Goal: Task Accomplishment & Management: Use online tool/utility

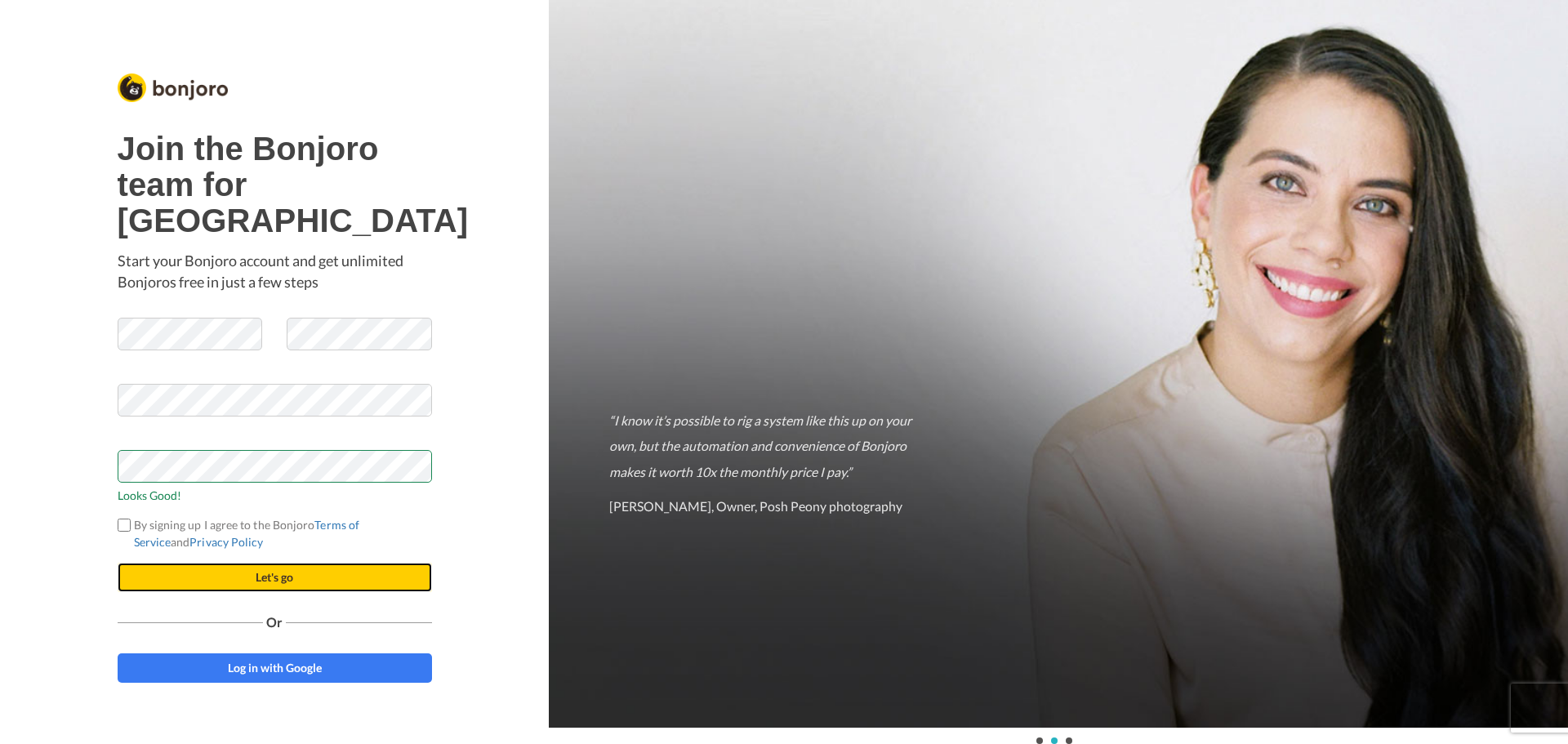
click at [237, 592] on button "Let's go" at bounding box center [275, 577] width 314 height 29
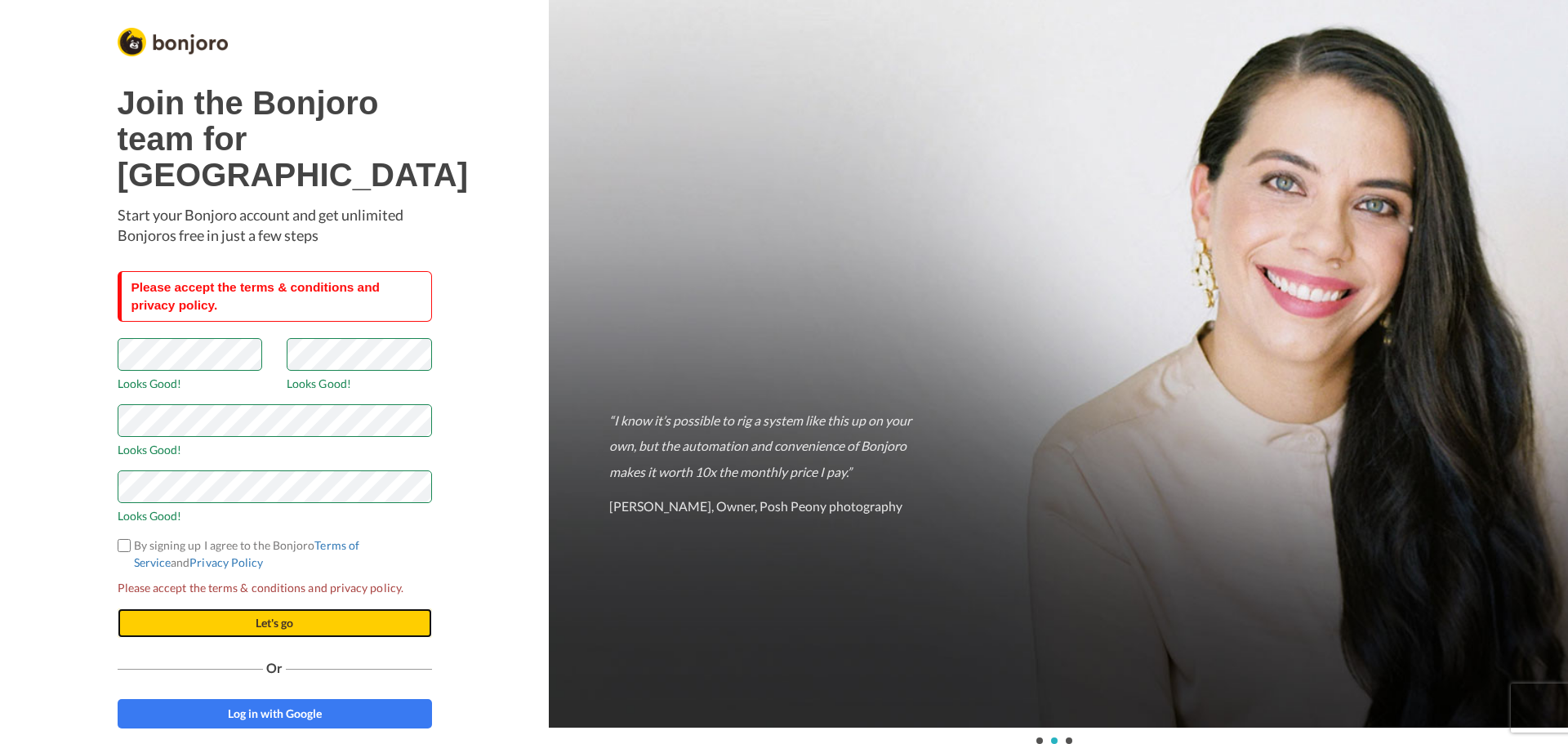
click at [240, 638] on button "Let's go" at bounding box center [275, 623] width 314 height 29
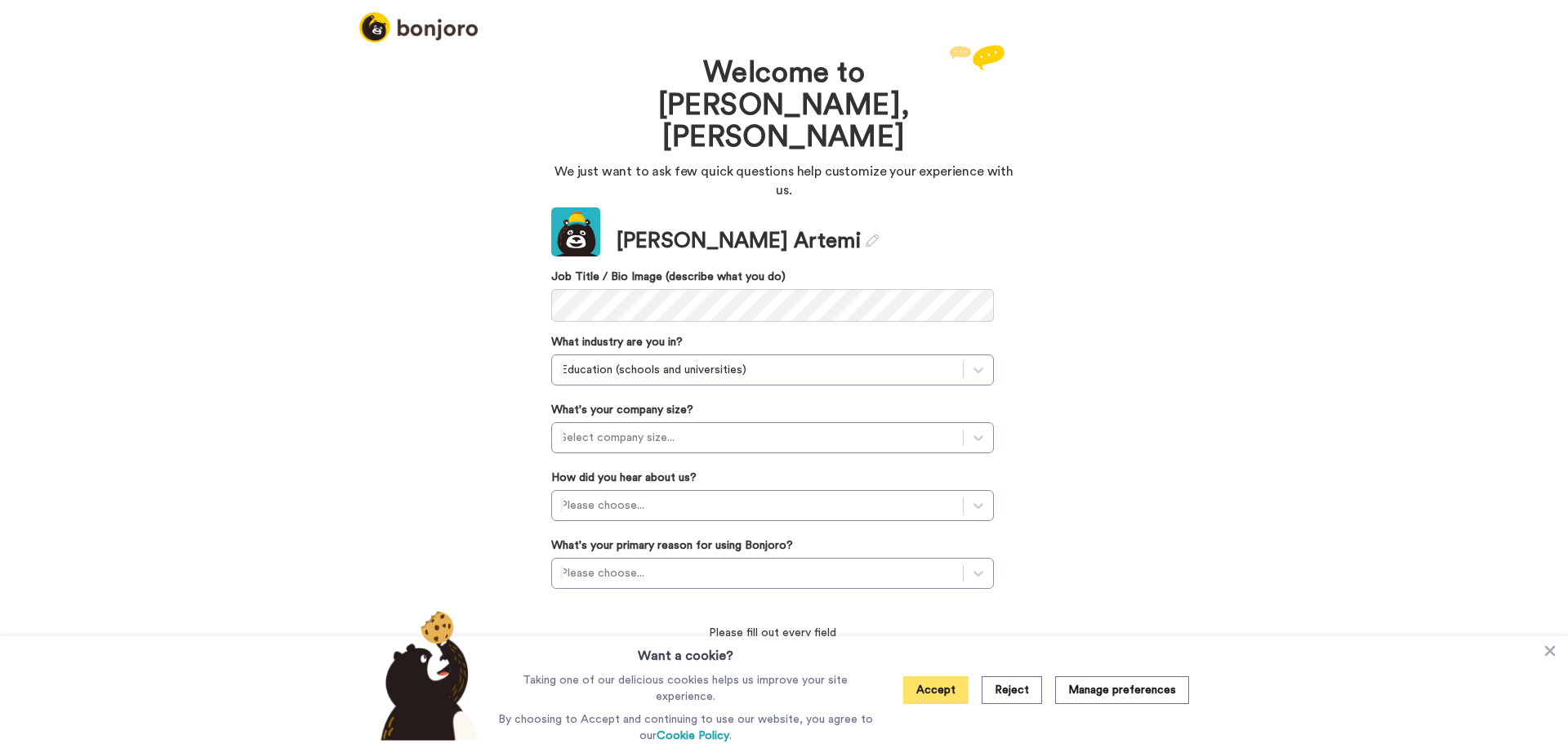
click at [945, 690] on button "Accept" at bounding box center [935, 690] width 65 height 28
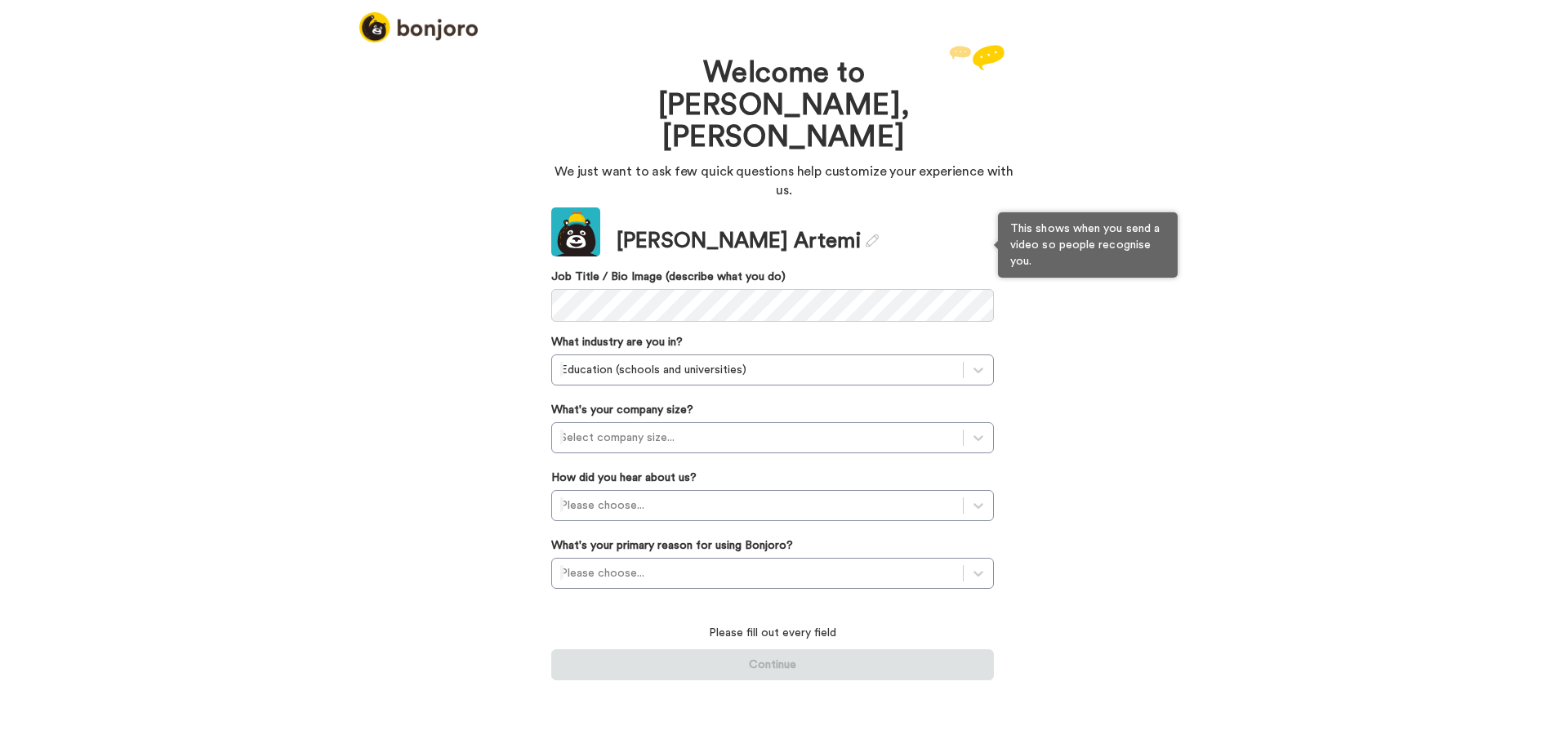
click at [679, 269] on label "Job Title / Bio Image (describe what you do)" at bounding box center [772, 277] width 442 height 16
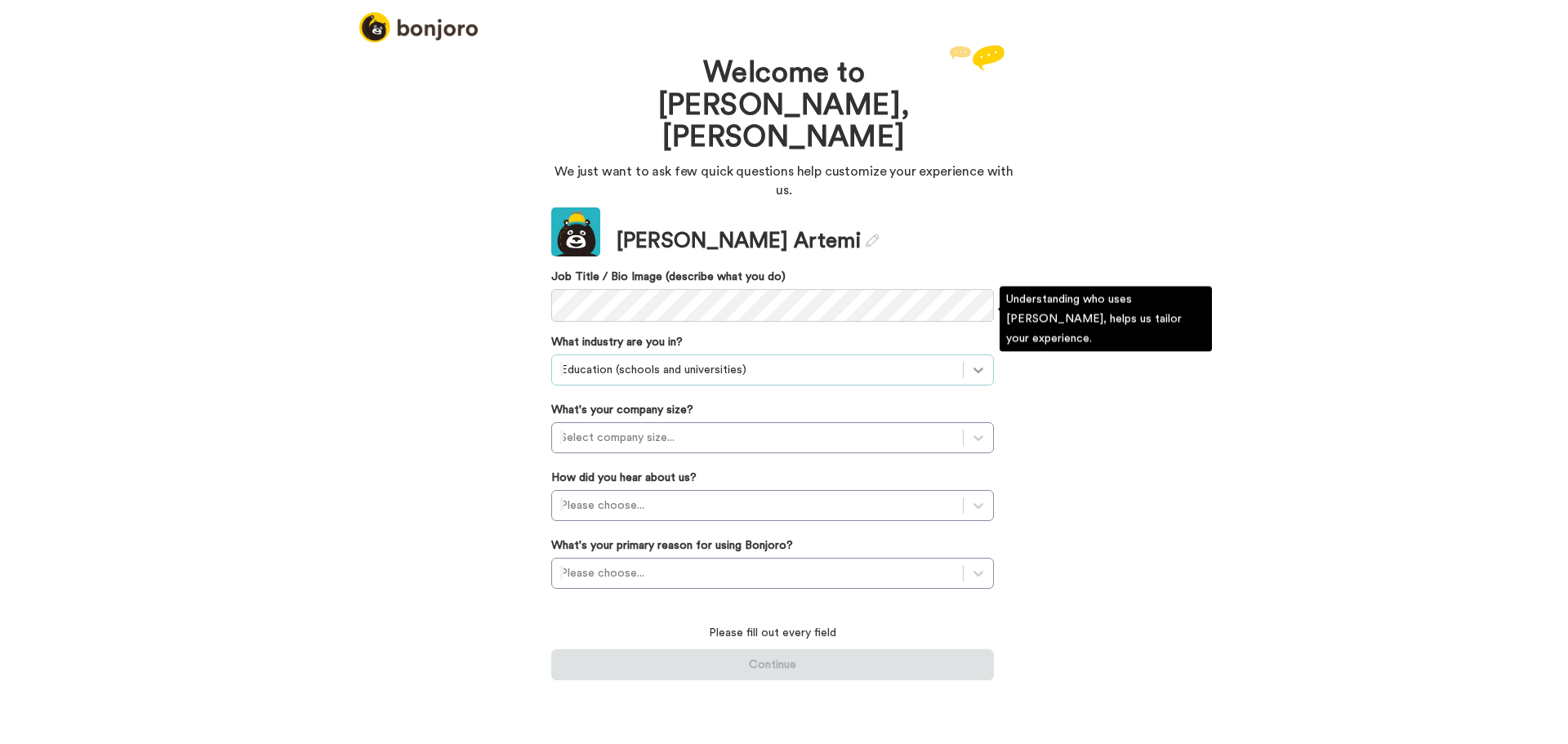
click at [978, 362] on icon at bounding box center [978, 370] width 16 height 16
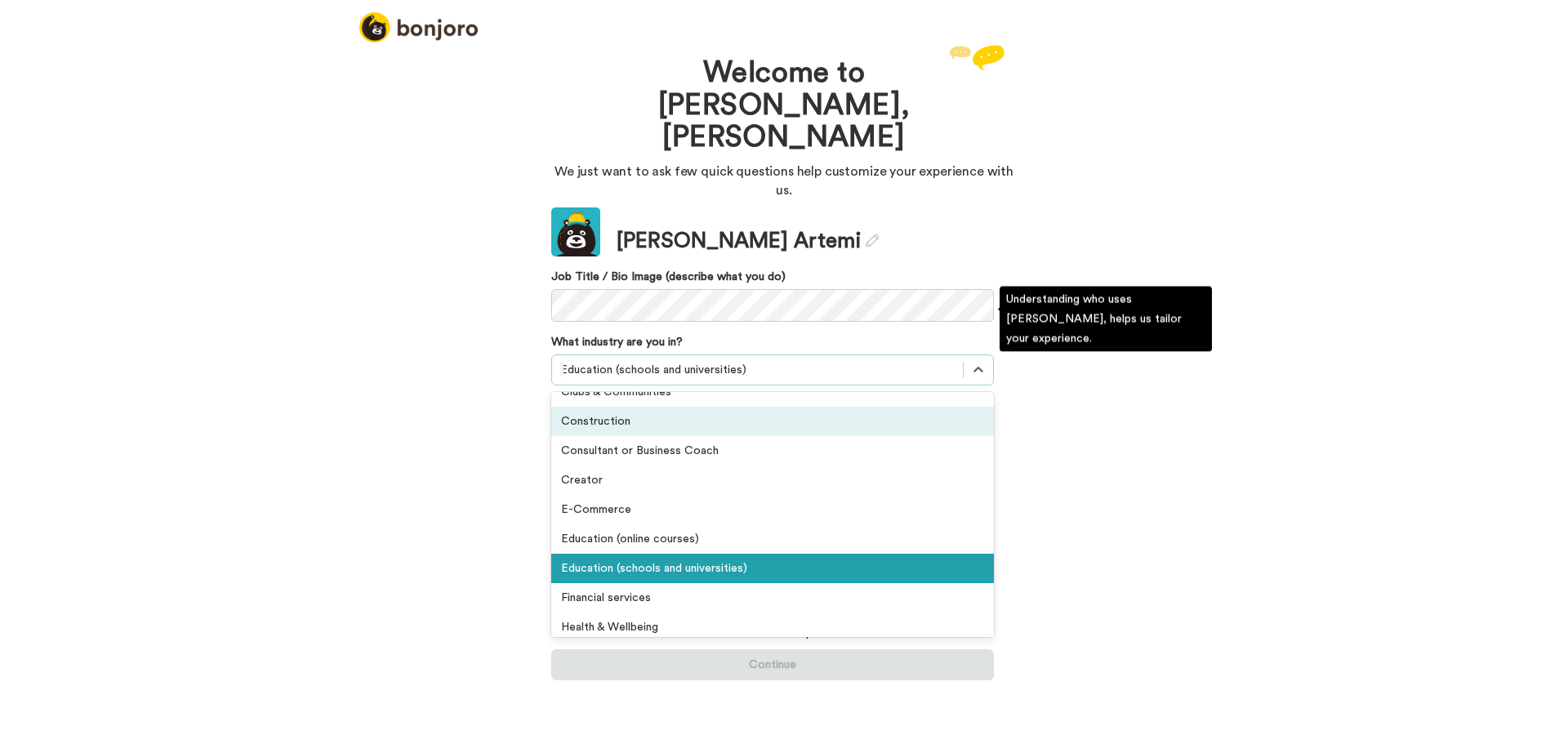
scroll to position [114, 0]
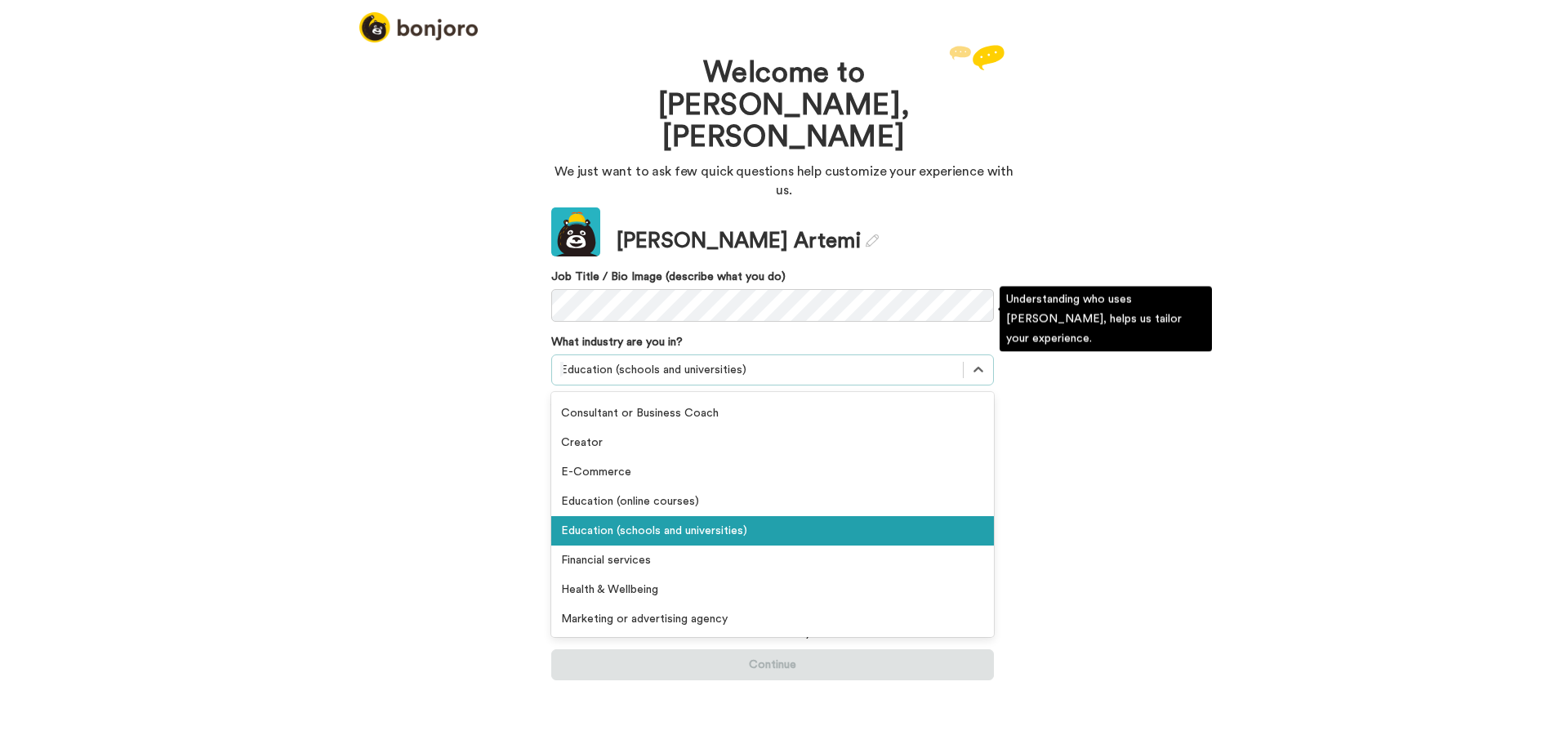
click at [686, 516] on div "Education (schools and universities)" at bounding box center [772, 530] width 442 height 29
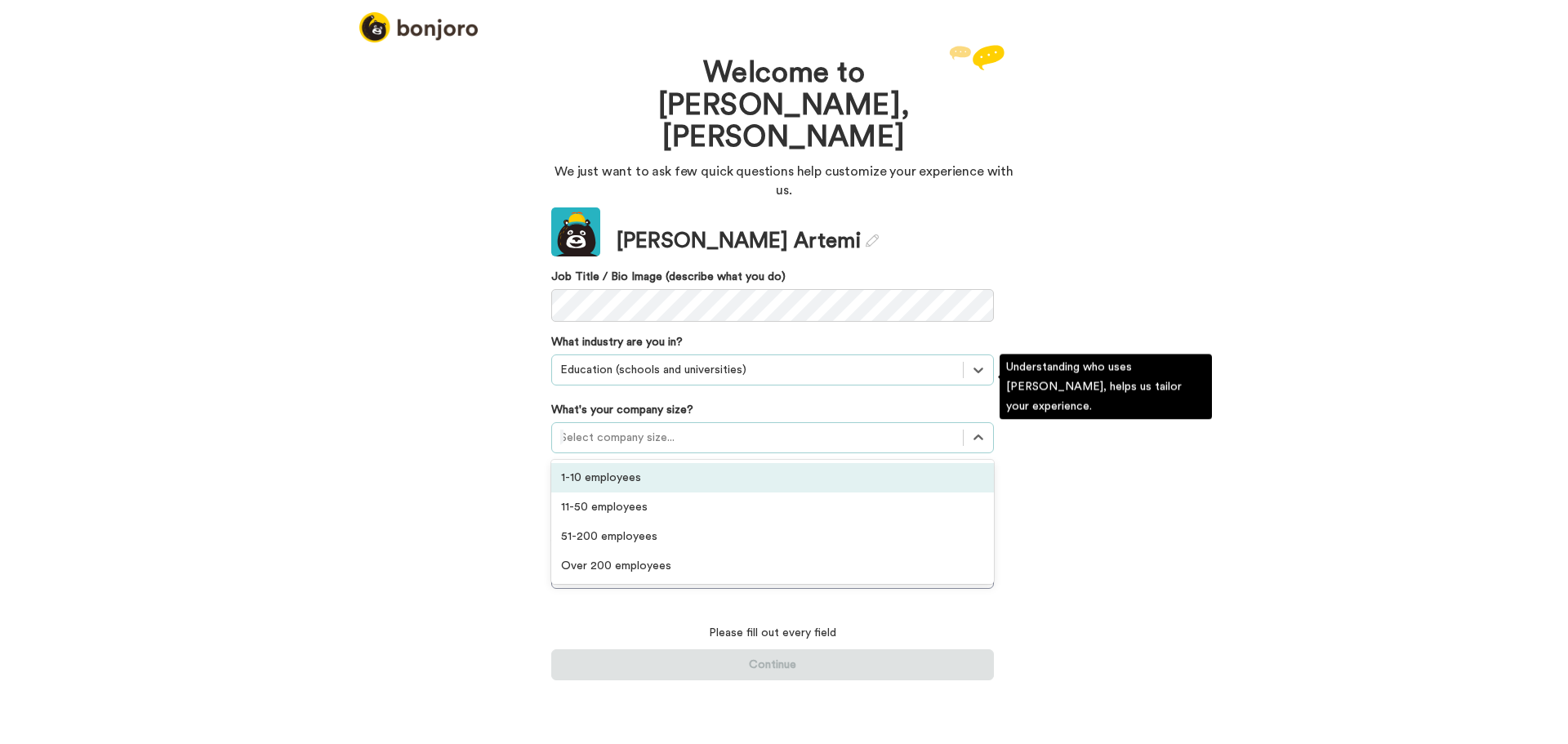
click at [654, 428] on div at bounding box center [758, 437] width 395 height 20
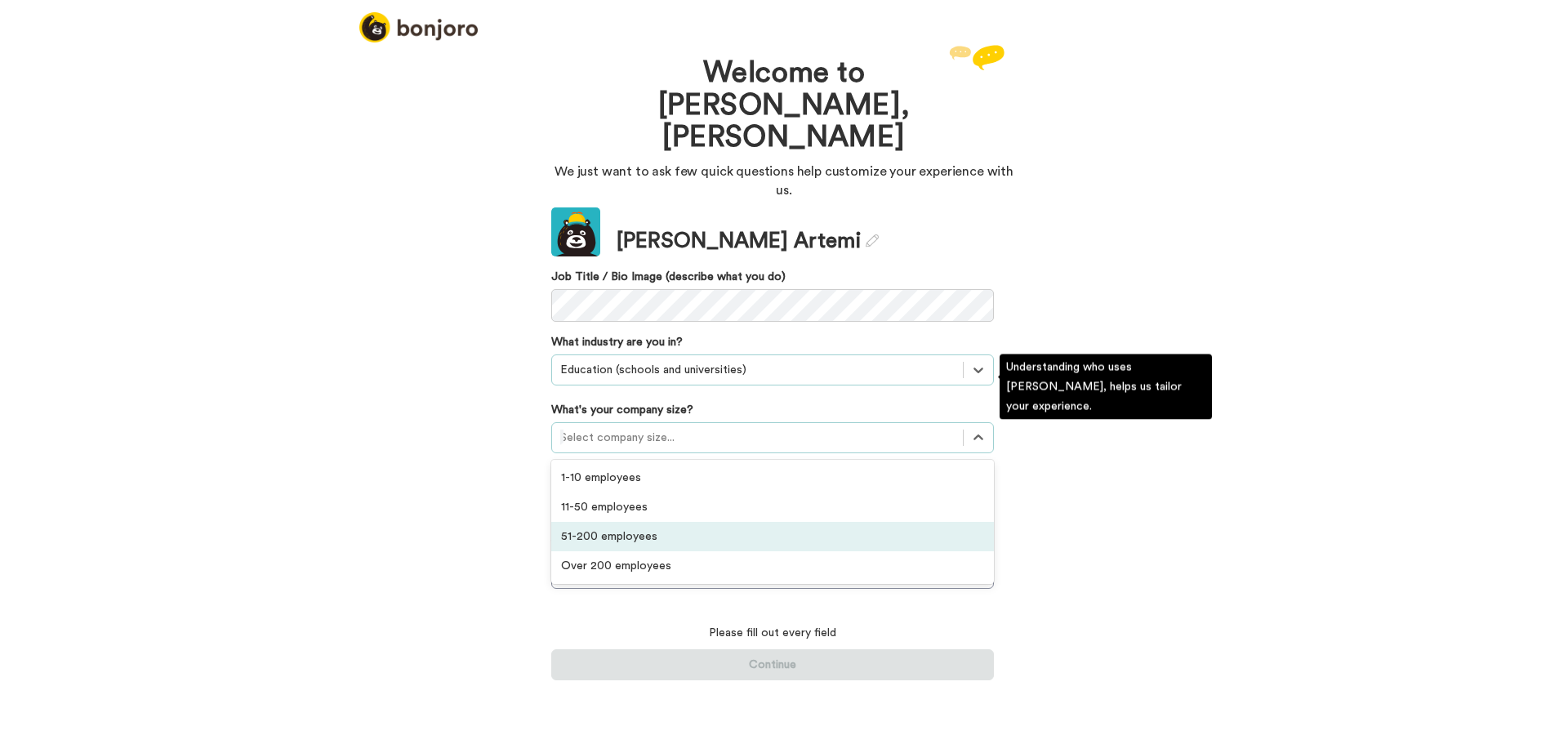
click at [637, 522] on div "51-200 employees" at bounding box center [772, 536] width 442 height 29
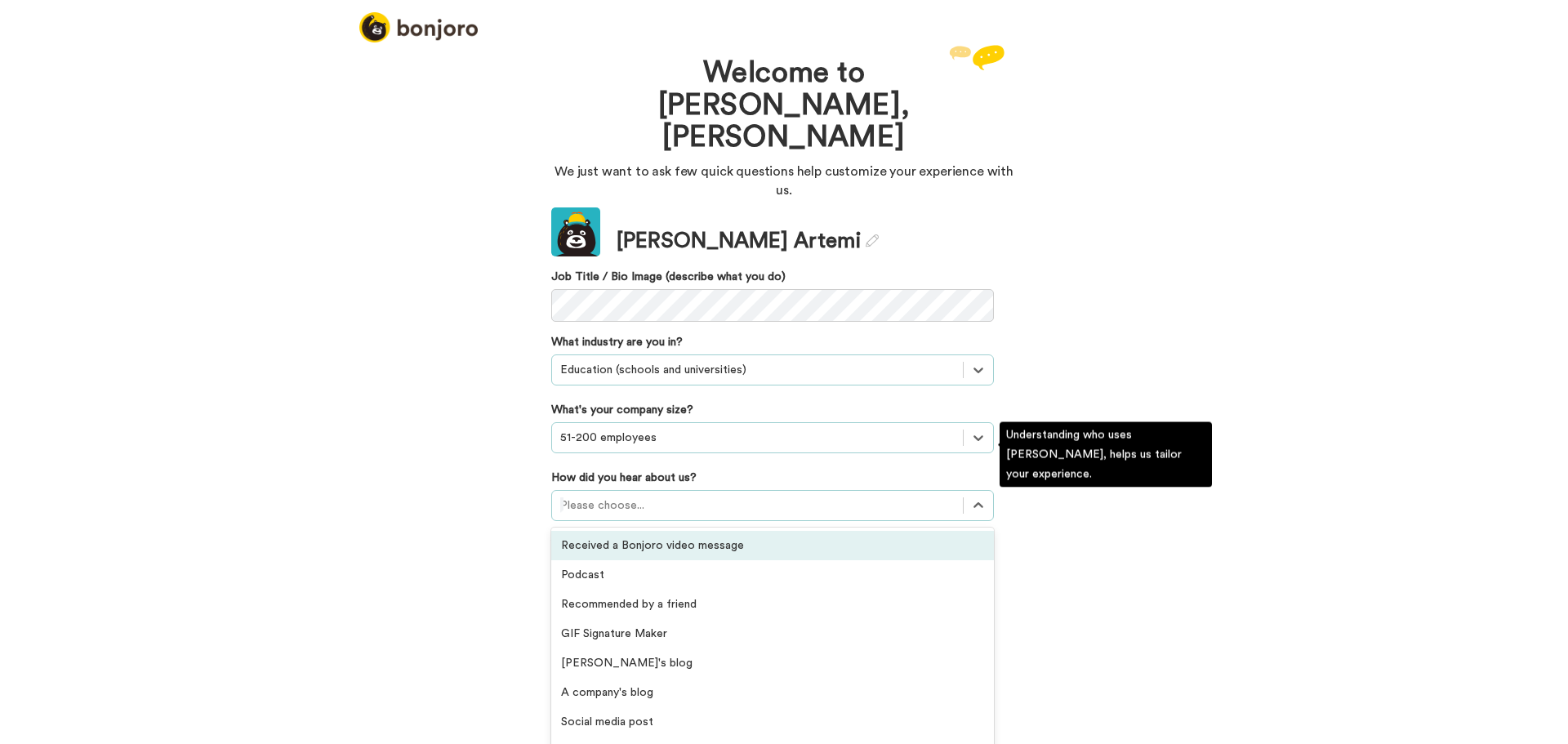
click at [651, 495] on div at bounding box center [758, 505] width 395 height 20
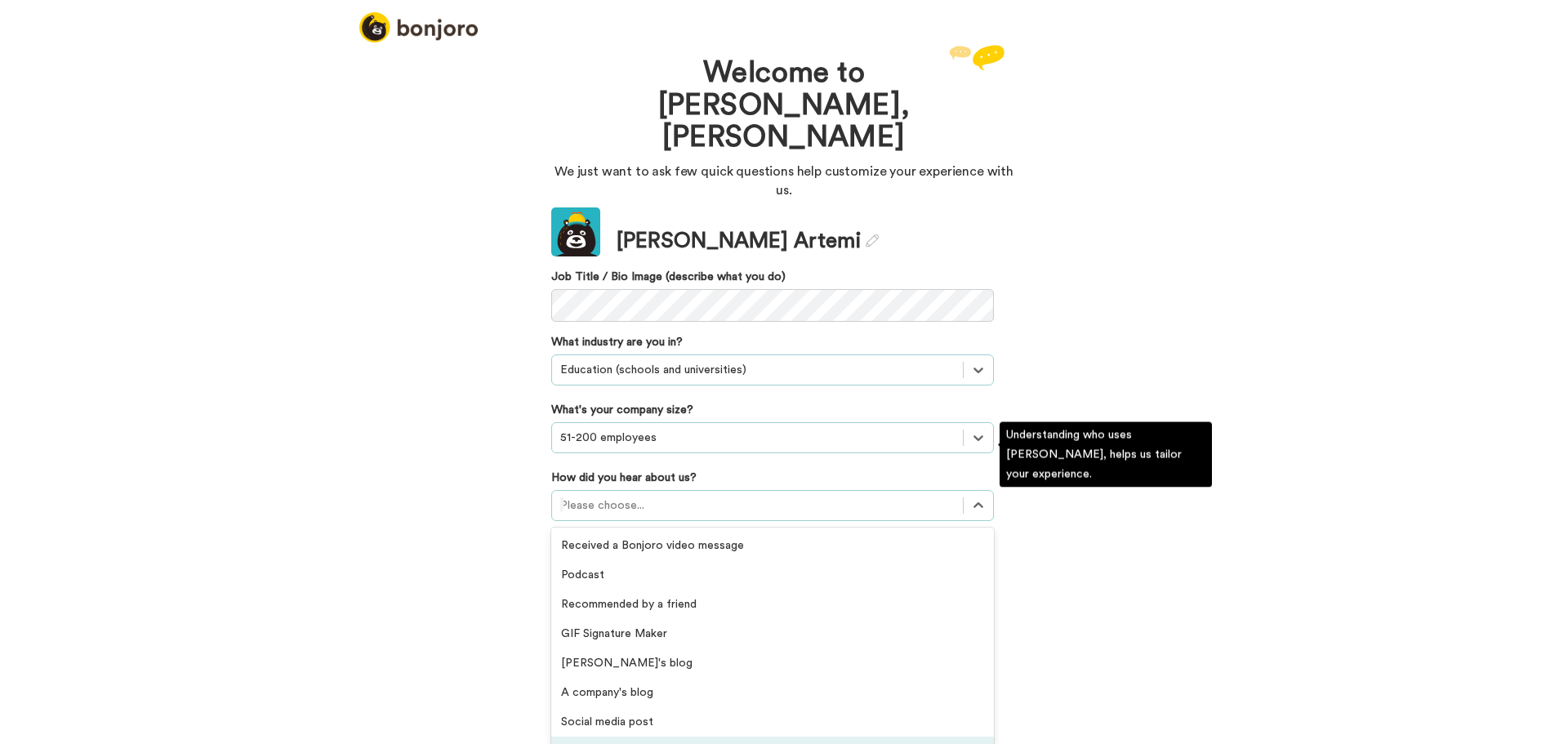
click at [652, 736] on div "Private group or community" at bounding box center [772, 751] width 442 height 29
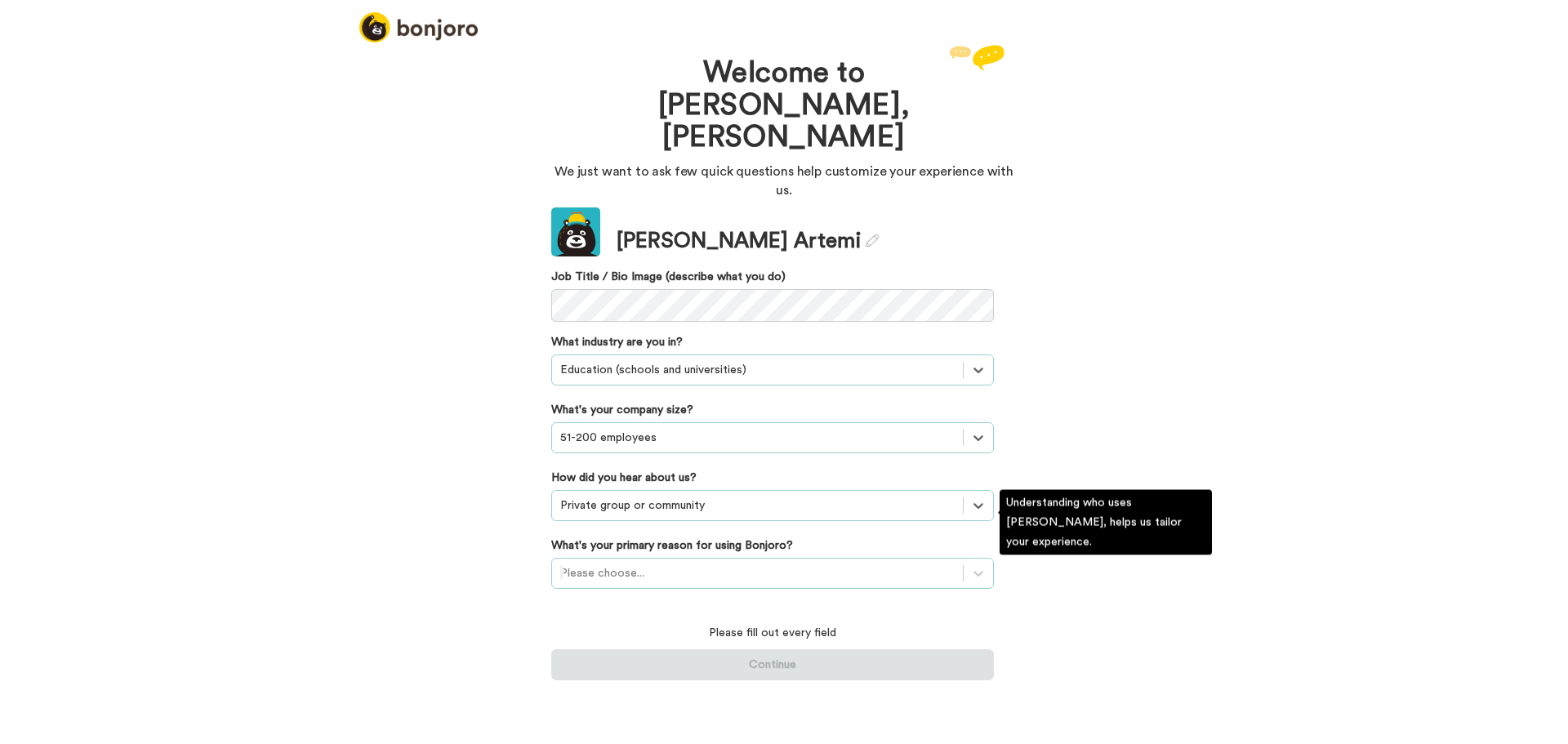
click at [656, 564] on div at bounding box center [758, 573] width 395 height 20
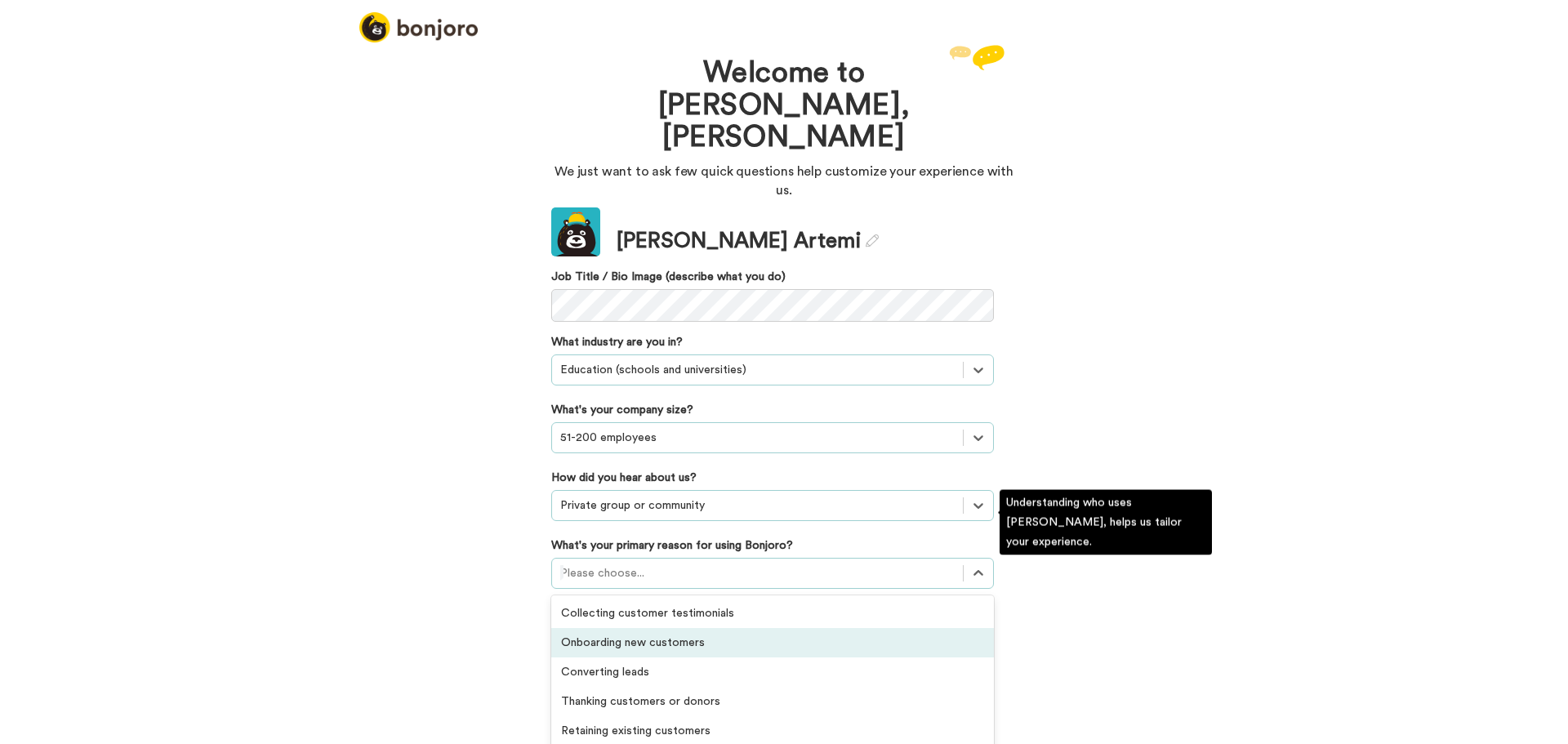
click at [675, 628] on div "Onboarding new customers" at bounding box center [772, 642] width 442 height 29
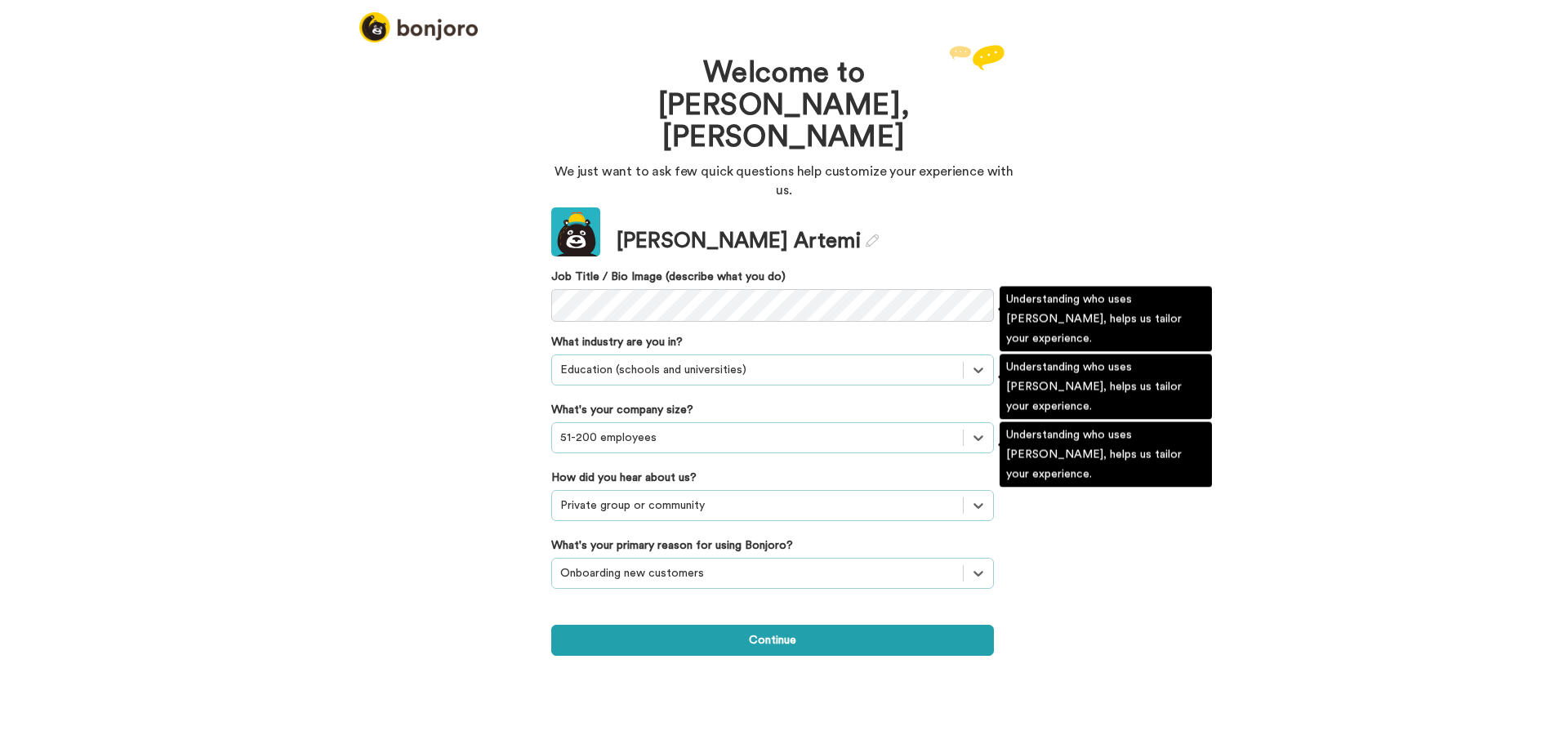
click at [512, 480] on div "Welcome to Bonjoro, Mahmoud We just want to ask few quick questions help custom…" at bounding box center [784, 392] width 1568 height 703
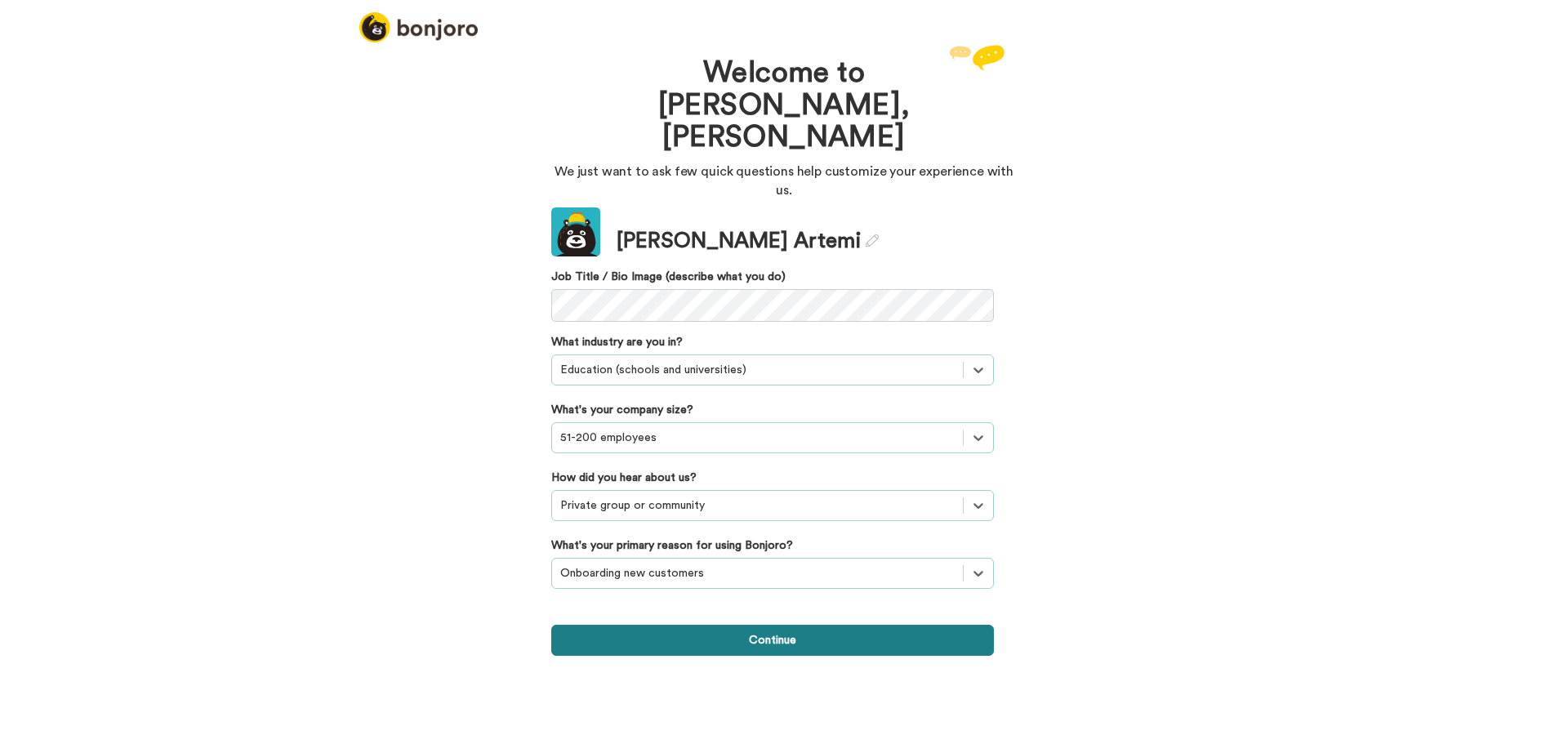
click at [752, 624] on button "Continue" at bounding box center [772, 640] width 442 height 31
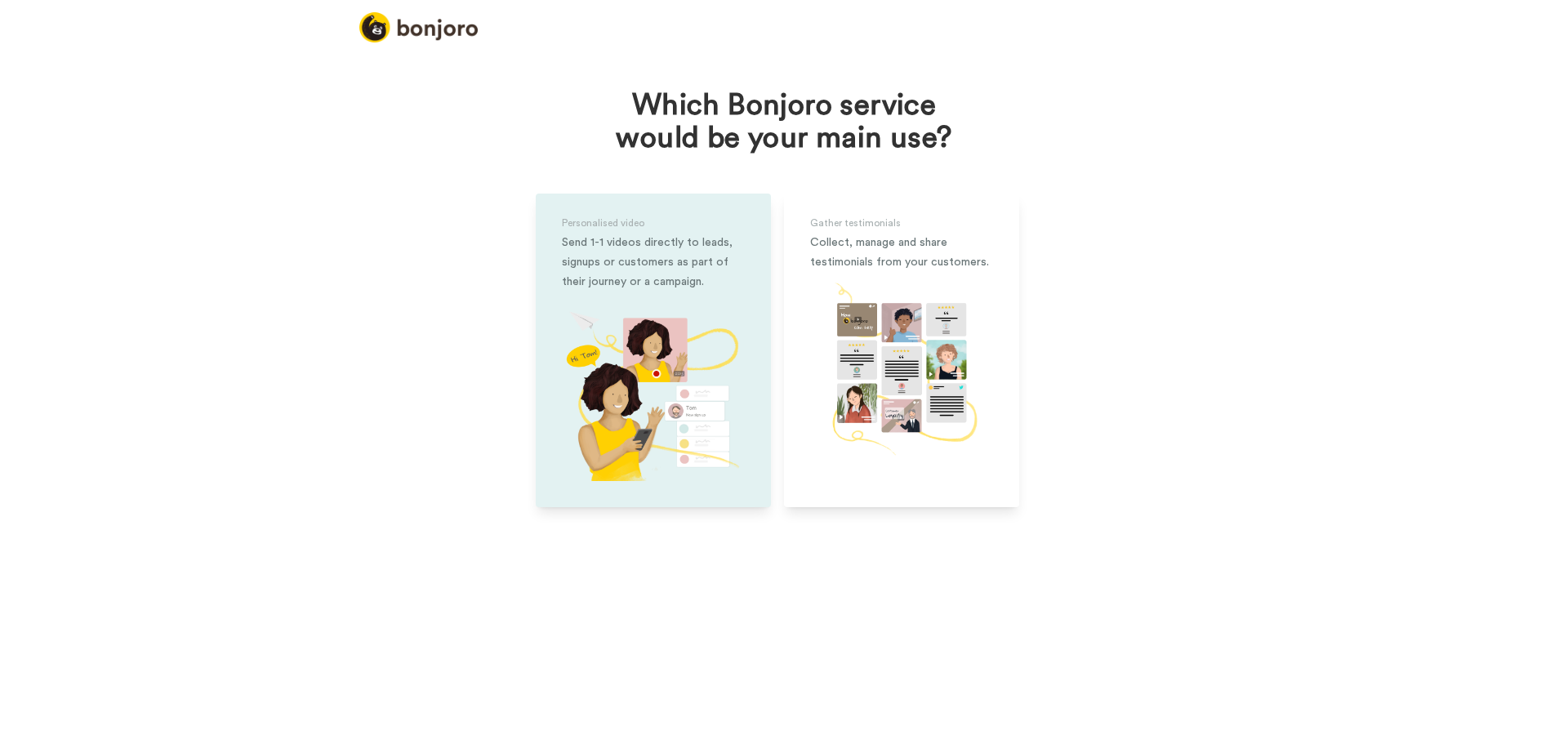
click at [703, 254] on div "Send 1-1 videos directly to leads, signups or customers as part of their journe…" at bounding box center [653, 261] width 183 height 59
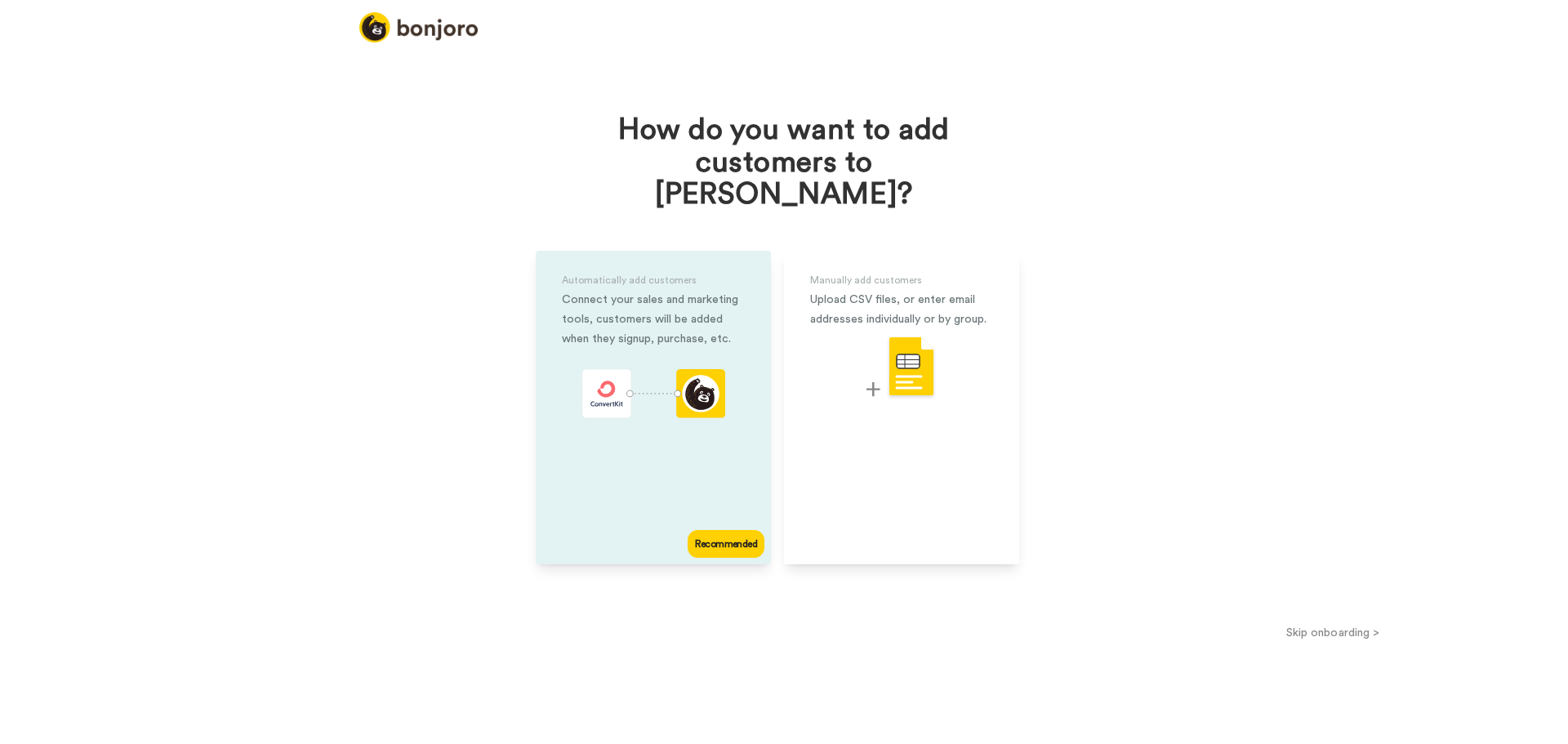
click at [699, 477] on div "Automatically add customers Connect your sales and marketing tools, customers w…" at bounding box center [652, 407] width 235 height 313
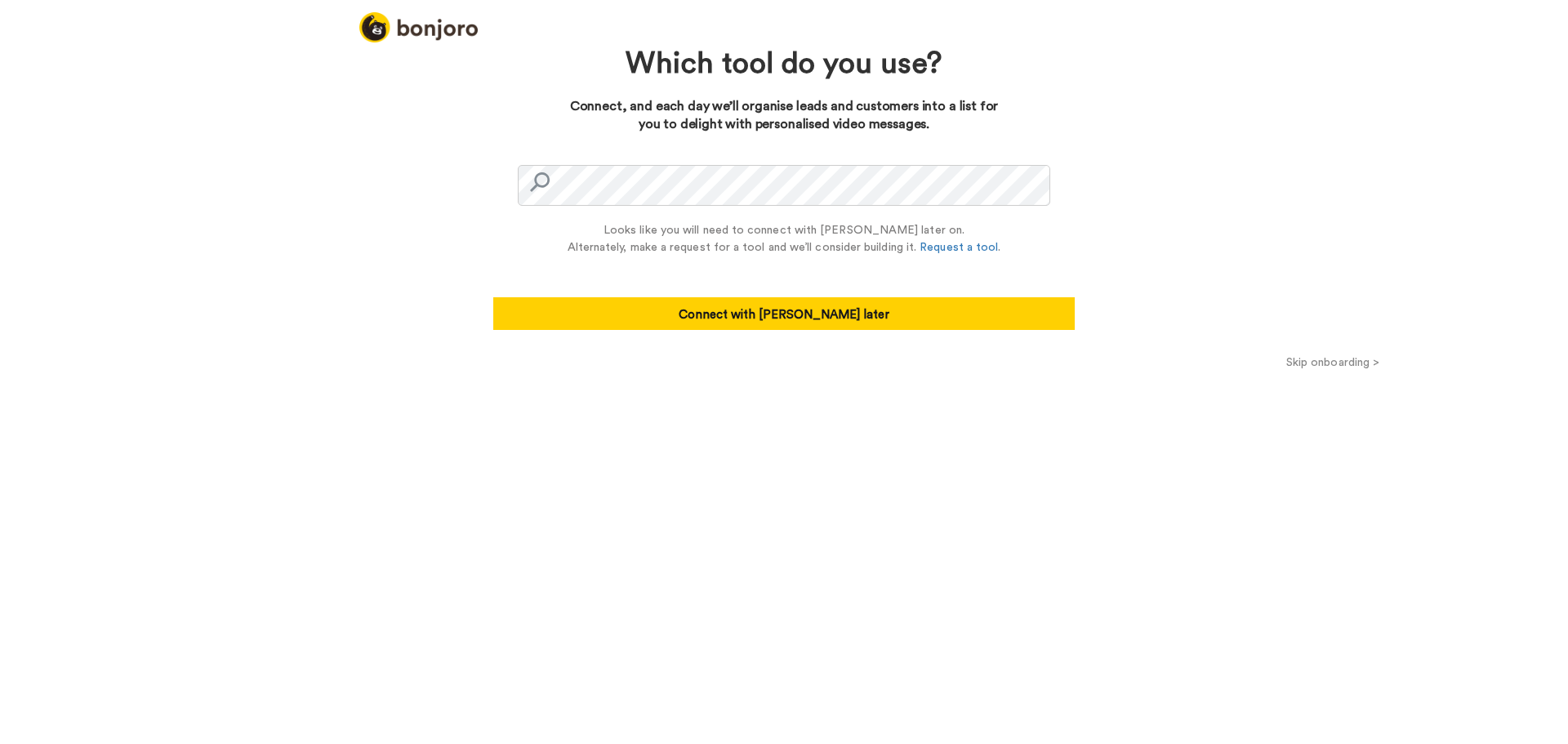
click at [1313, 366] on button "Skip onboarding >" at bounding box center [1332, 362] width 471 height 17
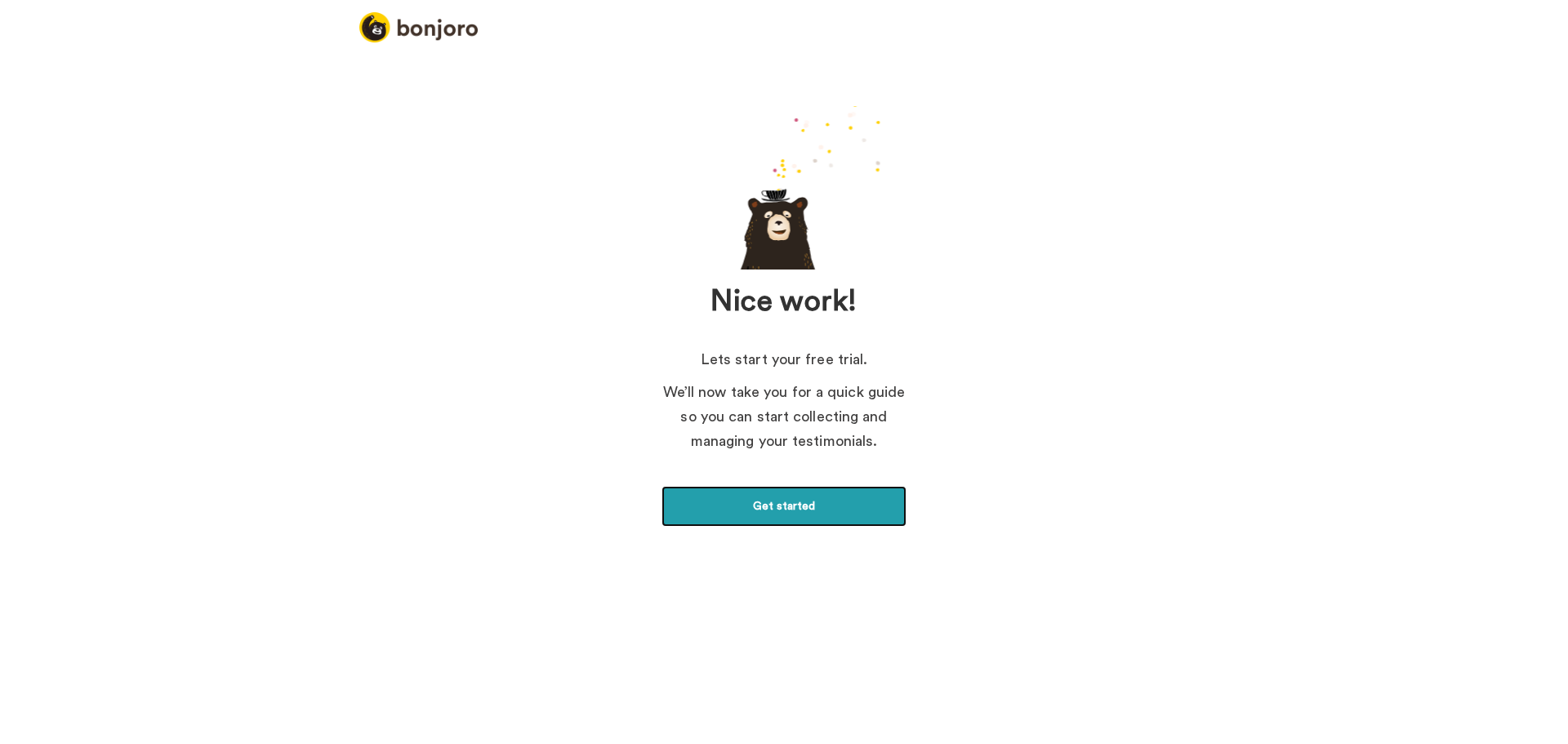
click at [766, 505] on link "Get started" at bounding box center [783, 507] width 245 height 41
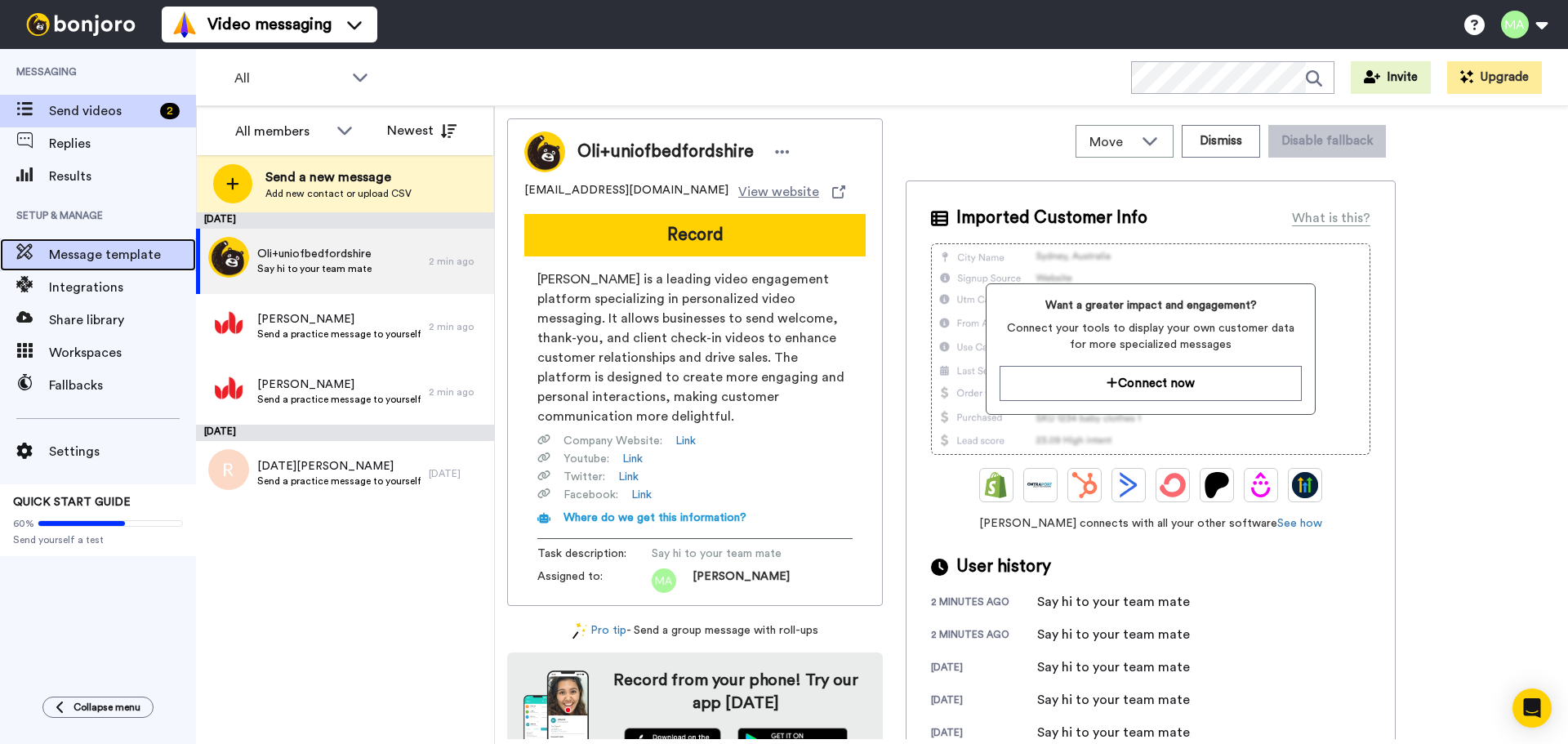
click at [89, 249] on span "Message template" at bounding box center [122, 255] width 147 height 20
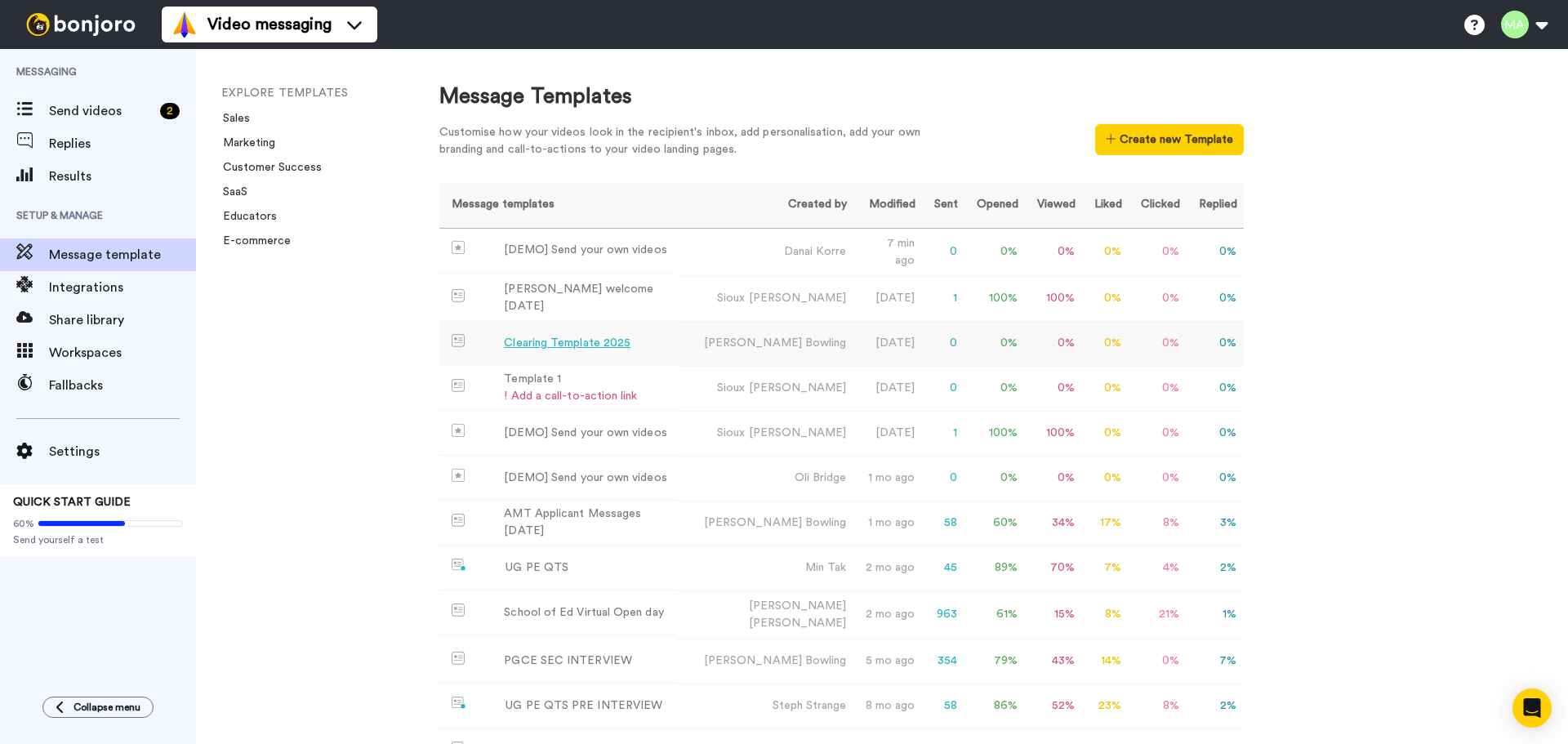
click at [561, 344] on div "Clearing Template 2025" at bounding box center [567, 343] width 126 height 17
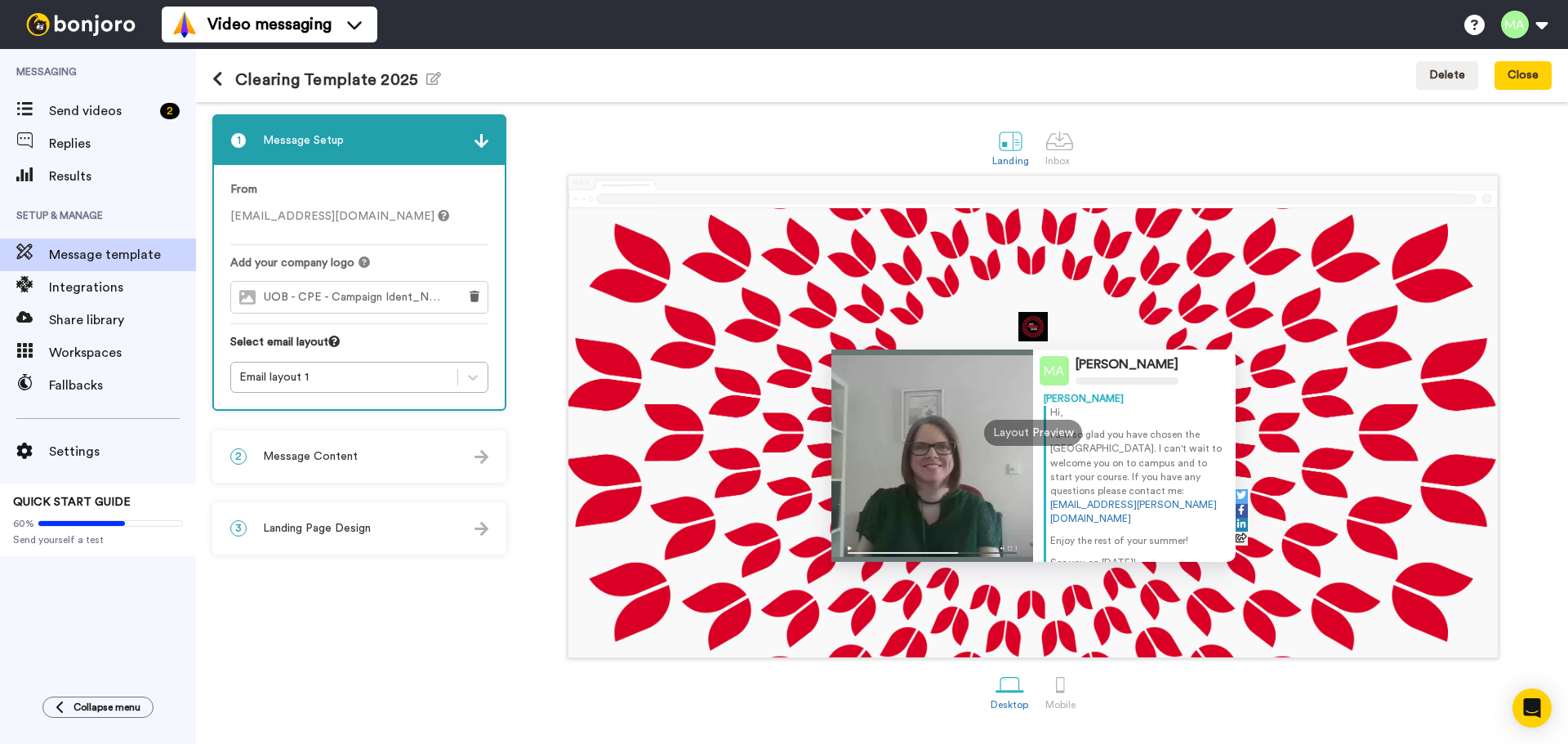
click at [873, 531] on div at bounding box center [932, 455] width 202 height 213
click at [1002, 543] on img at bounding box center [932, 550] width 202 height 24
click at [981, 440] on div at bounding box center [932, 455] width 202 height 213
click at [995, 485] on div at bounding box center [932, 455] width 202 height 213
click at [1015, 438] on div "Layout Preview" at bounding box center [1033, 432] width 98 height 26
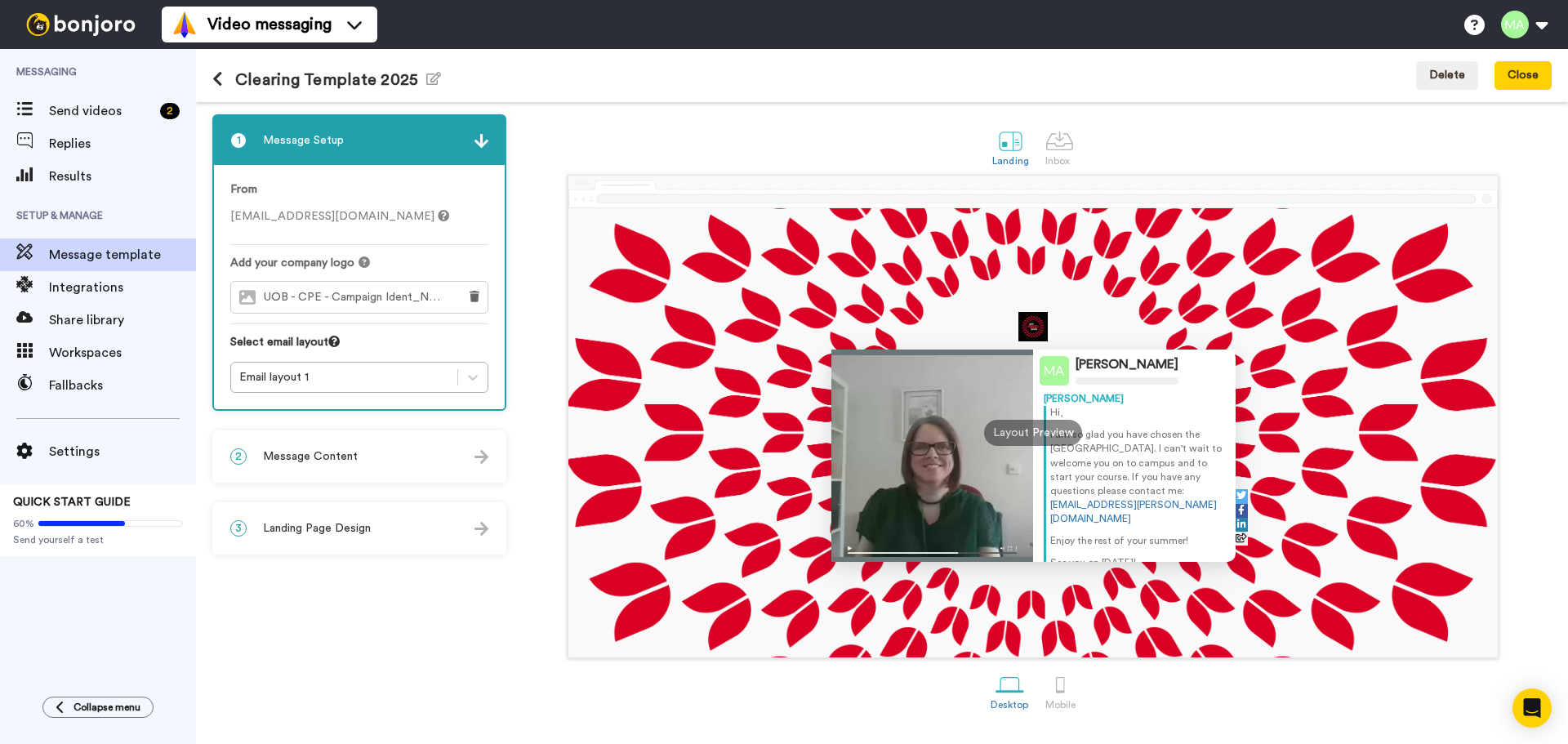
drag, startPoint x: 1050, startPoint y: 352, endPoint x: 1039, endPoint y: 381, distance: 31.0
click at [1050, 354] on div "[PERSON_NAME]" at bounding box center [1133, 371] width 202 height 43
click at [1007, 407] on div at bounding box center [932, 455] width 202 height 213
click at [993, 425] on div "Layout Preview" at bounding box center [1033, 432] width 98 height 26
click at [964, 501] on div at bounding box center [932, 455] width 202 height 213
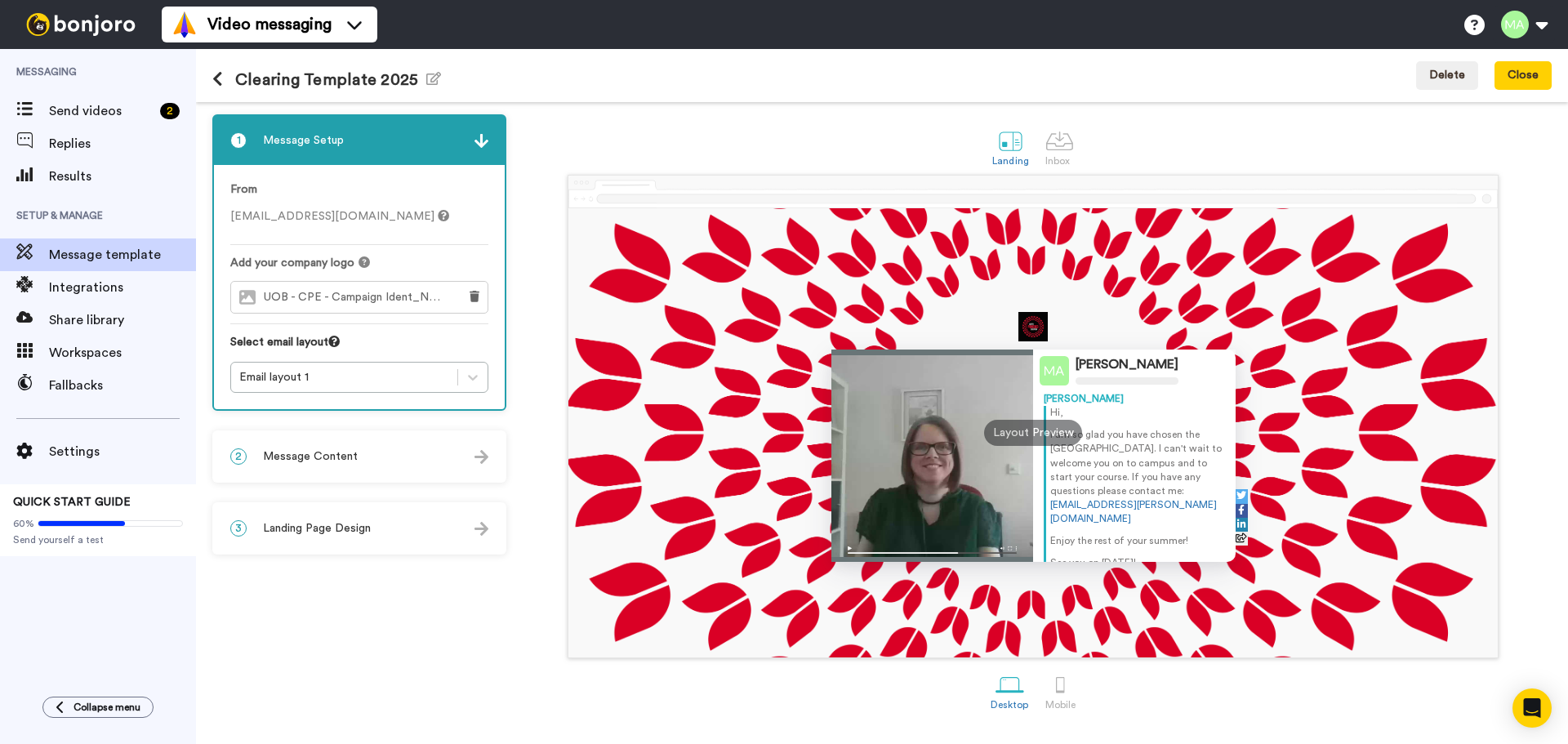
click at [988, 448] on div at bounding box center [932, 455] width 202 height 213
click at [1024, 431] on div "Layout Preview" at bounding box center [1033, 432] width 98 height 26
drag, startPoint x: 974, startPoint y: 494, endPoint x: 952, endPoint y: 501, distance: 23.1
click at [964, 498] on div at bounding box center [932, 455] width 202 height 213
click at [846, 547] on img at bounding box center [932, 550] width 202 height 24
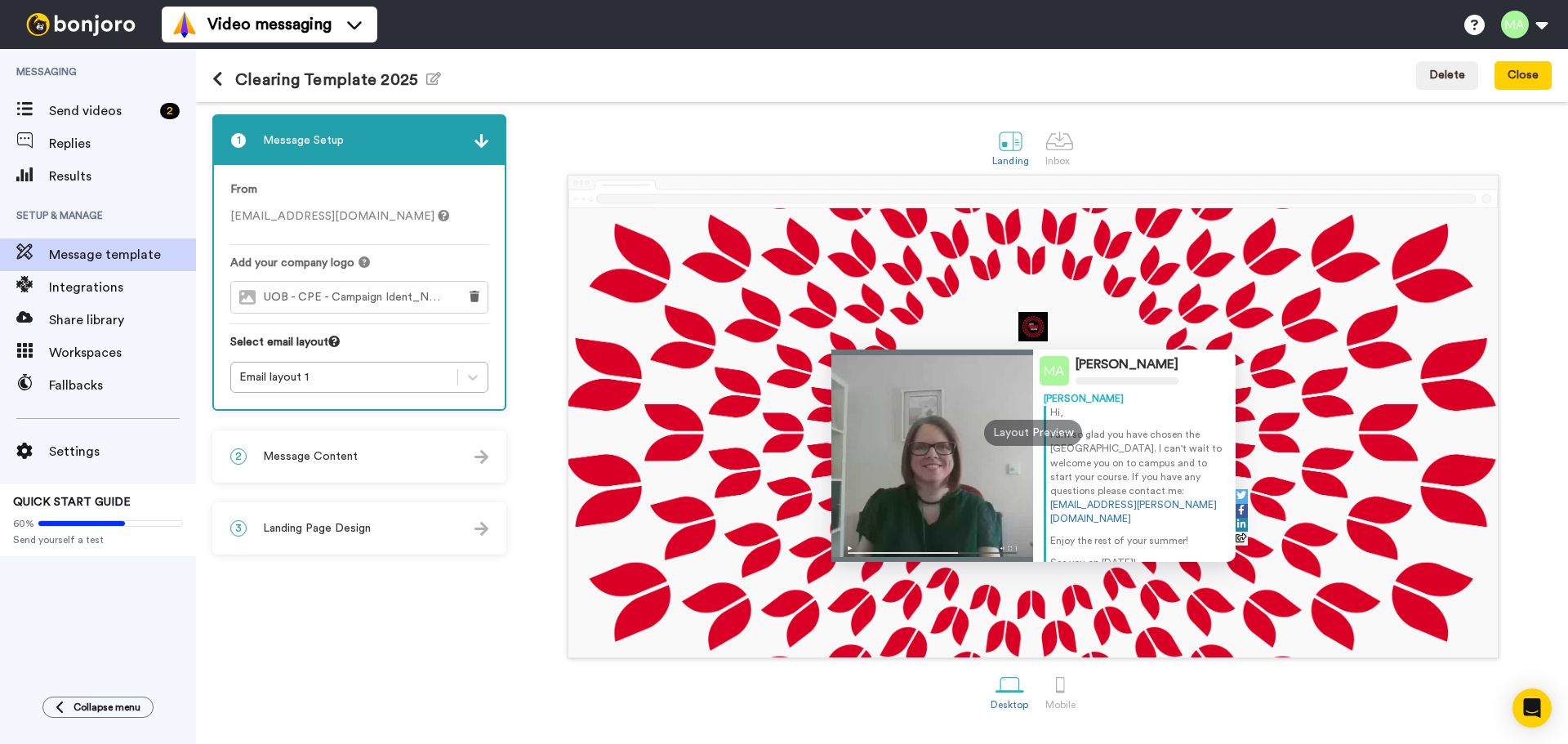
click at [849, 548] on img at bounding box center [932, 550] width 202 height 24
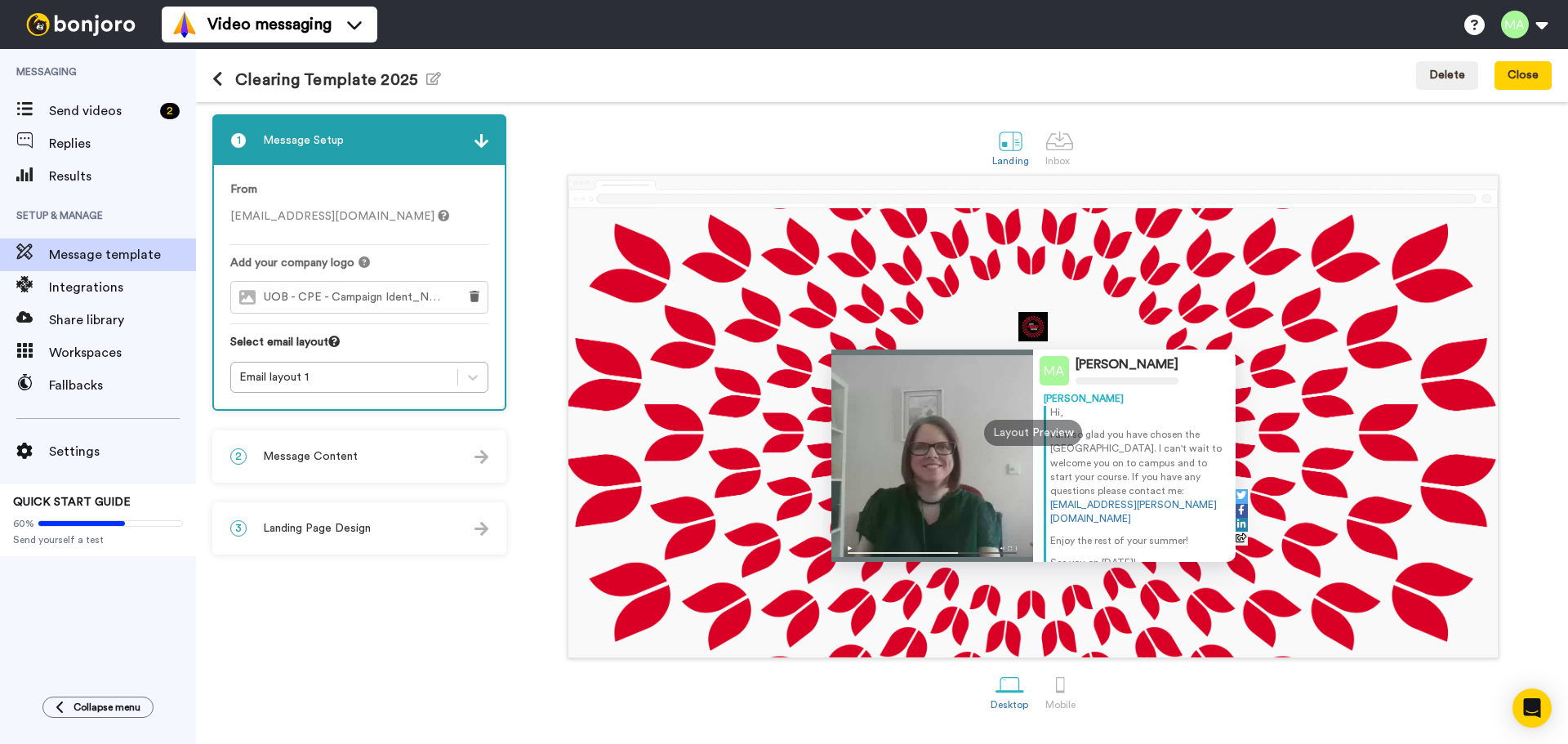
click at [1015, 536] on div at bounding box center [932, 455] width 202 height 213
click at [1140, 455] on p "I am so glad you have chosen the University of Bedfordshire. I can't wait to we…" at bounding box center [1138, 477] width 175 height 98
click at [1047, 428] on div "Layout Preview" at bounding box center [1033, 432] width 98 height 26
click at [813, 465] on div "Mahmoud Artemi Mahmoud Hi, I am so glad you have chosen the University of Bedfo…" at bounding box center [1033, 433] width 929 height 449
click at [913, 512] on div at bounding box center [932, 455] width 202 height 213
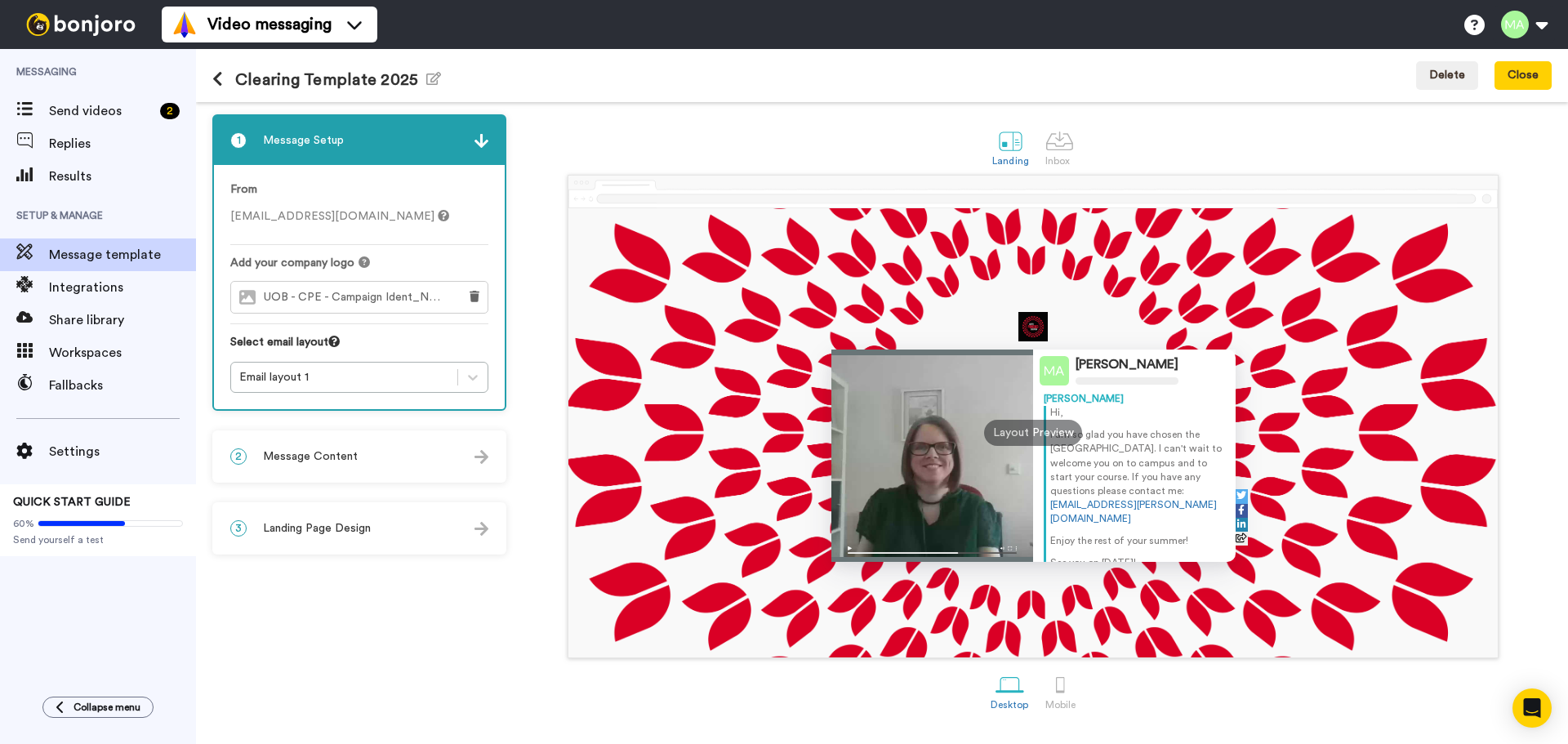
click at [844, 549] on img at bounding box center [932, 550] width 202 height 24
click at [875, 451] on div at bounding box center [932, 455] width 202 height 213
click at [675, 446] on div "Mahmoud Artemi Mahmoud Hi, I am so glad you have chosen the University of Bedfo…" at bounding box center [1033, 433] width 929 height 449
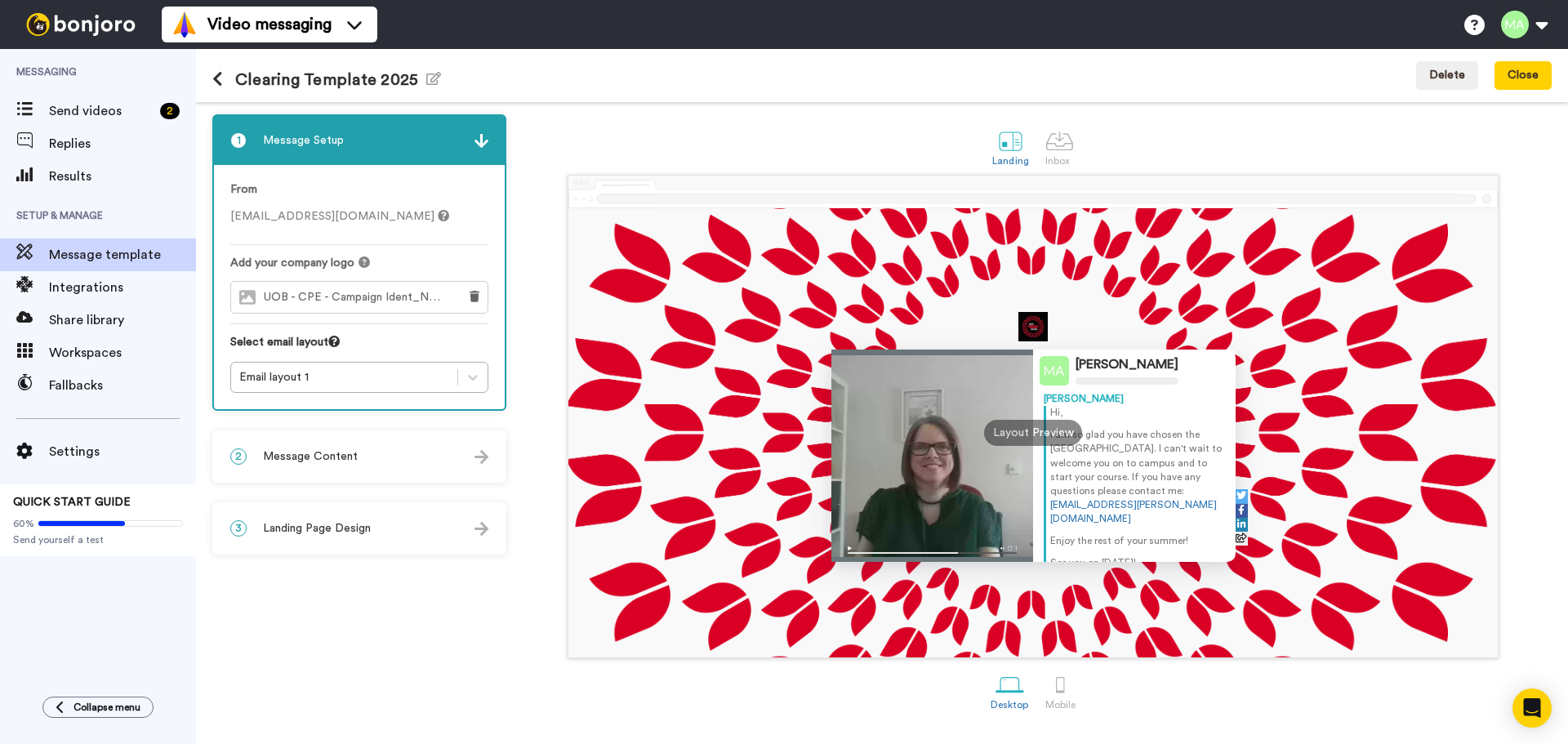
click at [913, 494] on div at bounding box center [932, 455] width 202 height 213
click at [1022, 431] on div "Layout Preview" at bounding box center [1033, 432] width 98 height 26
click at [890, 292] on div "Mahmoud Artemi Mahmoud Hi, I am so glad you have chosen the University of Bedfo…" at bounding box center [1033, 433] width 929 height 449
click at [641, 138] on div "Landing Inbox" at bounding box center [1033, 147] width 1037 height 56
click at [647, 475] on div "Mahmoud Artemi Mahmoud Hi, I am so glad you have chosen the University of Bedfo…" at bounding box center [1033, 433] width 929 height 449
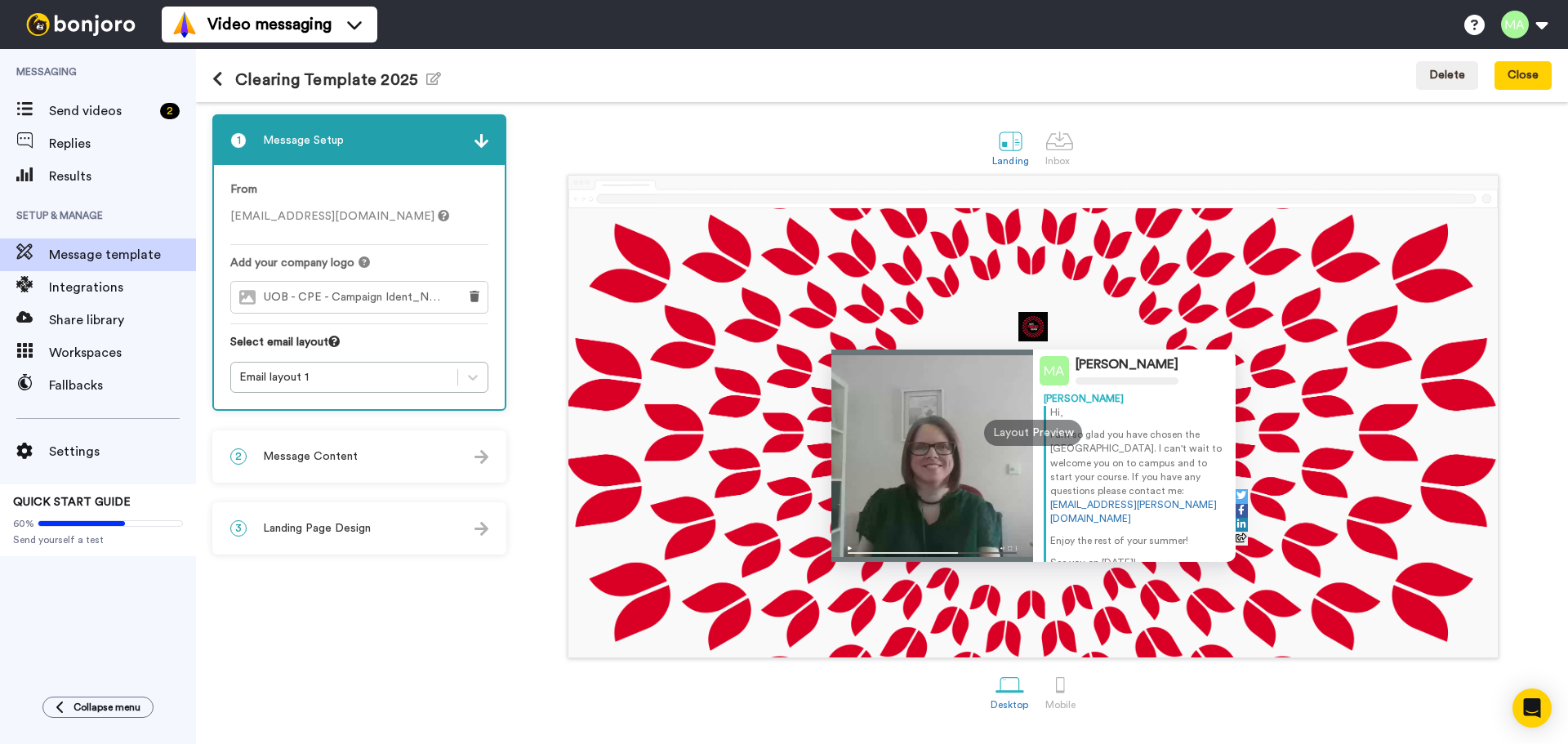
click at [1029, 436] on div "Layout Preview" at bounding box center [1033, 432] width 98 height 26
click at [1144, 493] on p "I am so glad you have chosen the University of Bedfordshire. I can't wait to we…" at bounding box center [1138, 477] width 175 height 98
click at [1157, 456] on p "I am so glad you have chosen the University of Bedfordshire. I can't wait to we…" at bounding box center [1138, 477] width 175 height 98
click at [1021, 433] on div "Layout Preview" at bounding box center [1033, 432] width 98 height 26
click at [777, 436] on div "Mahmoud Artemi Mahmoud Hi, I am so glad you have chosen the University of Bedfo…" at bounding box center [1033, 433] width 929 height 449
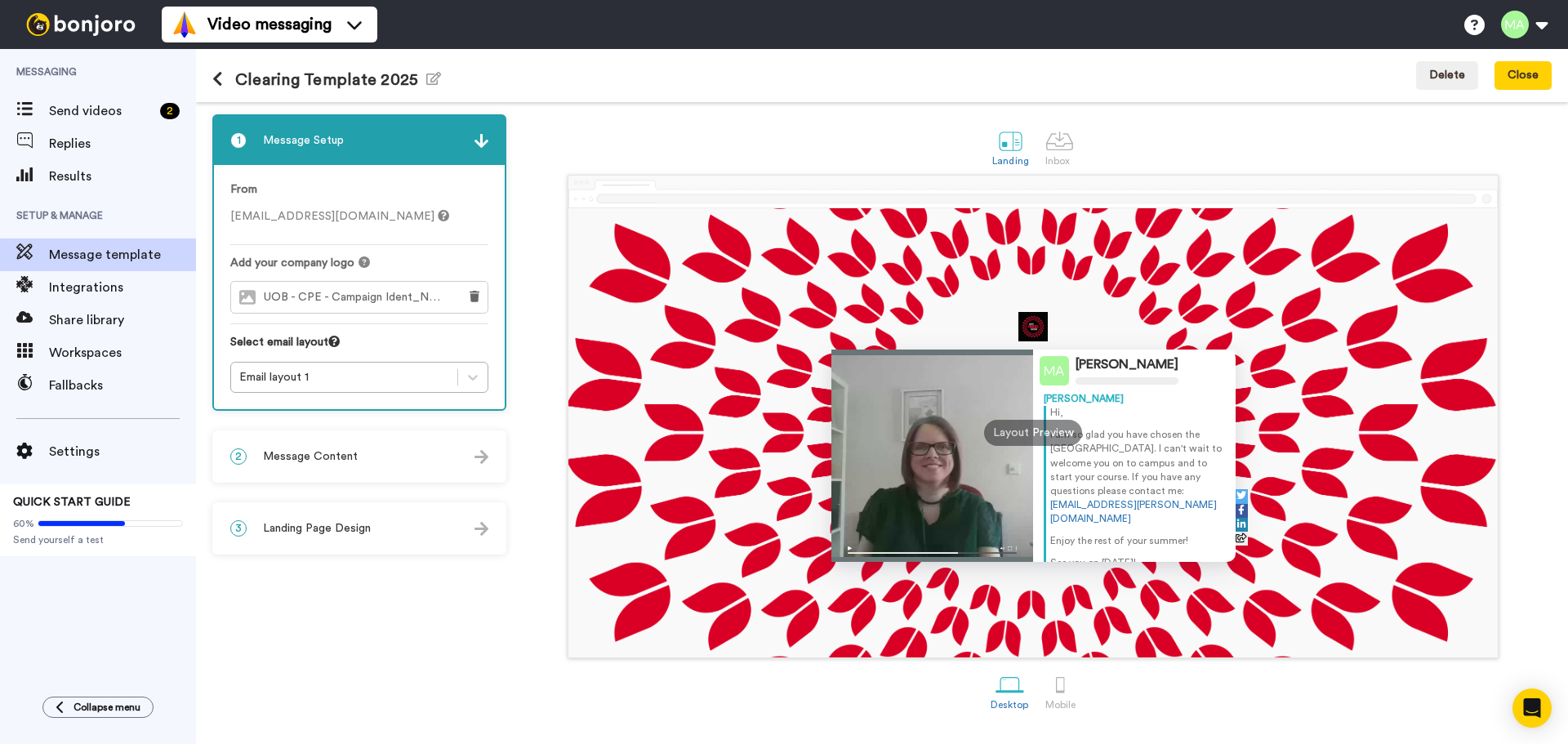
click at [882, 267] on div "Mahmoud Artemi Mahmoud Hi, I am so glad you have chosen the University of Bedfo…" at bounding box center [1033, 433] width 929 height 449
click at [1223, 493] on div "Mahmoud Artemi Mahmoud Hi, I am so glad you have chosen the University of Bedfo…" at bounding box center [1133, 455] width 202 height 213
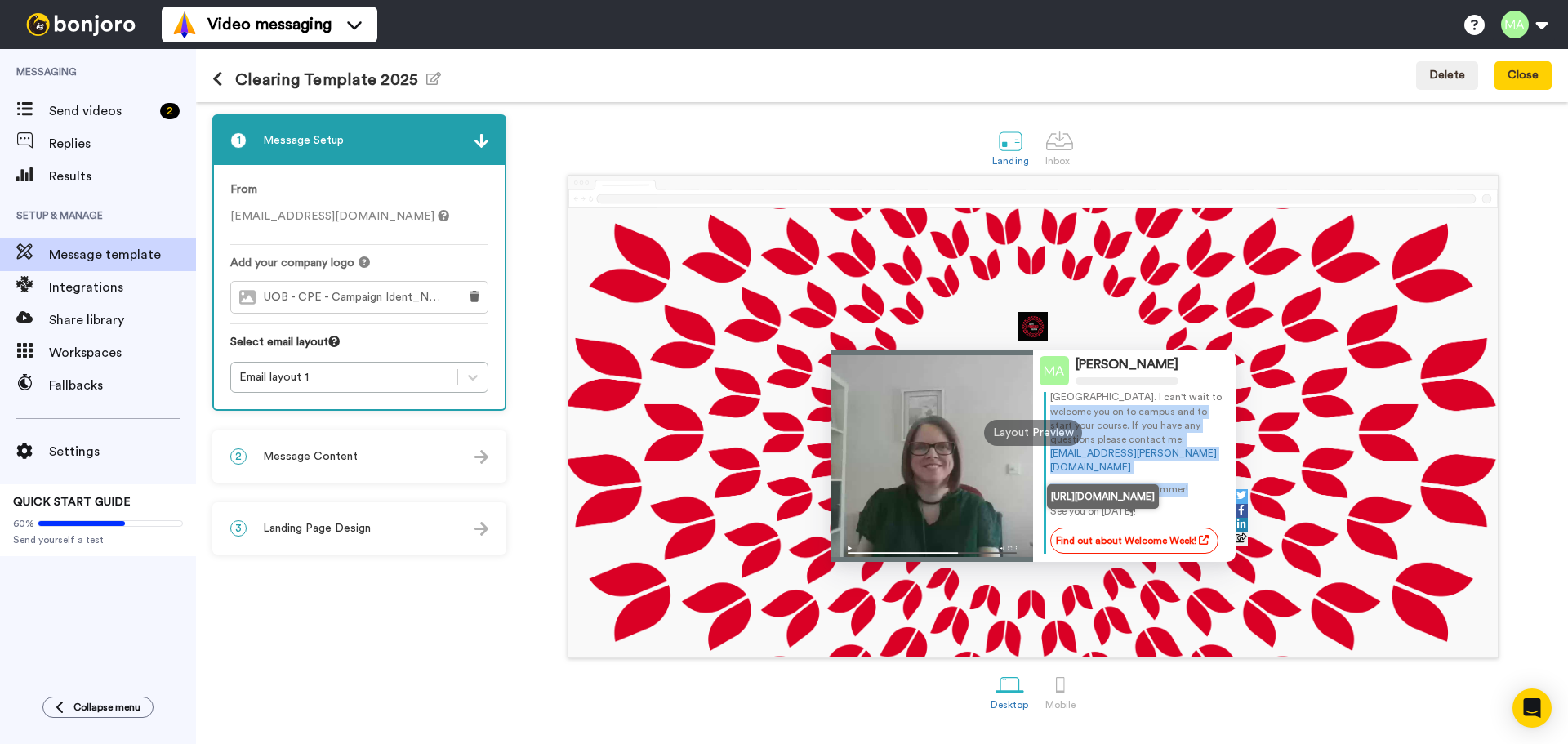
click at [1106, 528] on link "Find out about Welcome Week!" at bounding box center [1134, 541] width 168 height 26
click at [1106, 534] on link "Find out about Welcome Week!" at bounding box center [1134, 541] width 168 height 26
click at [1199, 542] on icon at bounding box center [1203, 539] width 9 height 9
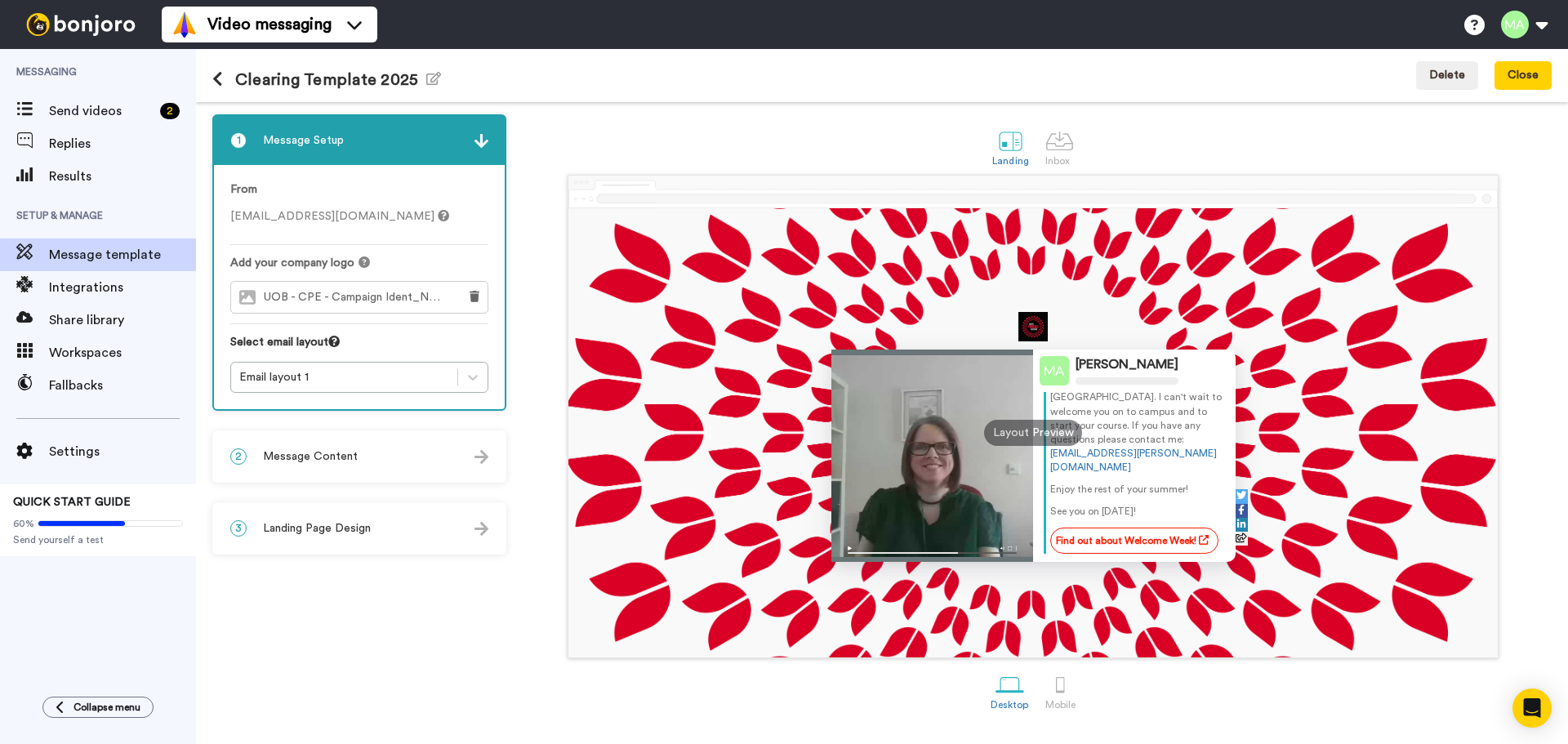
click at [766, 459] on div "Mahmoud Artemi Mahmoud Hi, I am so glad you have chosen the University of Bedfo…" at bounding box center [1033, 433] width 929 height 449
click at [363, 301] on span "UOB - CPE - Campaign Ident_No Gradient_CMYK-01.jpeg" at bounding box center [356, 297] width 185 height 14
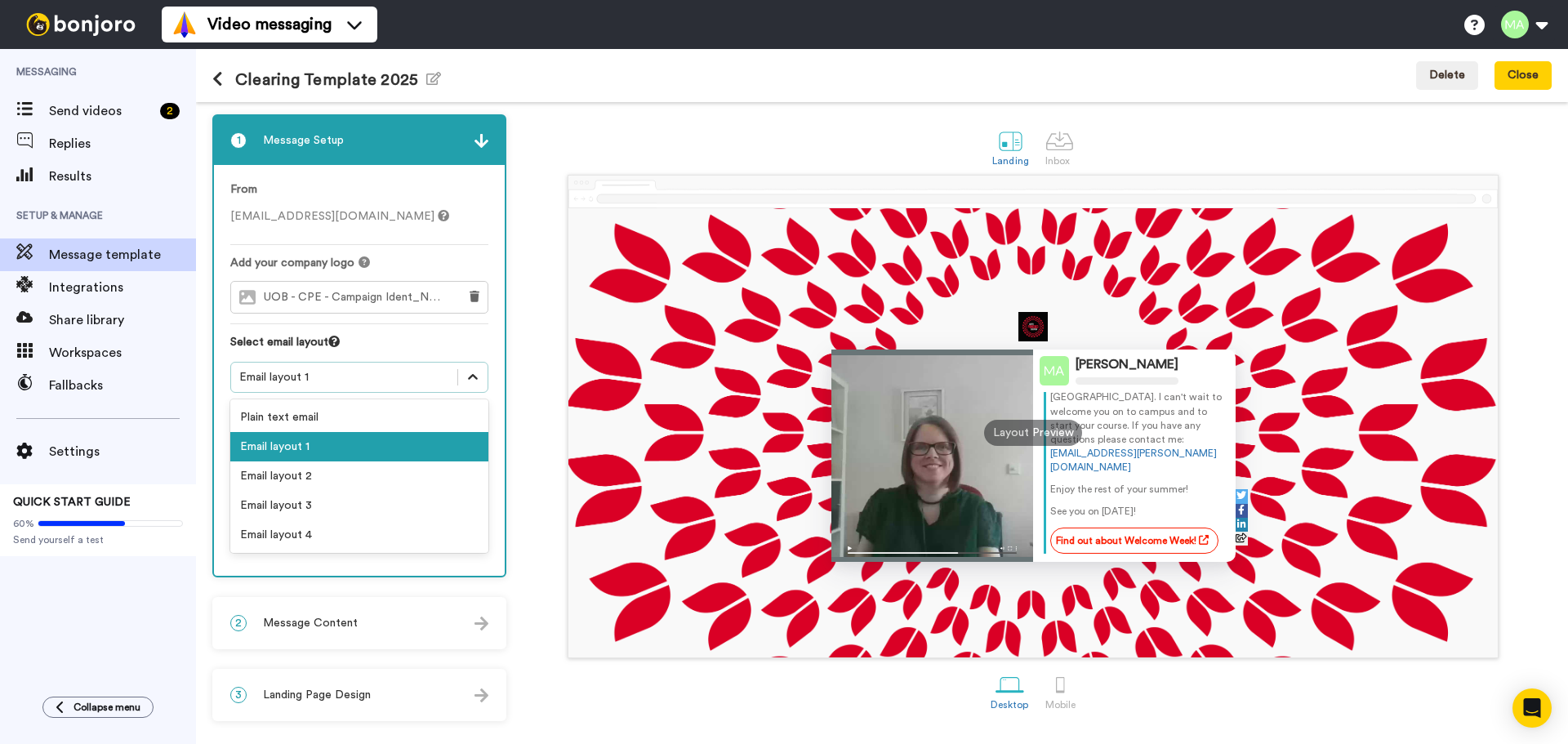
click at [470, 384] on icon at bounding box center [472, 377] width 16 height 16
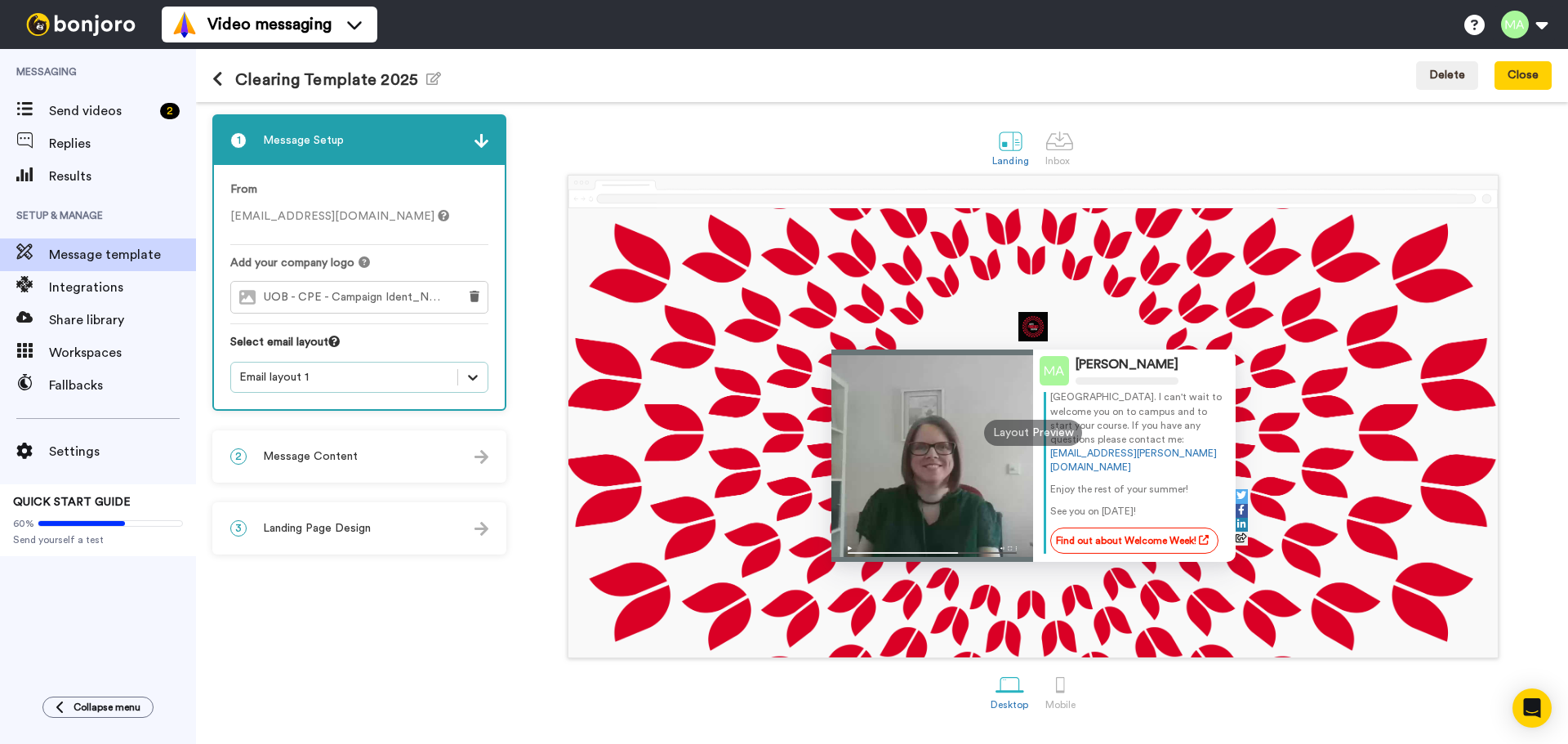
click at [470, 384] on icon at bounding box center [472, 377] width 16 height 16
click at [479, 141] on img at bounding box center [481, 141] width 14 height 14
click at [607, 140] on div "Landing Inbox" at bounding box center [1033, 147] width 1037 height 56
click at [215, 76] on div "Clearing Template 2025 Edit name Delete Close" at bounding box center [881, 75] width 1372 height 53
click at [222, 83] on icon at bounding box center [218, 79] width 10 height 16
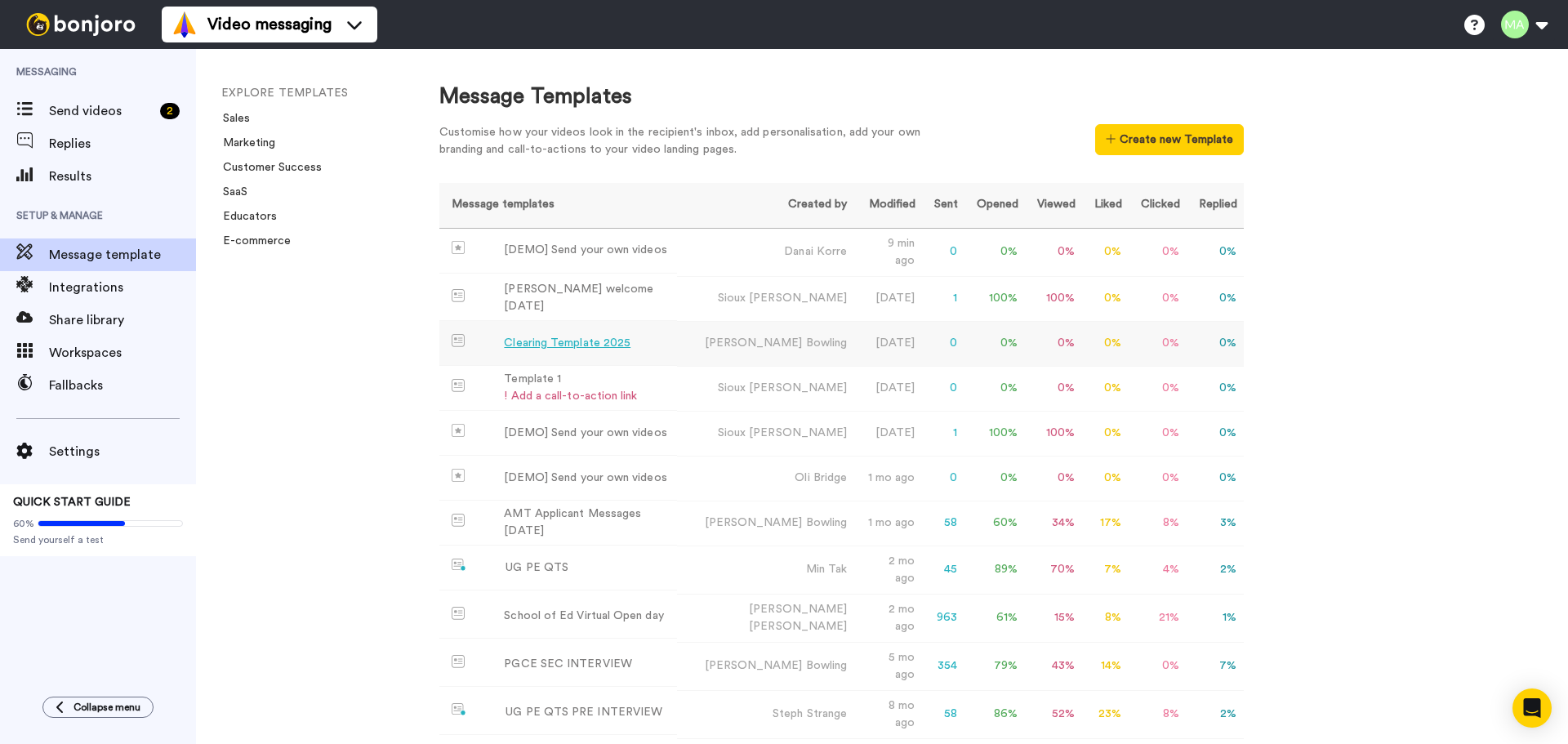
click at [554, 343] on div "Clearing Template 2025" at bounding box center [567, 343] width 126 height 17
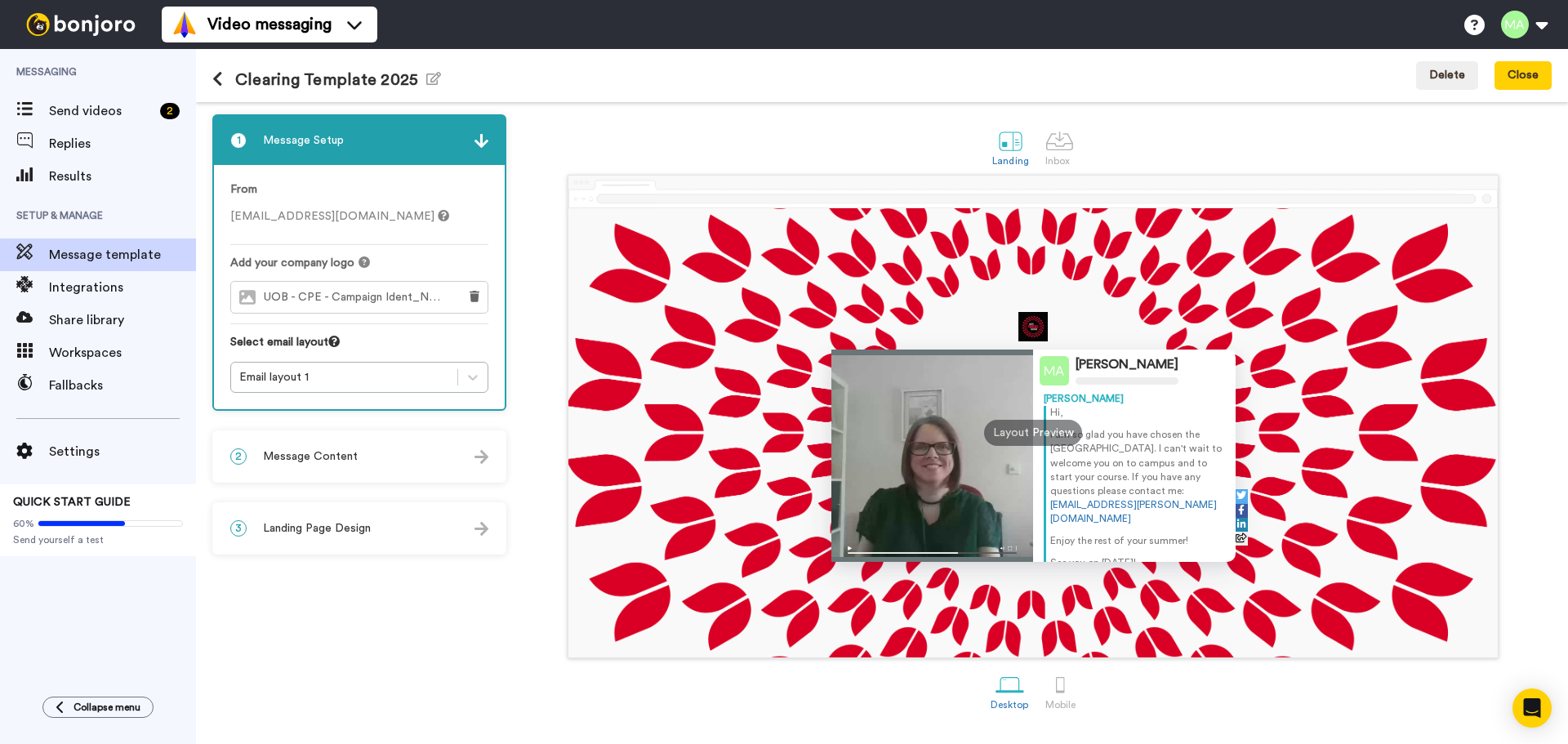
click at [1105, 431] on p "I am so glad you have chosen the University of Bedfordshire. I can't wait to we…" at bounding box center [1138, 477] width 175 height 98
click at [1091, 448] on p "I am so glad you have chosen the University of Bedfordshire. I can't wait to we…" at bounding box center [1138, 477] width 175 height 98
click at [1054, 436] on div "Layout Preview" at bounding box center [1033, 432] width 98 height 26
click at [1090, 498] on p "I am so glad you have chosen the University of Bedfordshire. I can't wait to we…" at bounding box center [1138, 477] width 175 height 98
click at [1099, 510] on p "I am so glad you have chosen the University of Bedfordshire. I can't wait to we…" at bounding box center [1138, 477] width 175 height 98
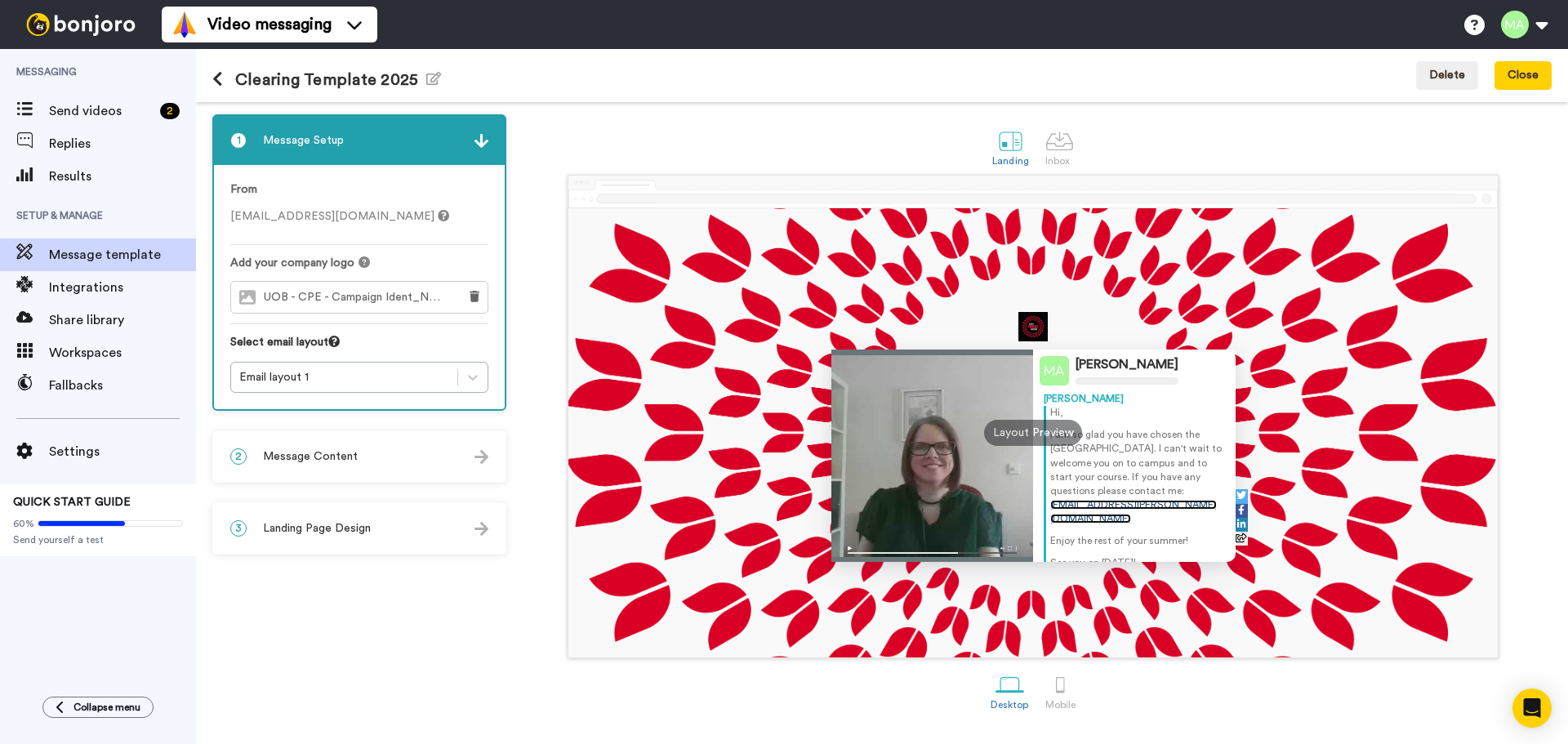
click at [1102, 507] on link "[EMAIL_ADDRESS][PERSON_NAME][DOMAIN_NAME]" at bounding box center [1133, 512] width 167 height 24
click at [815, 510] on div "Mahmoud Artemi Mahmoud Hi, I am so glad you have chosen the University of Bedfo…" at bounding box center [1033, 433] width 929 height 449
click at [1046, 325] on img at bounding box center [1033, 326] width 29 height 29
click at [1042, 327] on img at bounding box center [1033, 326] width 29 height 29
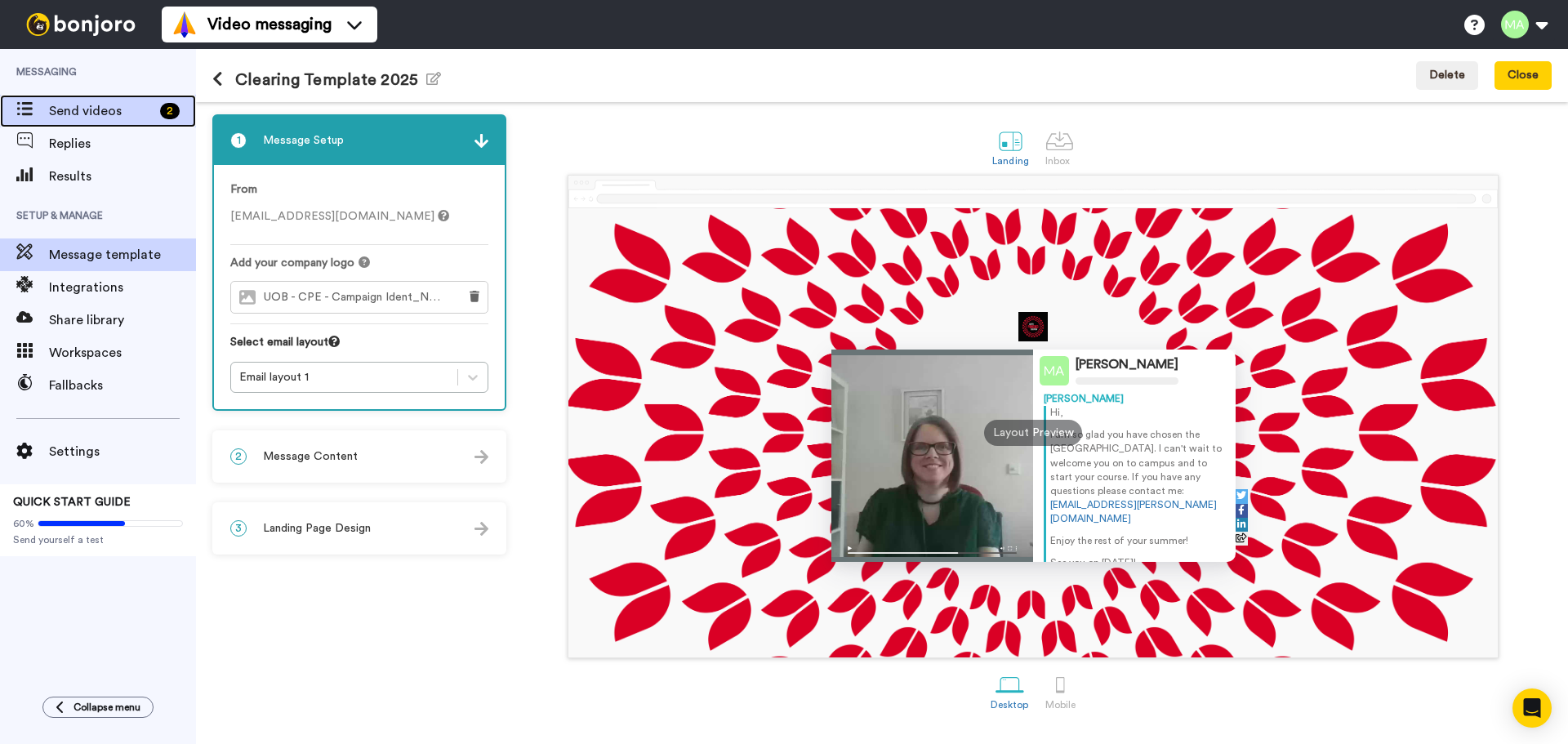
click at [93, 114] on span "Send videos" at bounding box center [101, 111] width 104 height 20
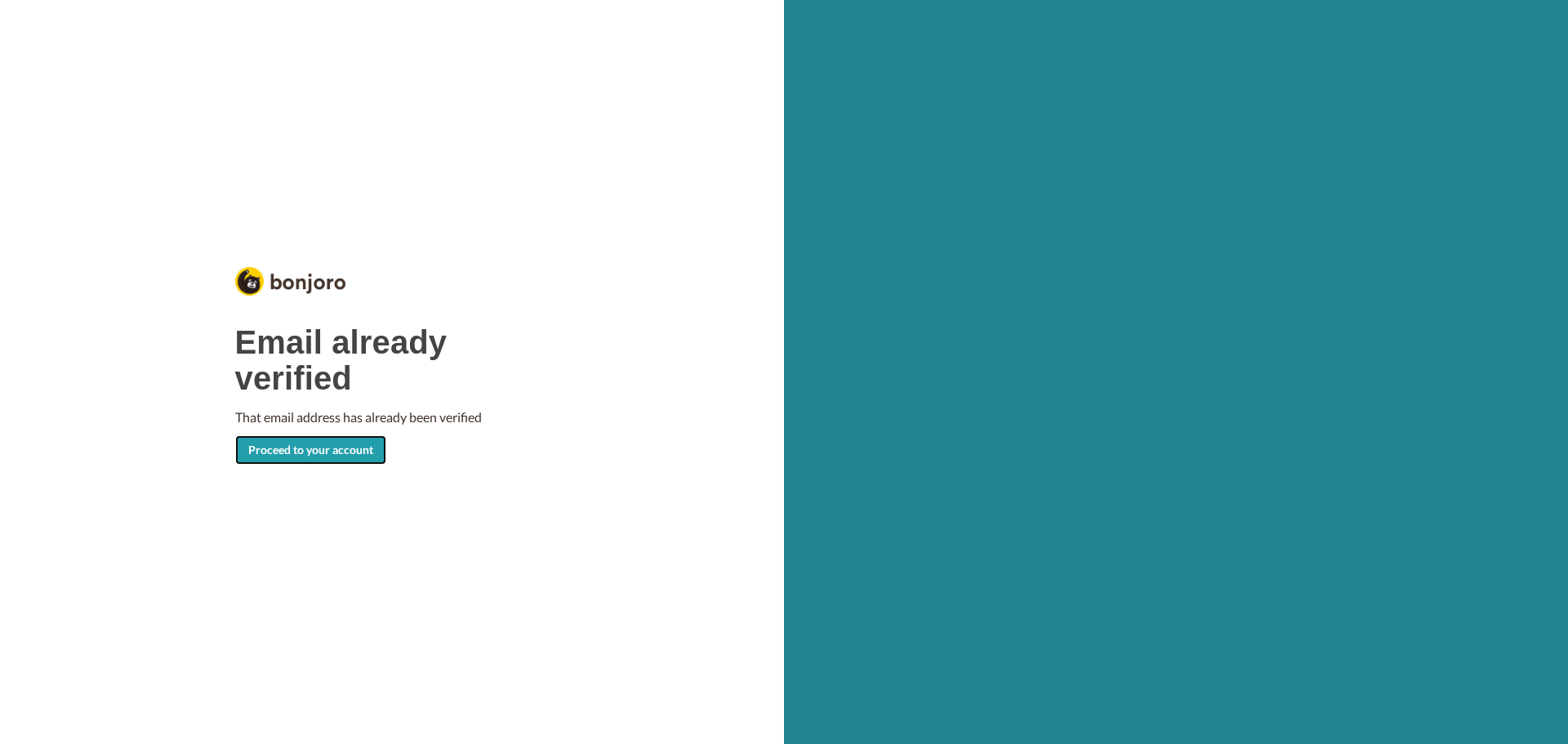
click at [278, 455] on link "Proceed to your account" at bounding box center [310, 450] width 151 height 29
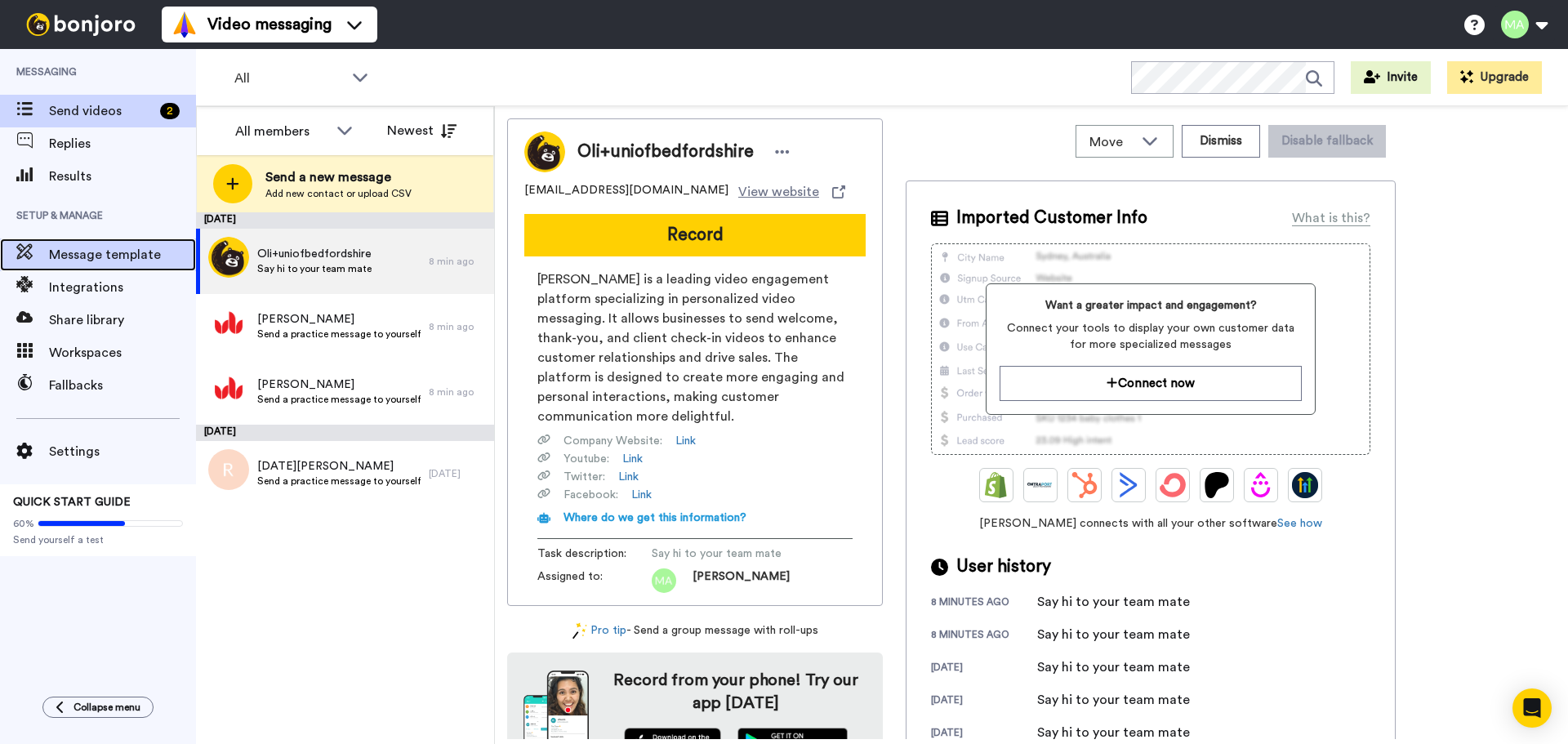
click at [101, 251] on span "Message template" at bounding box center [122, 255] width 147 height 20
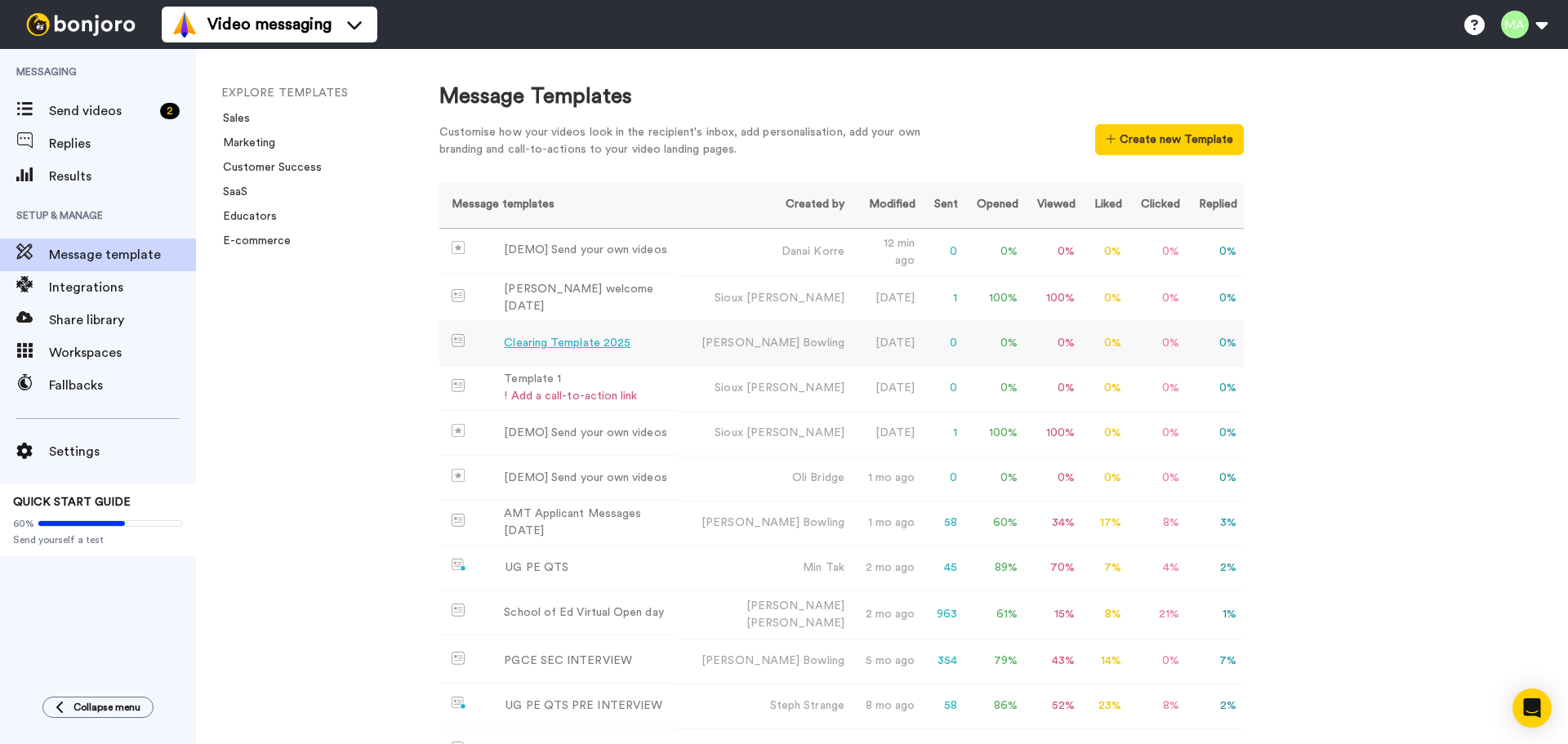
click at [577, 344] on div "Clearing Template 2025" at bounding box center [567, 343] width 126 height 17
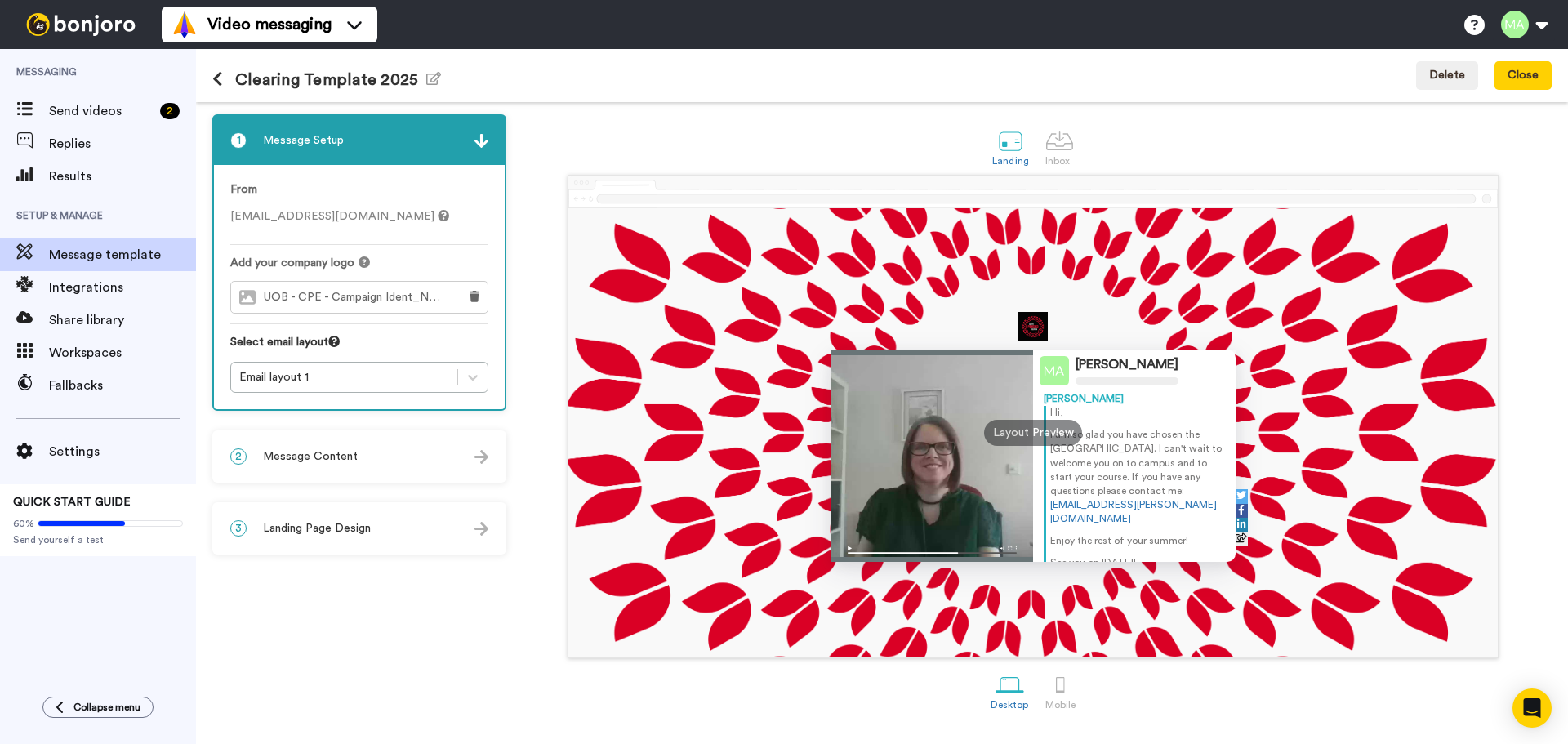
click at [845, 551] on img at bounding box center [932, 550] width 202 height 24
click at [846, 548] on img at bounding box center [932, 550] width 202 height 24
click at [884, 483] on div at bounding box center [932, 455] width 202 height 213
click at [904, 475] on div at bounding box center [932, 455] width 202 height 213
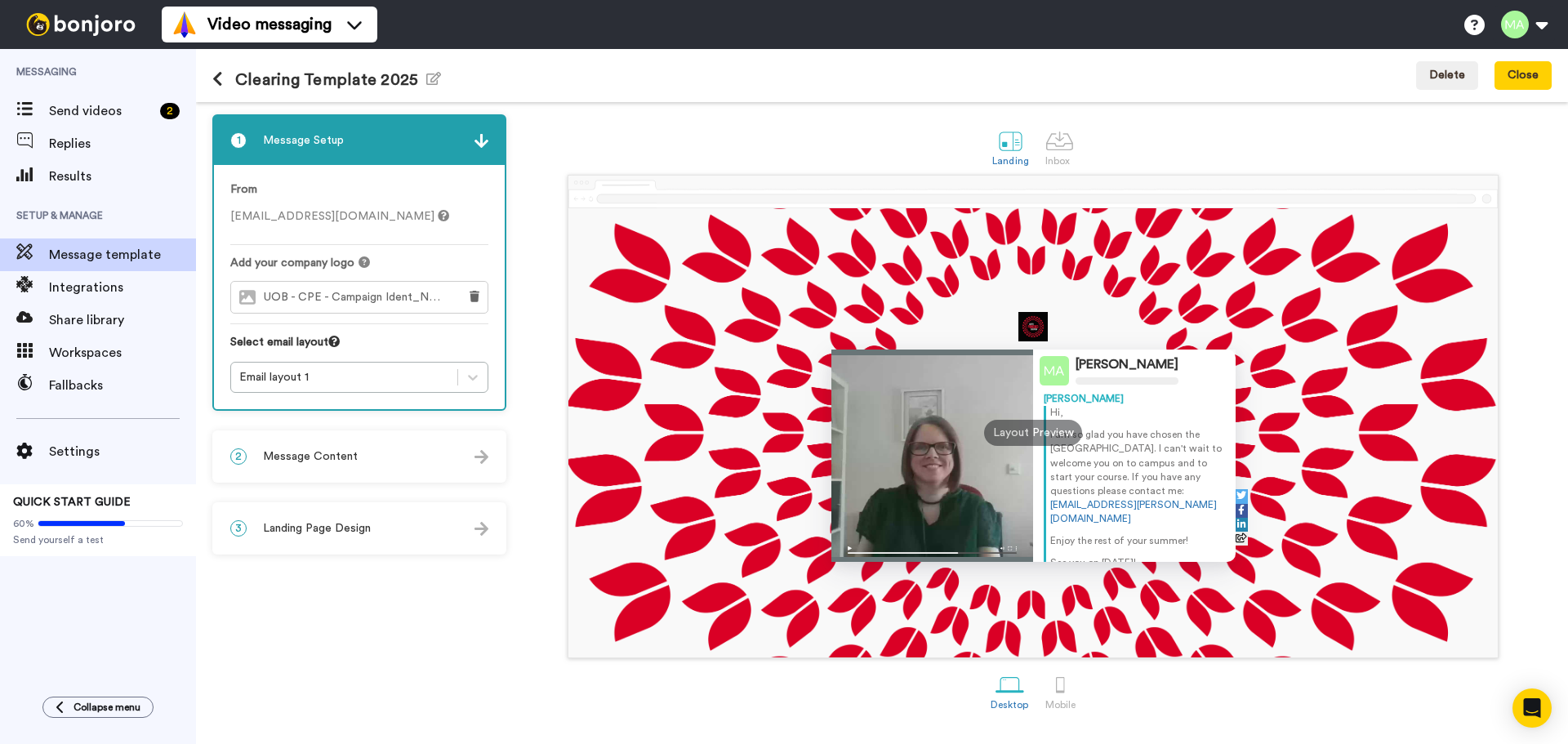
click at [936, 462] on div at bounding box center [932, 455] width 202 height 213
click at [1052, 362] on img at bounding box center [1054, 371] width 29 height 29
click at [1050, 402] on div "[PERSON_NAME]" at bounding box center [1134, 399] width 181 height 14
click at [998, 451] on div at bounding box center [932, 455] width 202 height 213
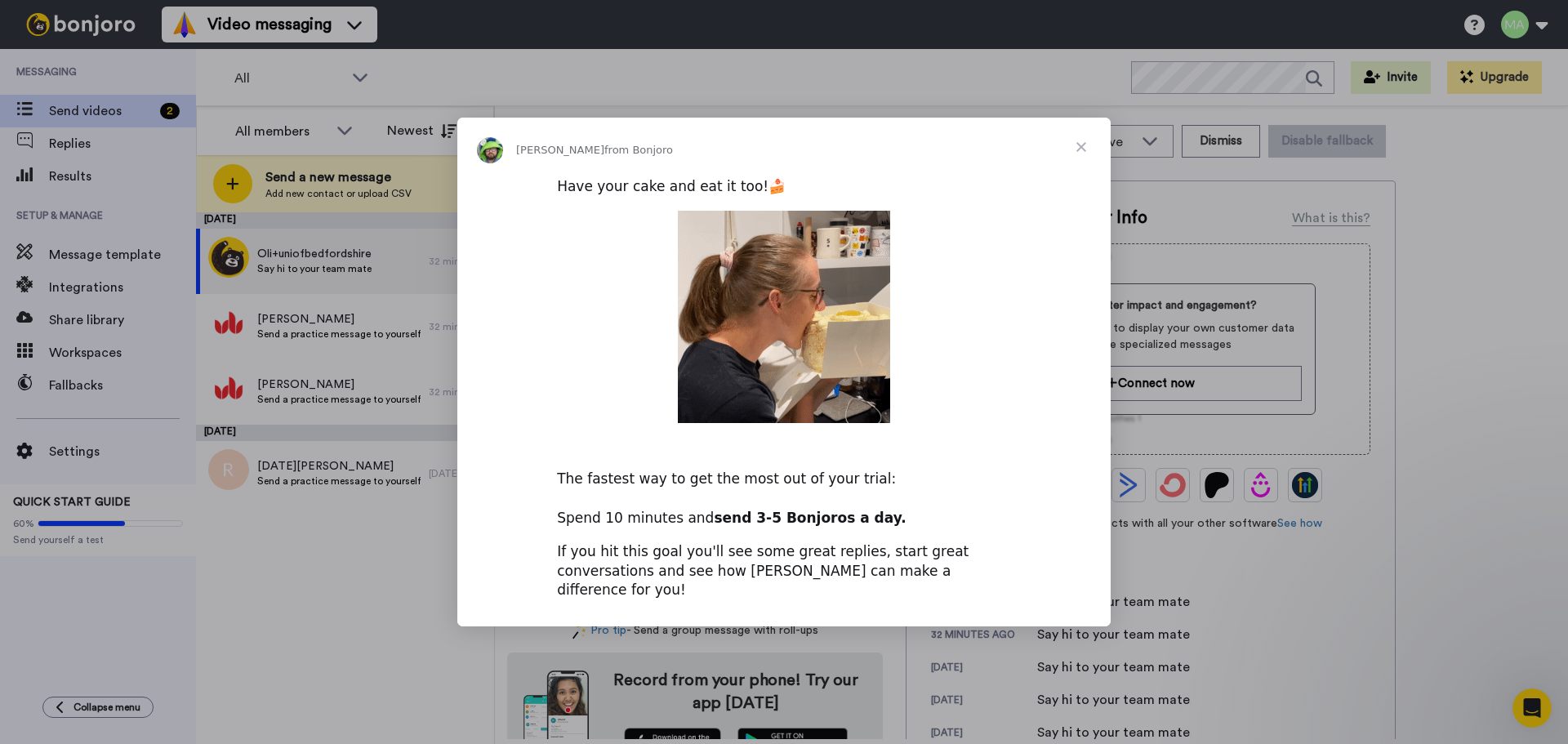
click at [1081, 151] on span "Close" at bounding box center [1080, 147] width 59 height 59
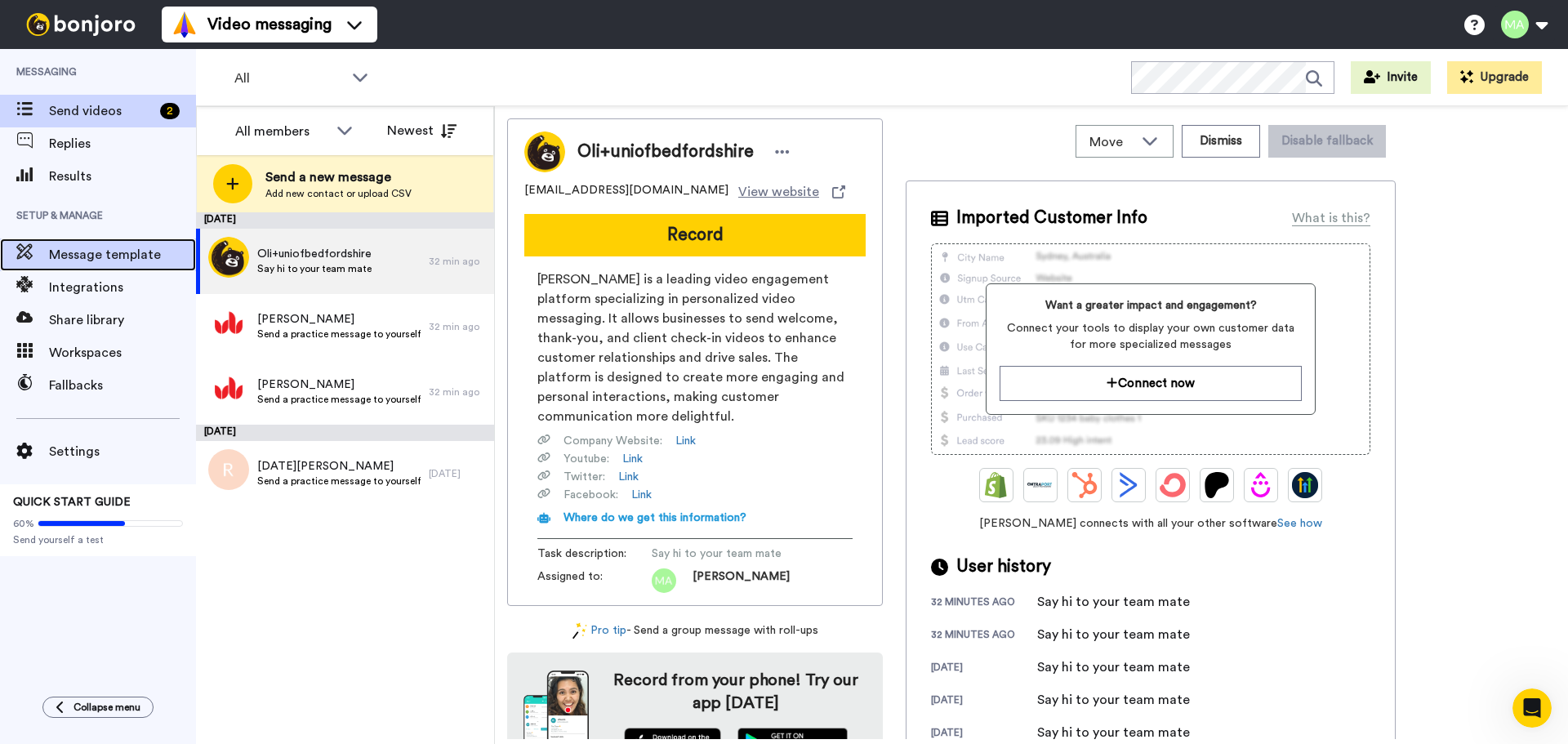
click at [96, 261] on span "Message template" at bounding box center [122, 255] width 147 height 20
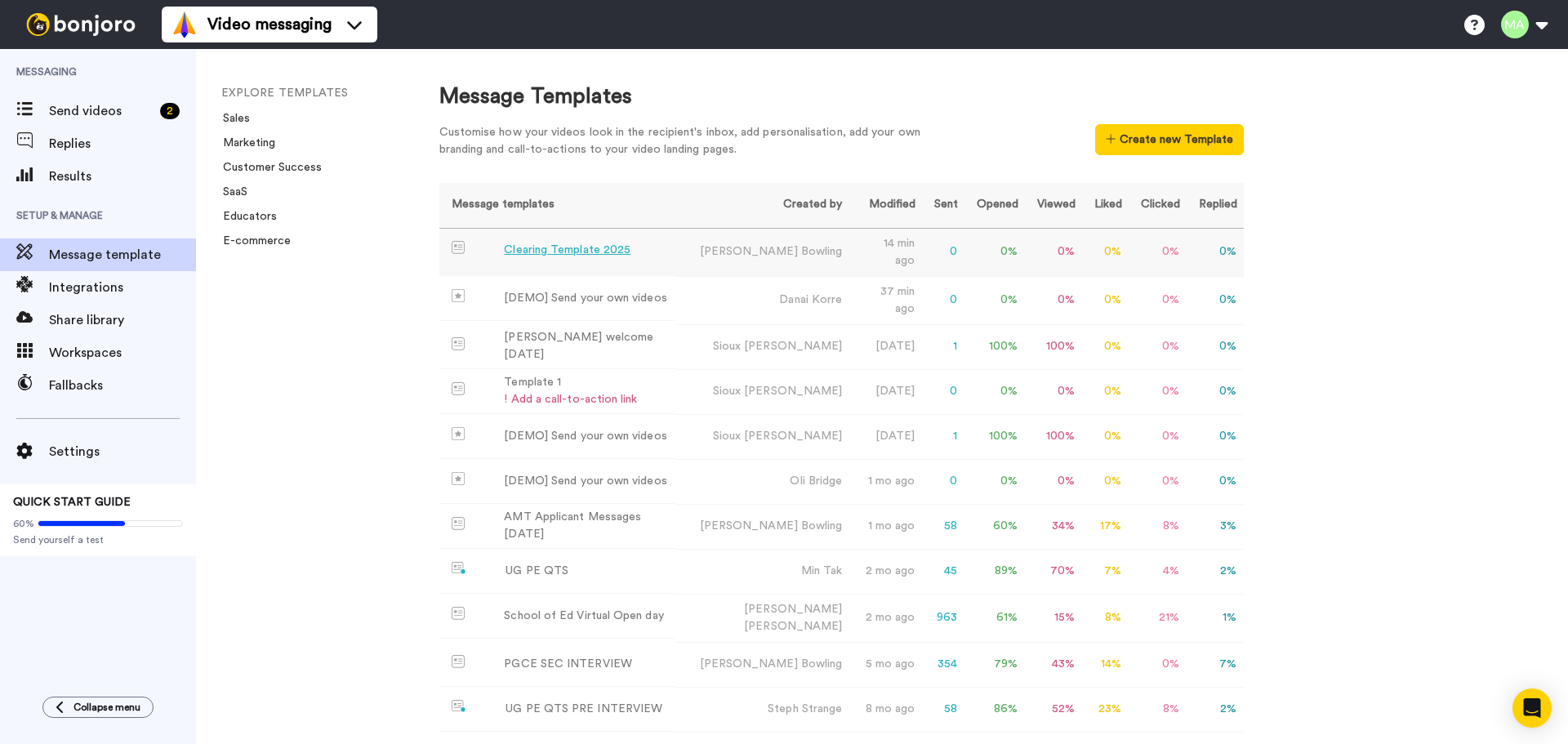
click at [540, 253] on div "Clearing Template 2025" at bounding box center [567, 250] width 126 height 17
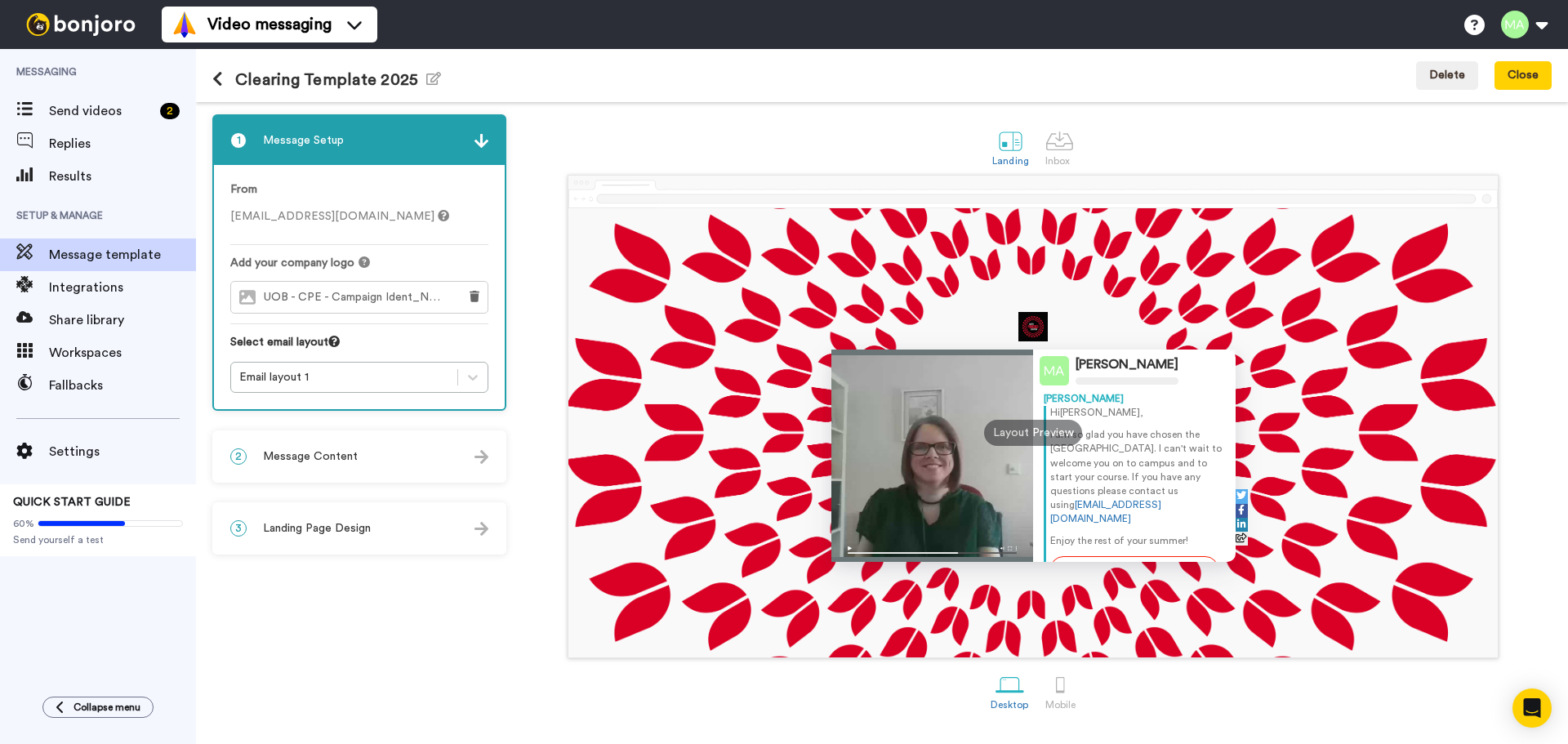
drag, startPoint x: 1212, startPoint y: 449, endPoint x: 1214, endPoint y: 484, distance: 35.1
click at [1214, 484] on div "Mahmoud Hi Tom , I am so glad you have chosen the University of Bedfordshire. I…" at bounding box center [1134, 477] width 181 height 170
click at [1181, 442] on p "I am so glad you have chosen the University of Bedfordshire. I can't wait to we…" at bounding box center [1138, 477] width 175 height 98
click at [1088, 436] on p "I am so glad you have chosen the University of Bedfordshire. I can't wait to we…" at bounding box center [1138, 477] width 175 height 98
click at [1073, 435] on div "Layout Preview" at bounding box center [1033, 432] width 98 height 26
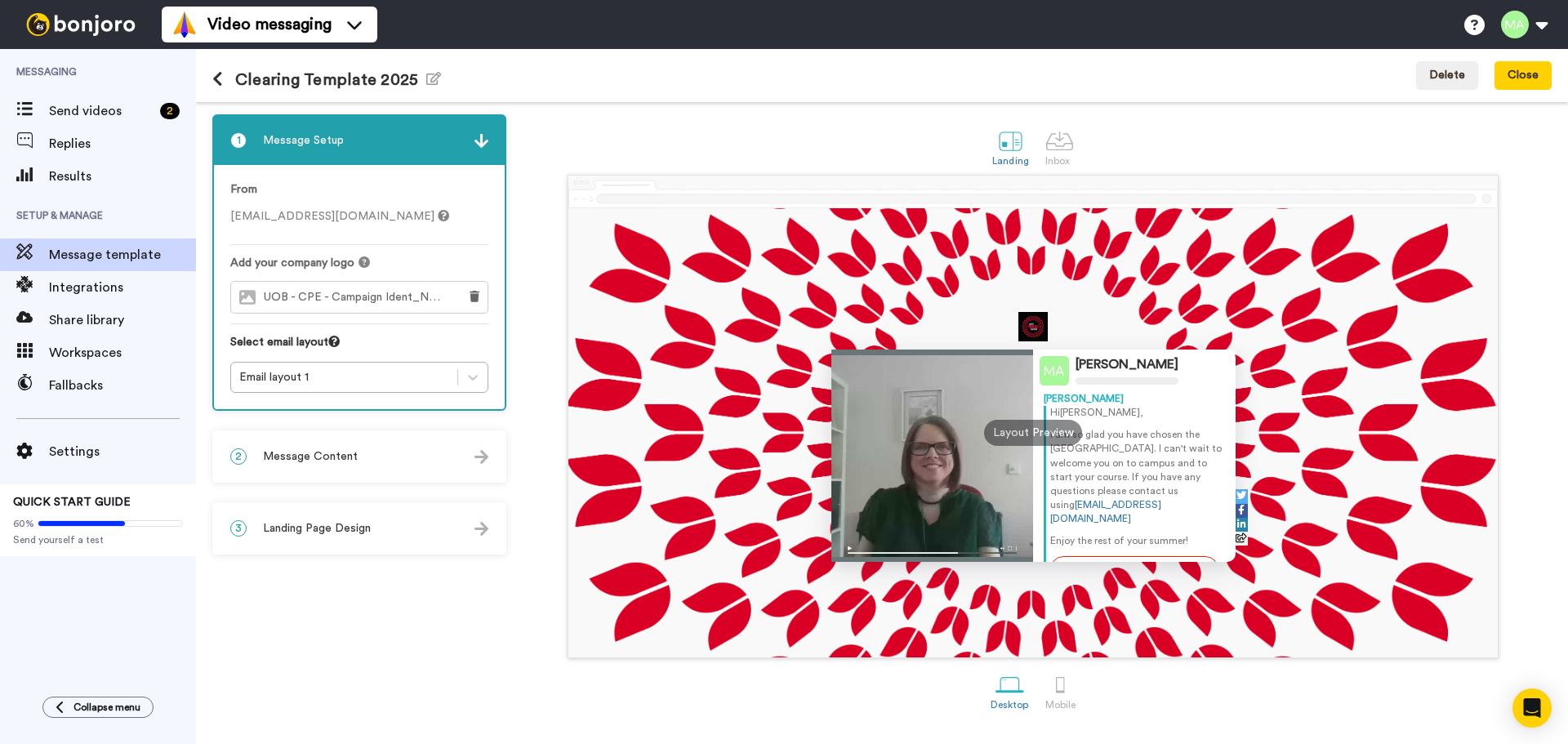
click at [1094, 435] on p "I am so glad you have chosen the University of Bedfordshire. I can't wait to we…" at bounding box center [1138, 477] width 175 height 98
click at [1090, 431] on p "I am so glad you have chosen the University of Bedfordshire. I can't wait to we…" at bounding box center [1138, 477] width 175 height 98
click at [1098, 444] on p "I am so glad you have chosen the University of Bedfordshire. I can't wait to we…" at bounding box center [1138, 477] width 175 height 98
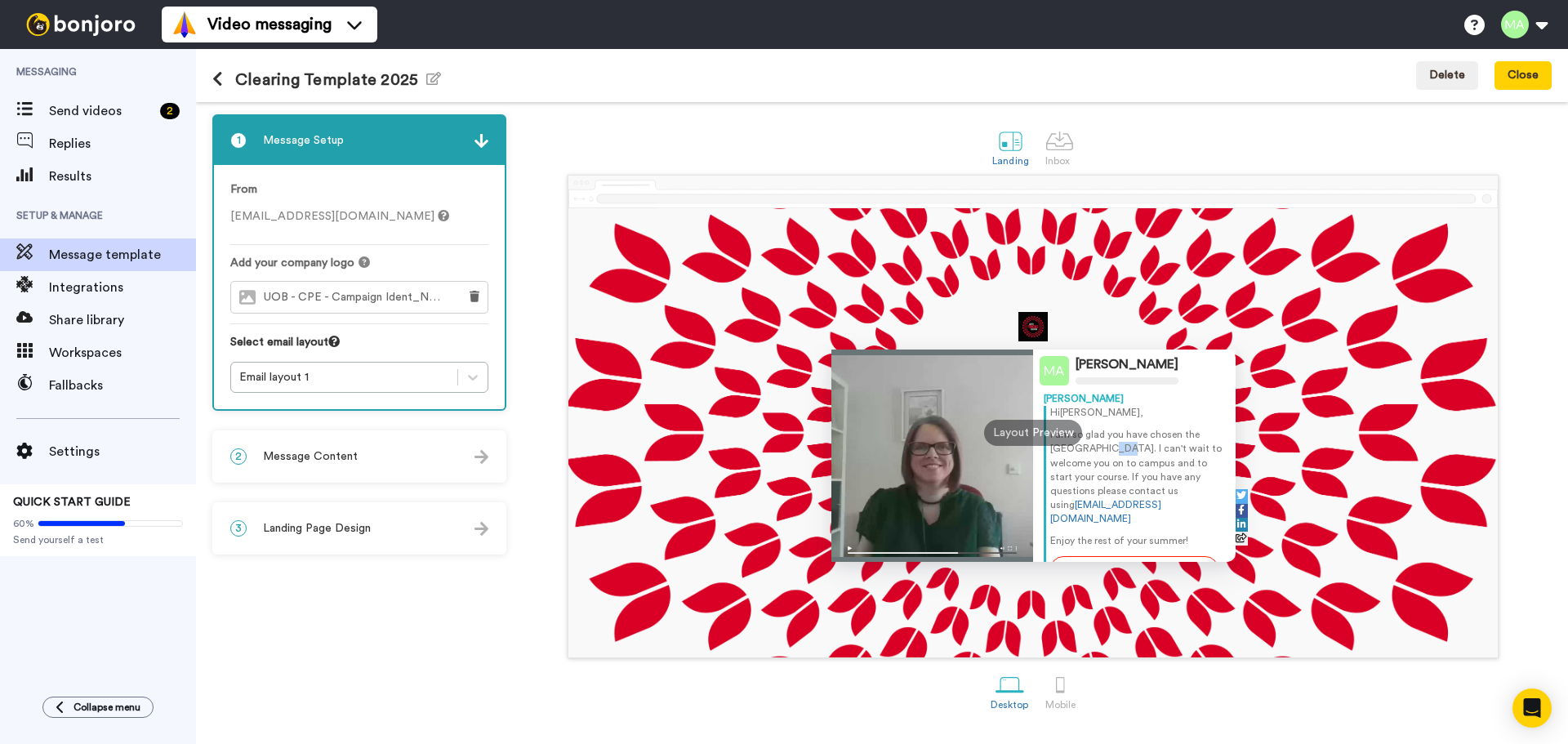
click at [1098, 444] on p "I am so glad you have chosen the University of Bedfordshire. I can't wait to we…" at bounding box center [1138, 477] width 175 height 98
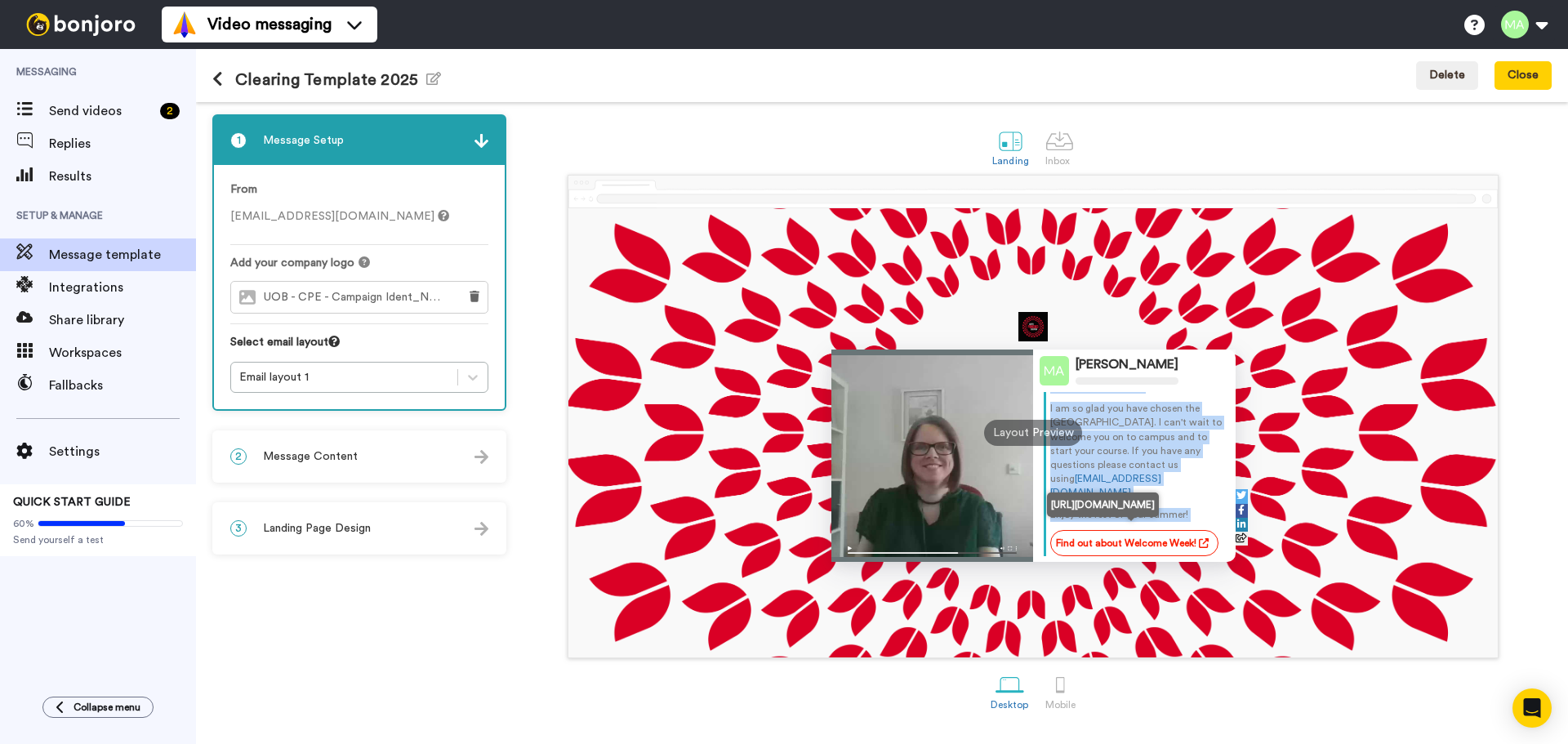
scroll to position [29, 0]
drag, startPoint x: 1049, startPoint y: 408, endPoint x: 1206, endPoint y: 551, distance: 212.4
click at [1206, 551] on div "Hi Tom , I am so glad you have chosen the University of Bedfordshire. I can't w…" at bounding box center [1134, 466] width 181 height 177
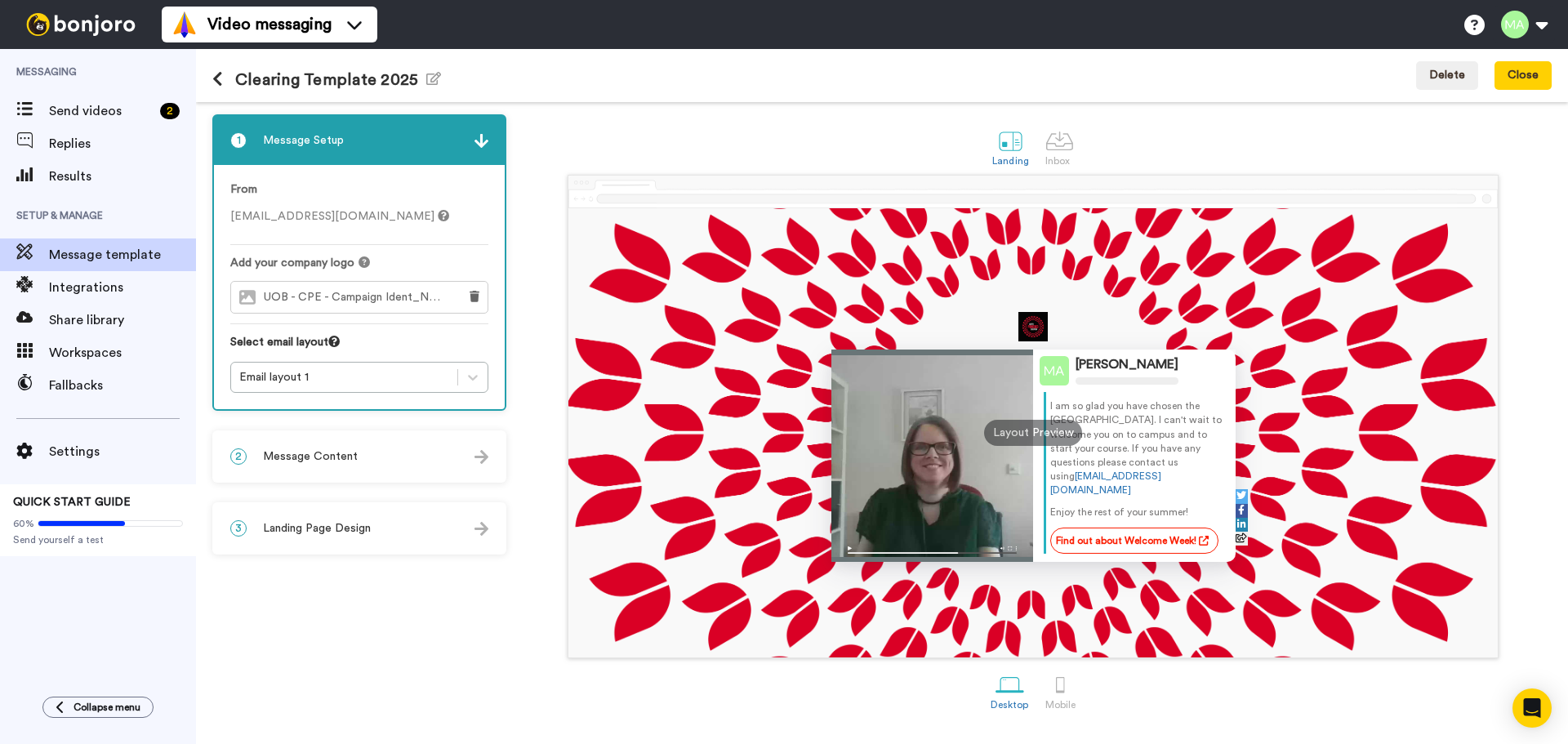
click at [430, 456] on div "2 Message Content" at bounding box center [359, 456] width 290 height 49
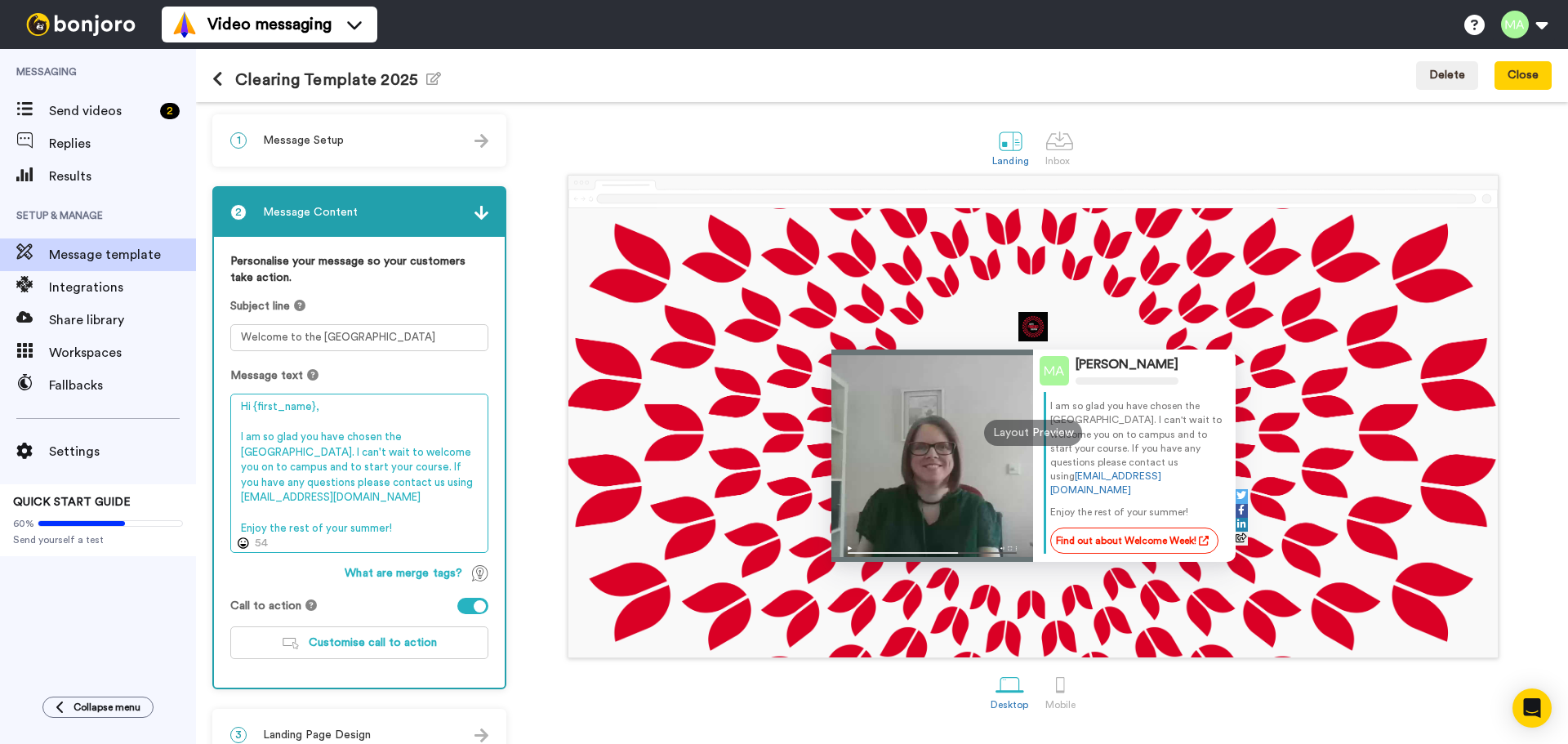
click at [336, 415] on textarea "Hi {first_name}, I am so glad you have chosen the [GEOGRAPHIC_DATA]. I can't wa…" at bounding box center [360, 473] width 258 height 159
click at [313, 404] on textarea "Hi {first_name}, I am so glad you have chosen the [GEOGRAPHIC_DATA]. I can't wa…" at bounding box center [360, 473] width 258 height 159
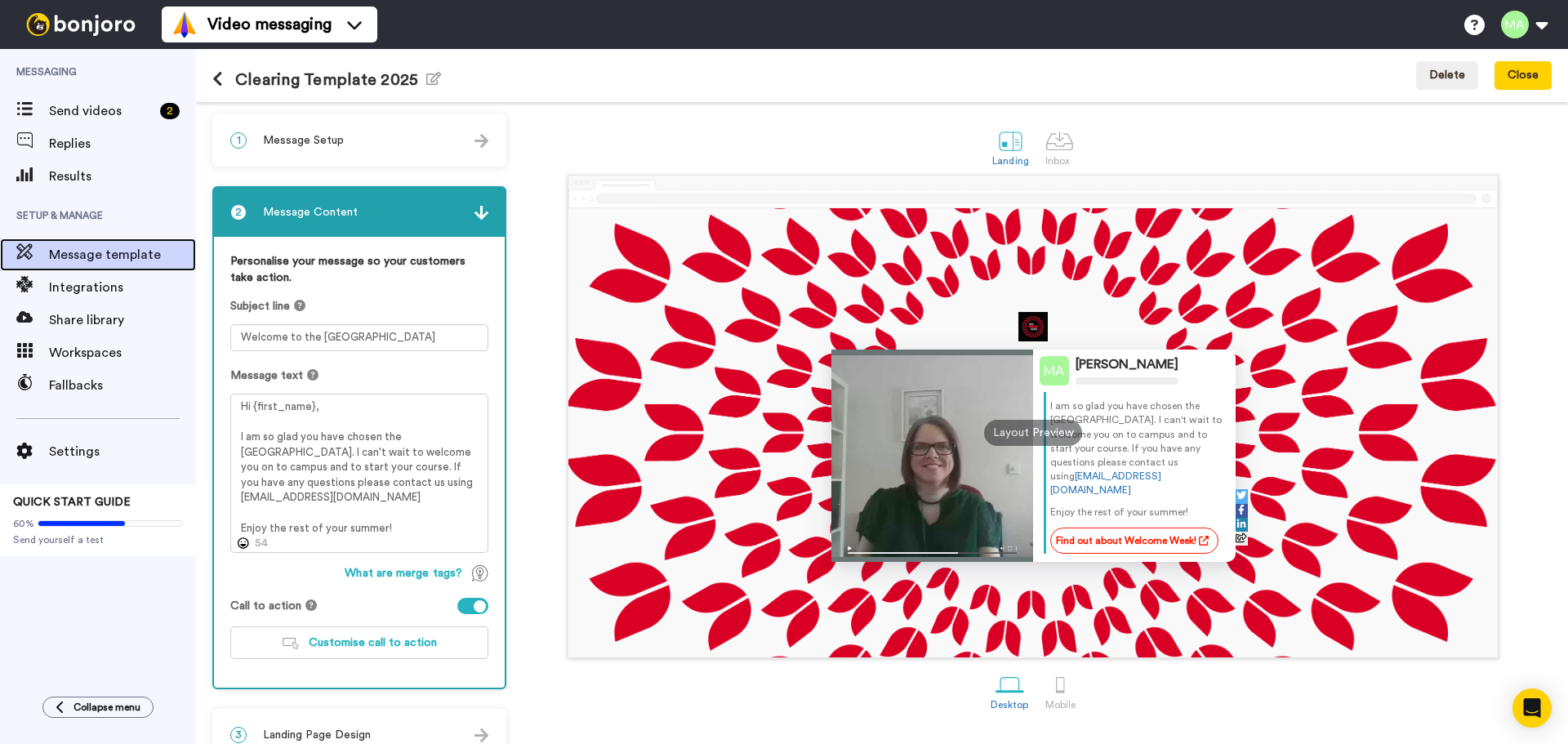
click at [48, 253] on span at bounding box center [24, 255] width 49 height 16
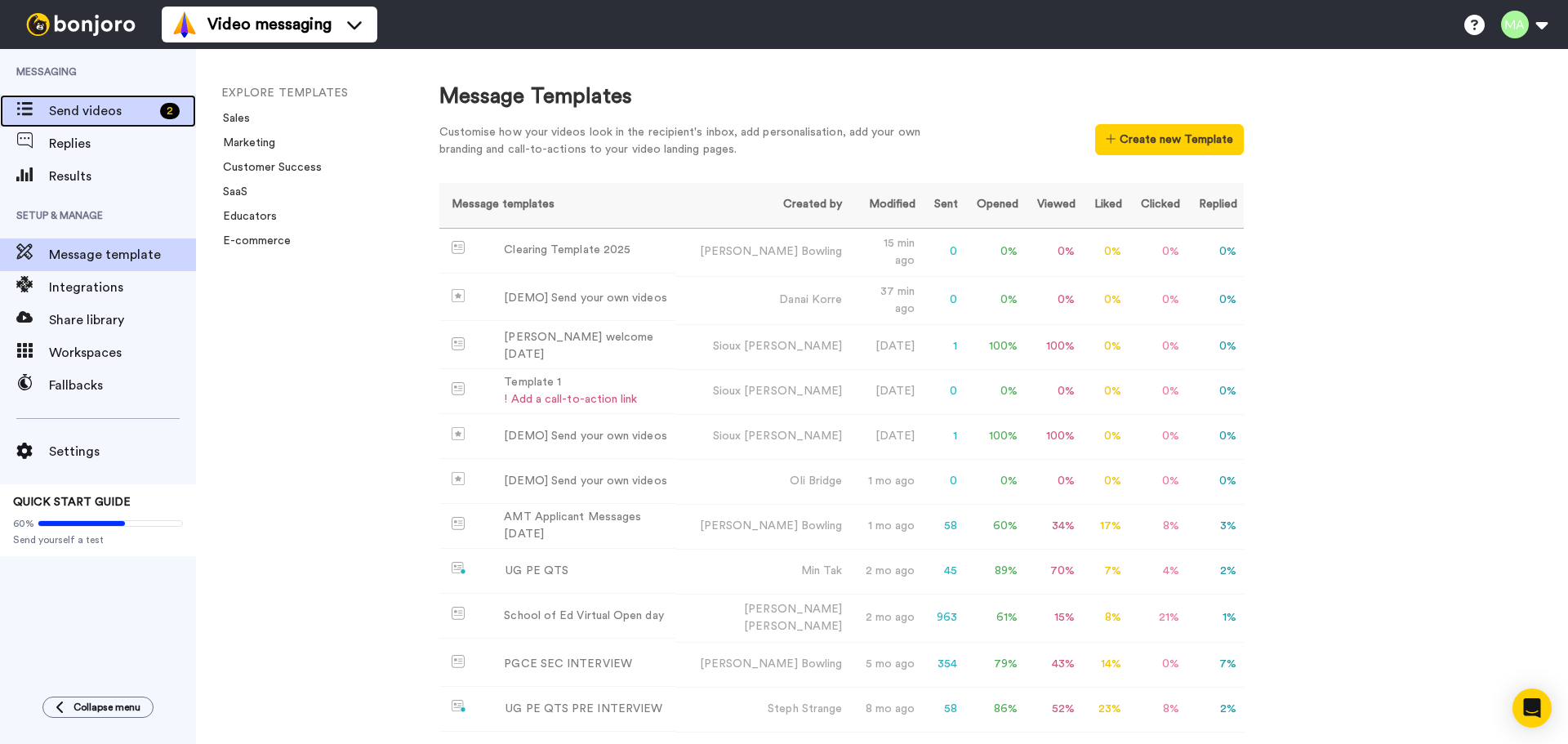
click at [67, 115] on span "Send videos" at bounding box center [101, 111] width 104 height 20
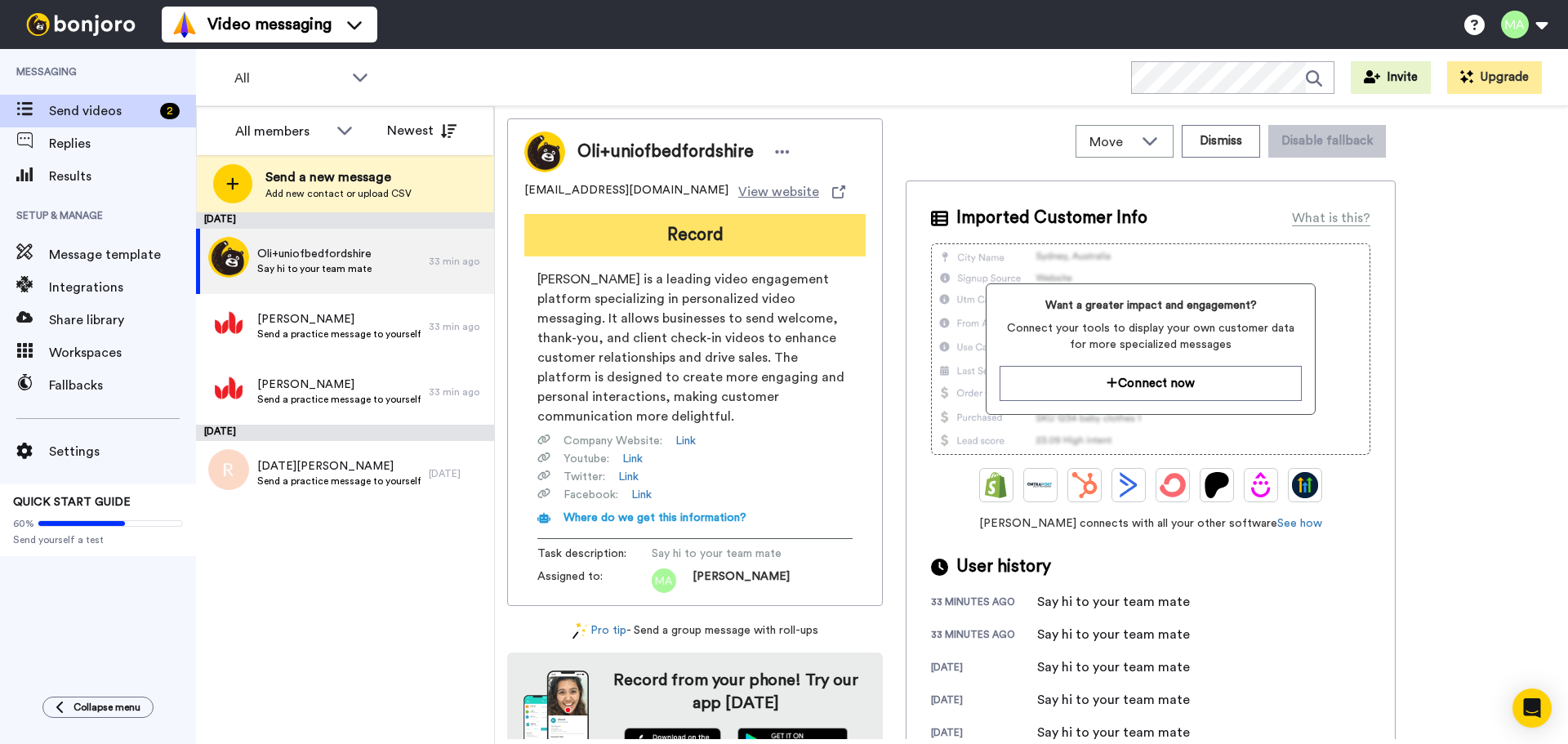
click at [642, 229] on button "Record" at bounding box center [695, 235] width 342 height 43
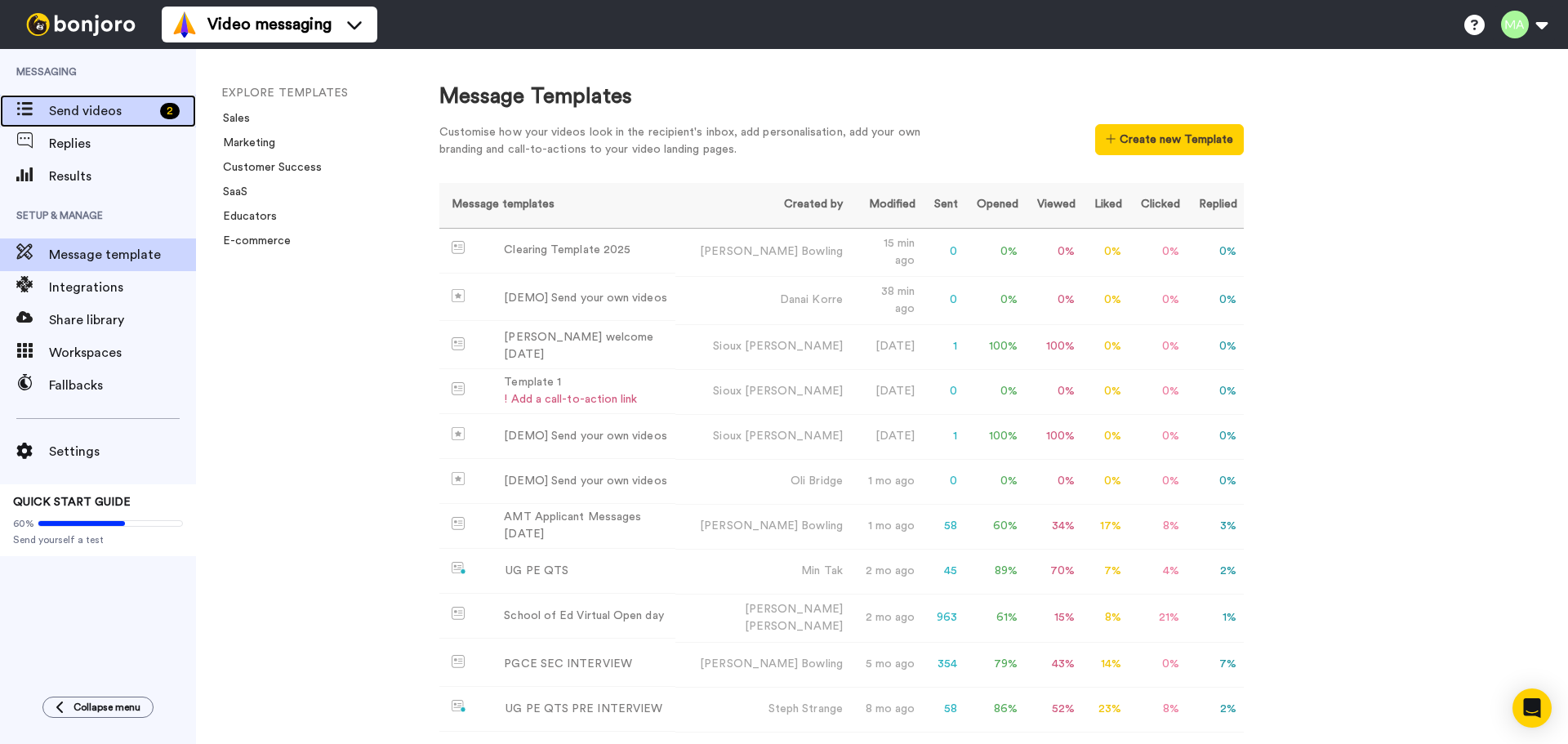
click at [88, 113] on span "Send videos" at bounding box center [101, 111] width 104 height 20
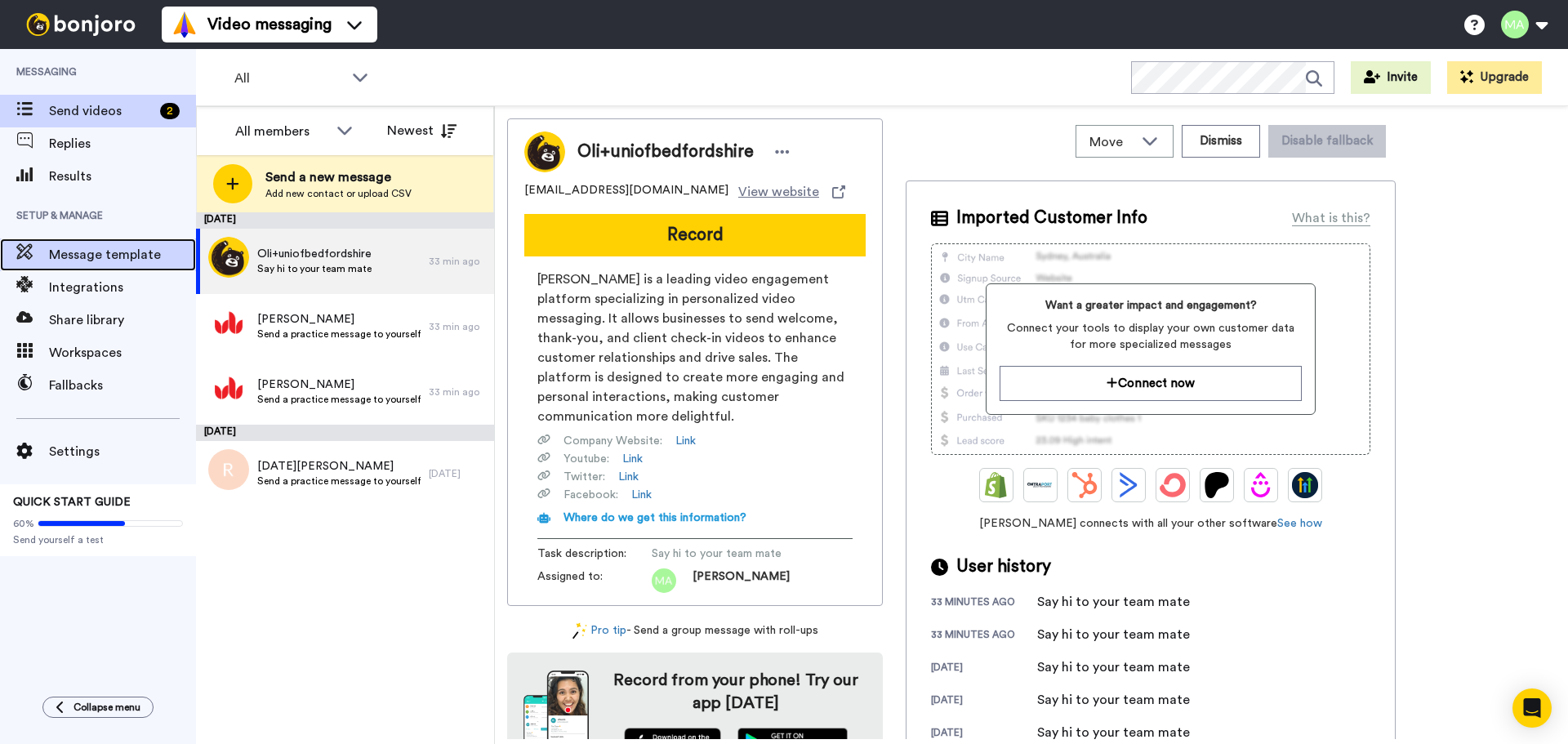
click at [121, 260] on span "Message template" at bounding box center [122, 255] width 147 height 20
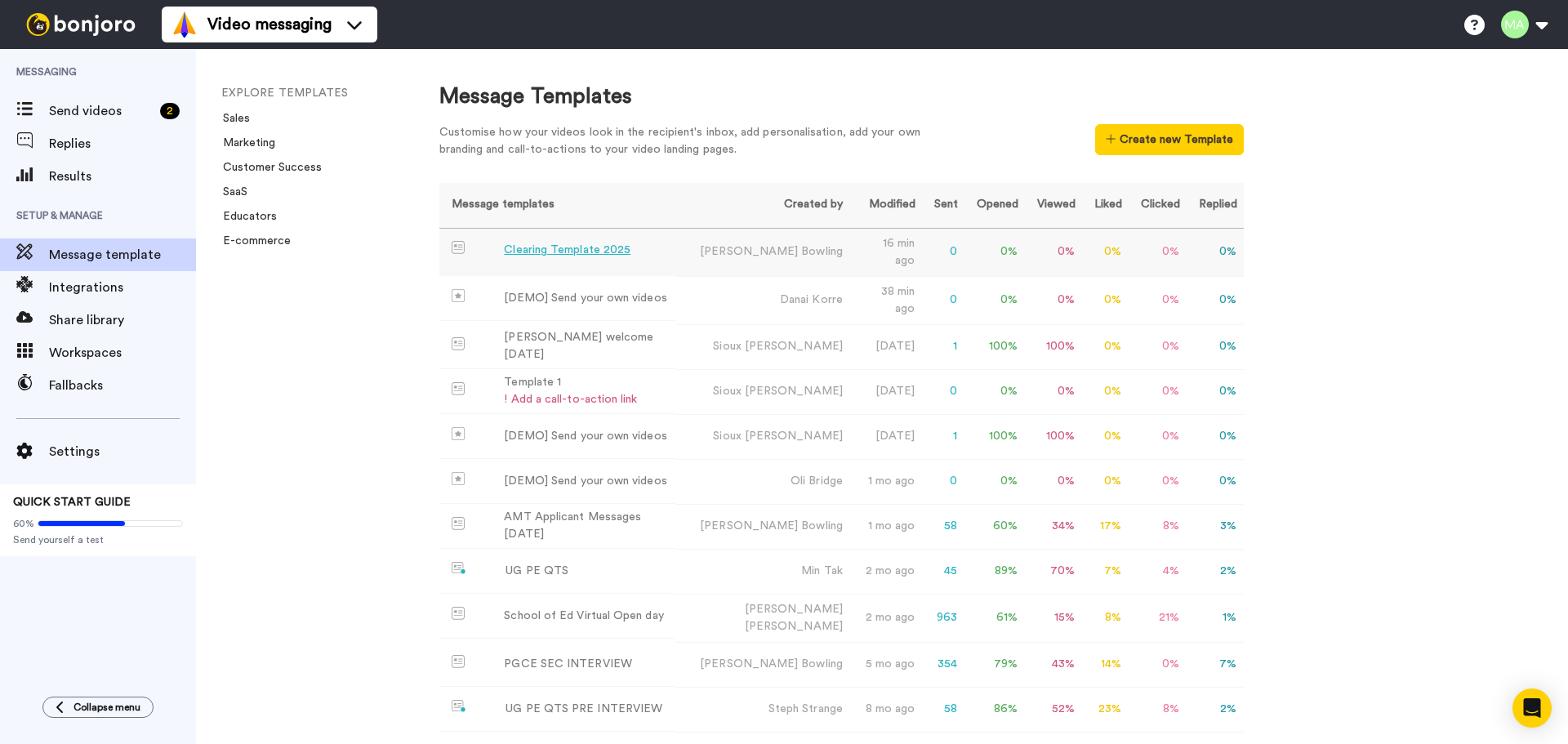
click at [530, 251] on div "Clearing Template 2025" at bounding box center [567, 250] width 126 height 17
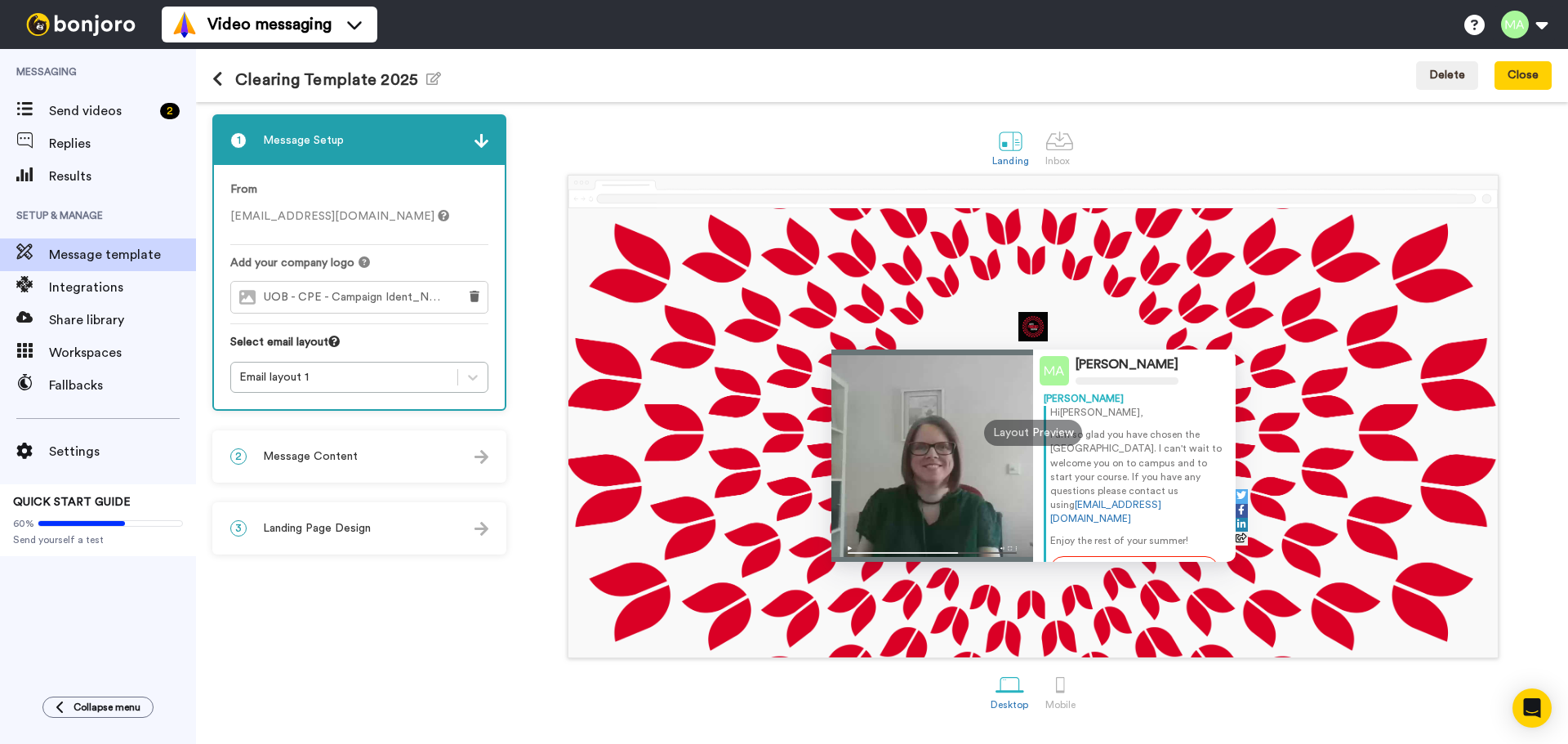
click at [374, 297] on span "UOB - CPE - Campaign Ident_No Gradient_CMYK-01.jpeg" at bounding box center [356, 297] width 185 height 14
click at [370, 462] on div "2 Message Content" at bounding box center [359, 456] width 290 height 49
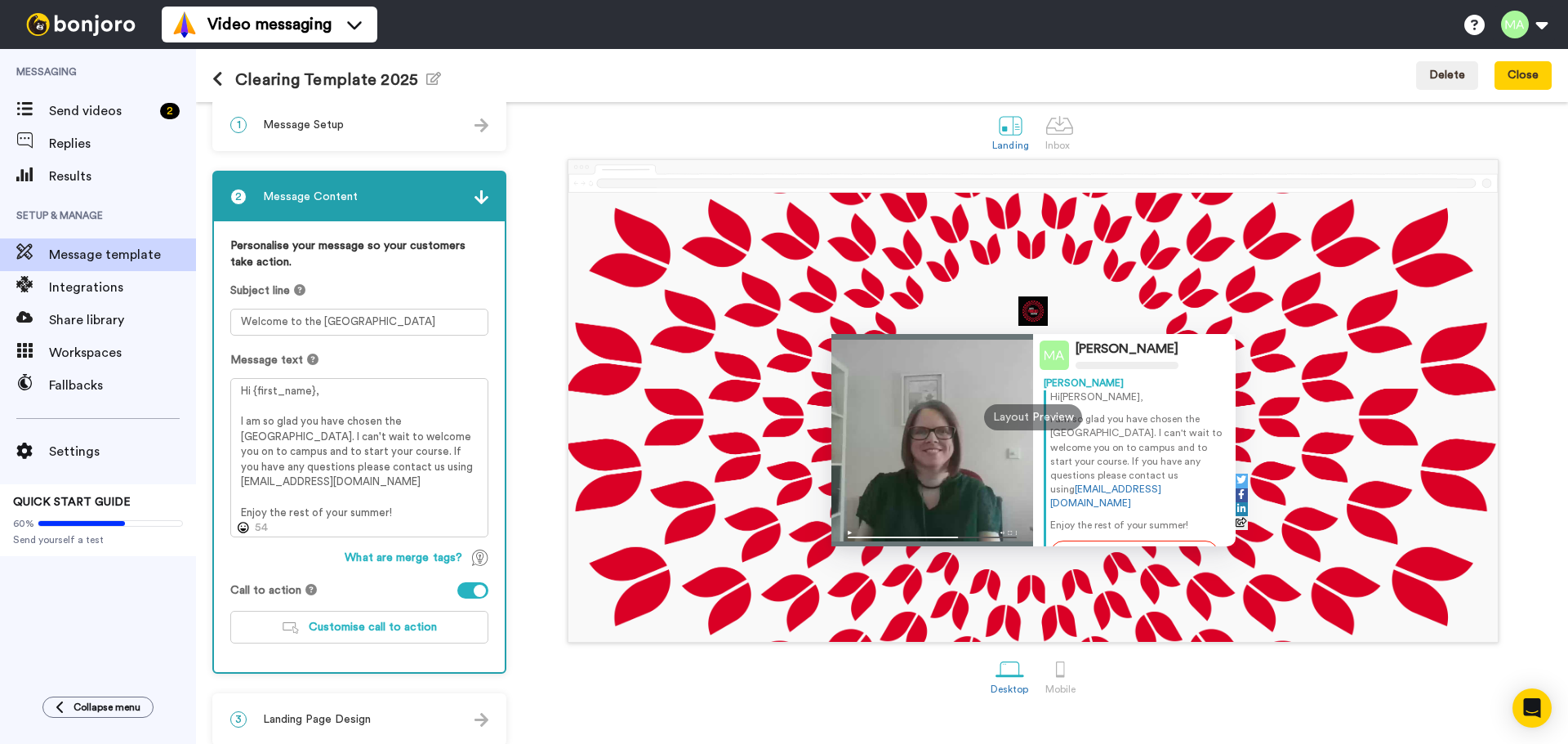
scroll to position [29, 0]
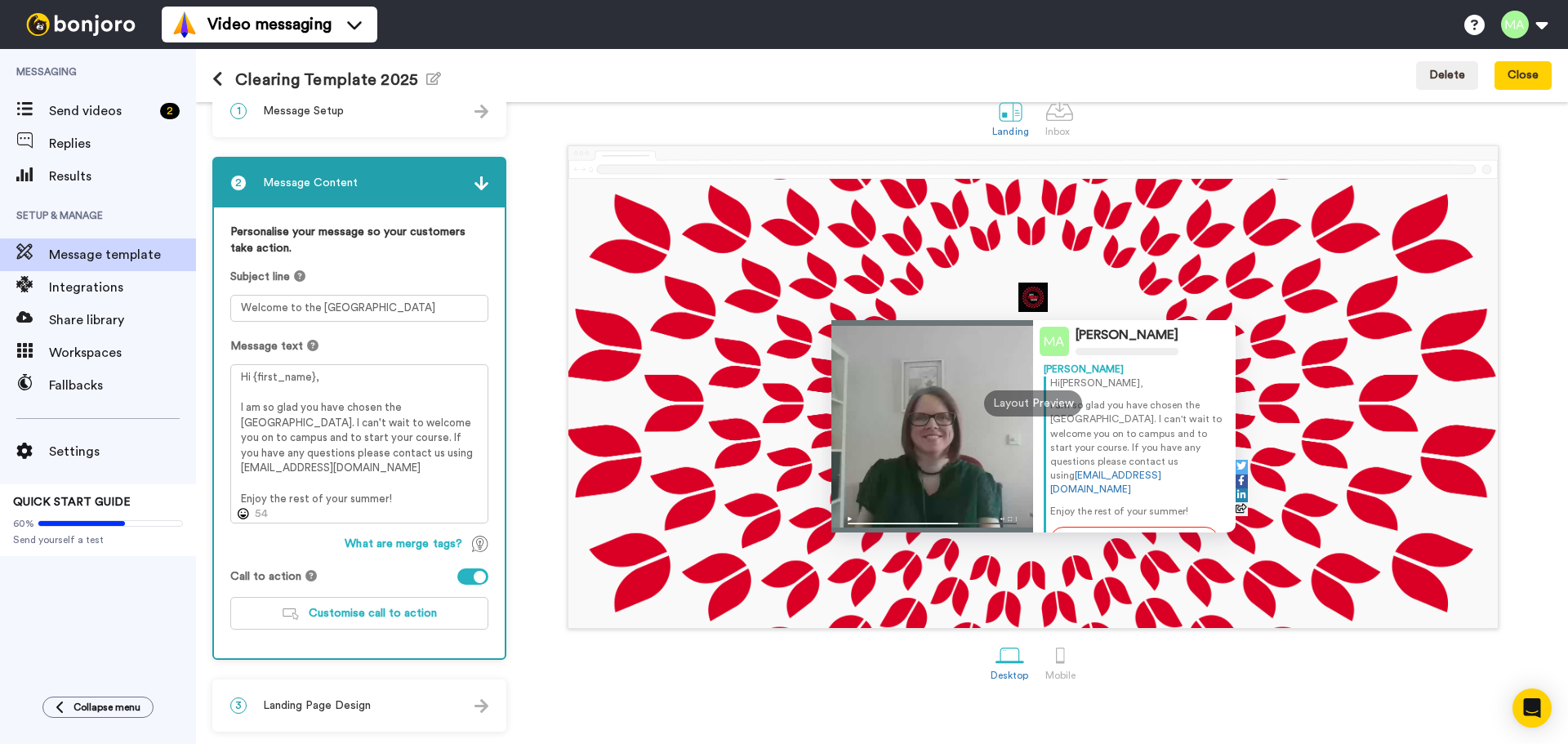
click at [345, 706] on span "Landing Page Design" at bounding box center [317, 706] width 108 height 16
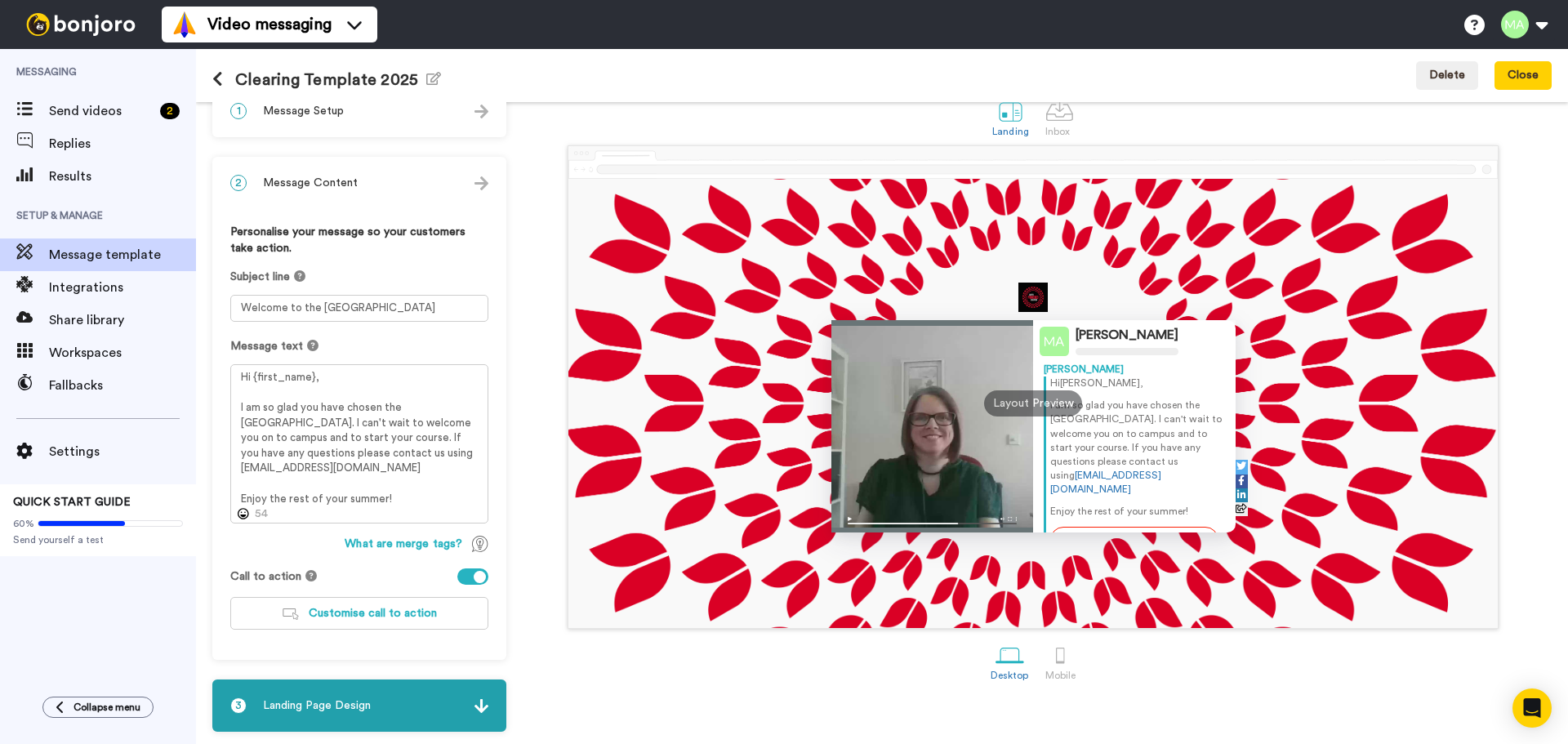
scroll to position [0, 0]
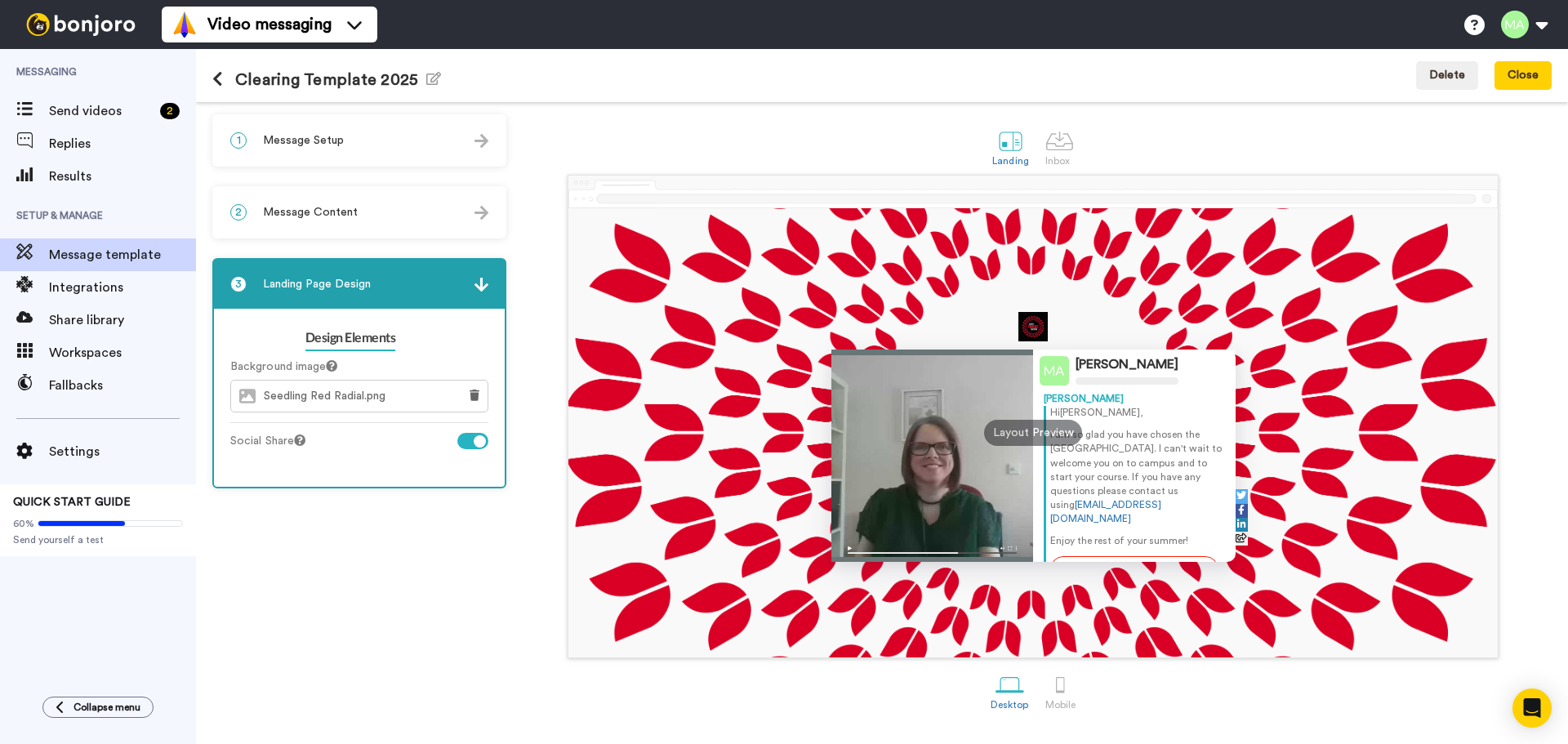
click at [382, 138] on div "1 Message Setup" at bounding box center [359, 140] width 290 height 49
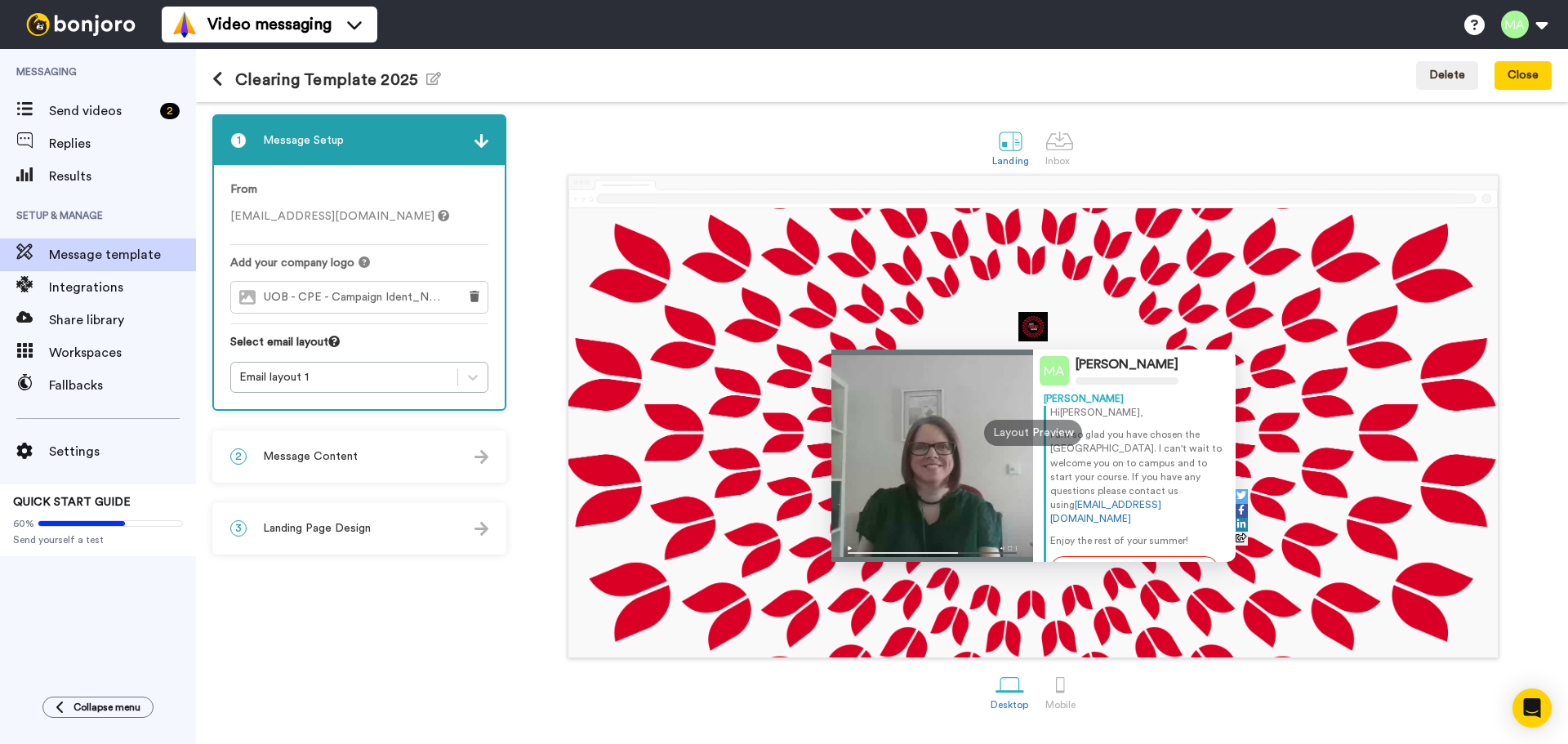
click at [220, 82] on icon at bounding box center [218, 79] width 10 height 16
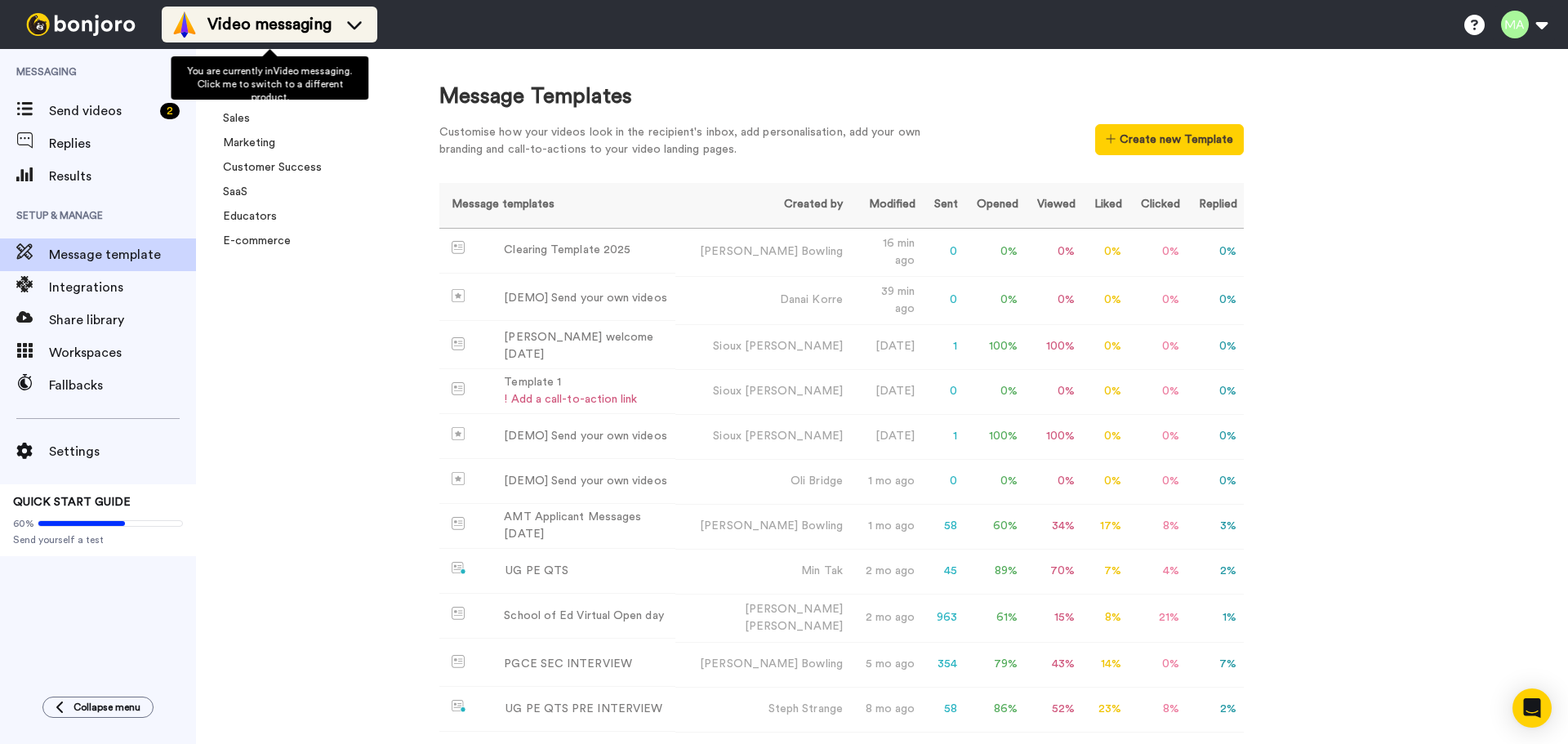
click at [348, 25] on icon at bounding box center [354, 24] width 26 height 16
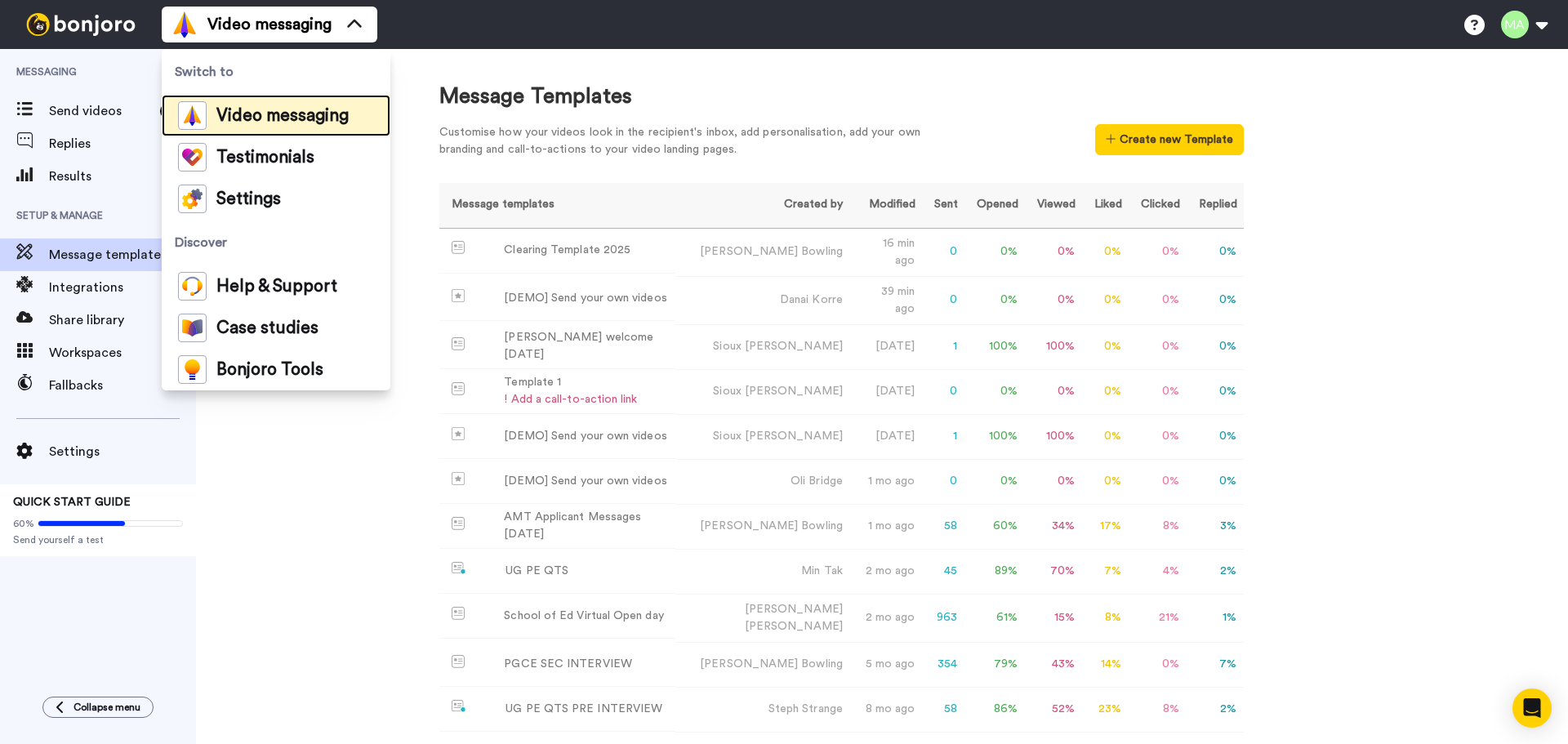
click at [304, 110] on span "Video messaging" at bounding box center [282, 115] width 132 height 16
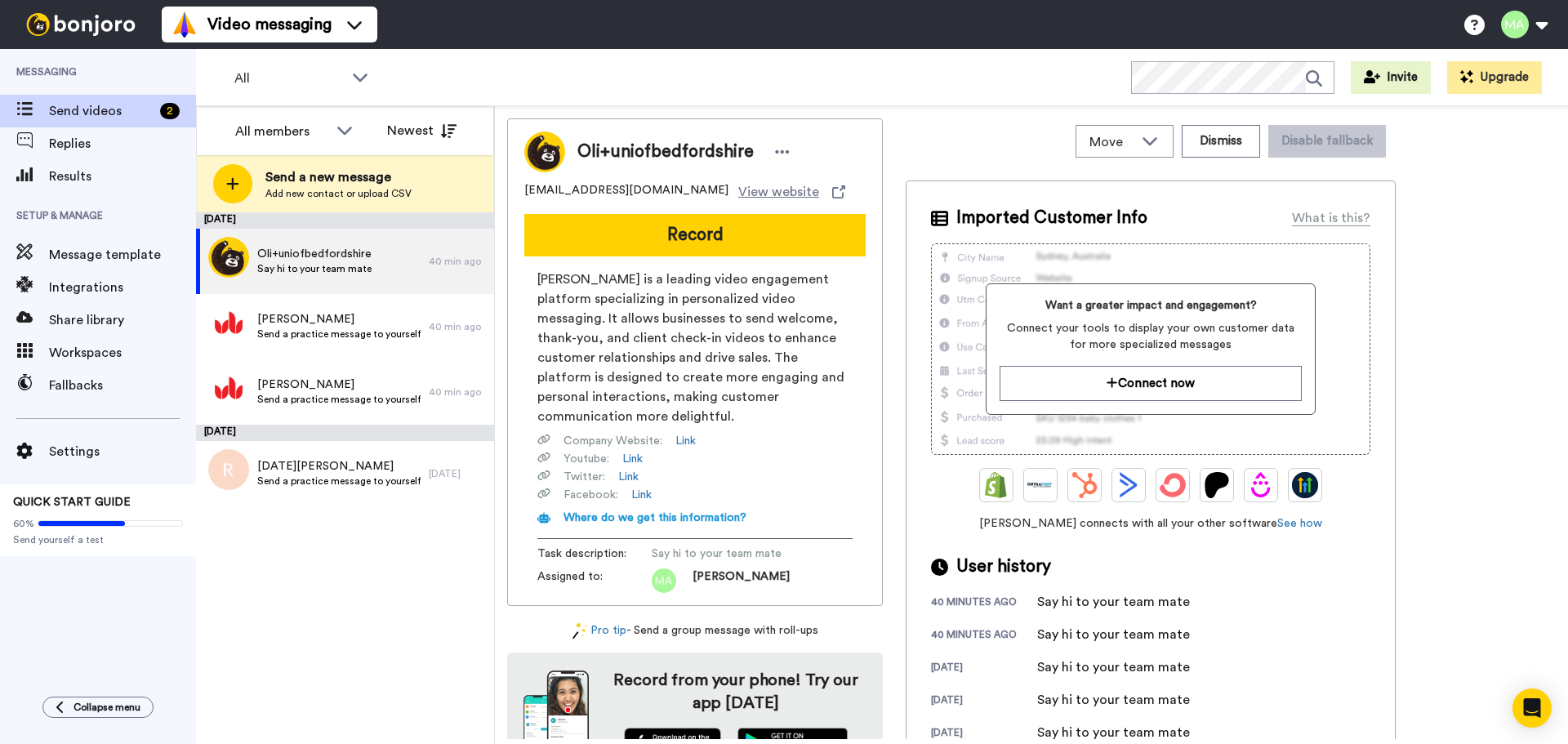
click at [650, 84] on div "All WORKSPACES View all All Lead Conversion Task List + Add a new workspace Inv…" at bounding box center [881, 77] width 1372 height 57
click at [642, 26] on div "Video messaging Switch to Video messaging Testimonials Settings Discover Help &…" at bounding box center [864, 24] width 1406 height 49
click at [571, 32] on div "Video messaging Switch to Video messaging Testimonials Settings Discover Help &…" at bounding box center [864, 24] width 1406 height 49
